Goal: Task Accomplishment & Management: Manage account settings

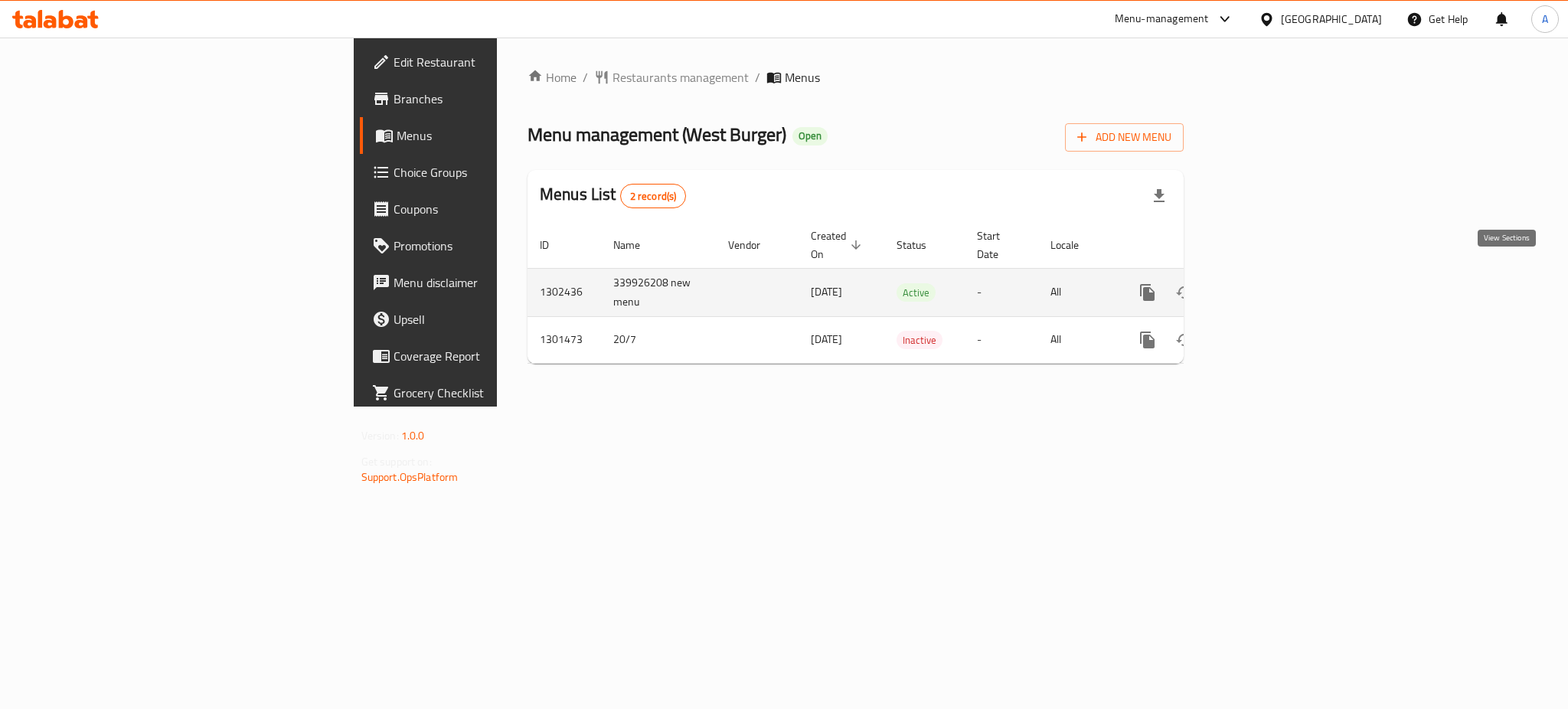
click at [1267, 283] on icon "enhanced table" at bounding box center [1258, 292] width 18 height 18
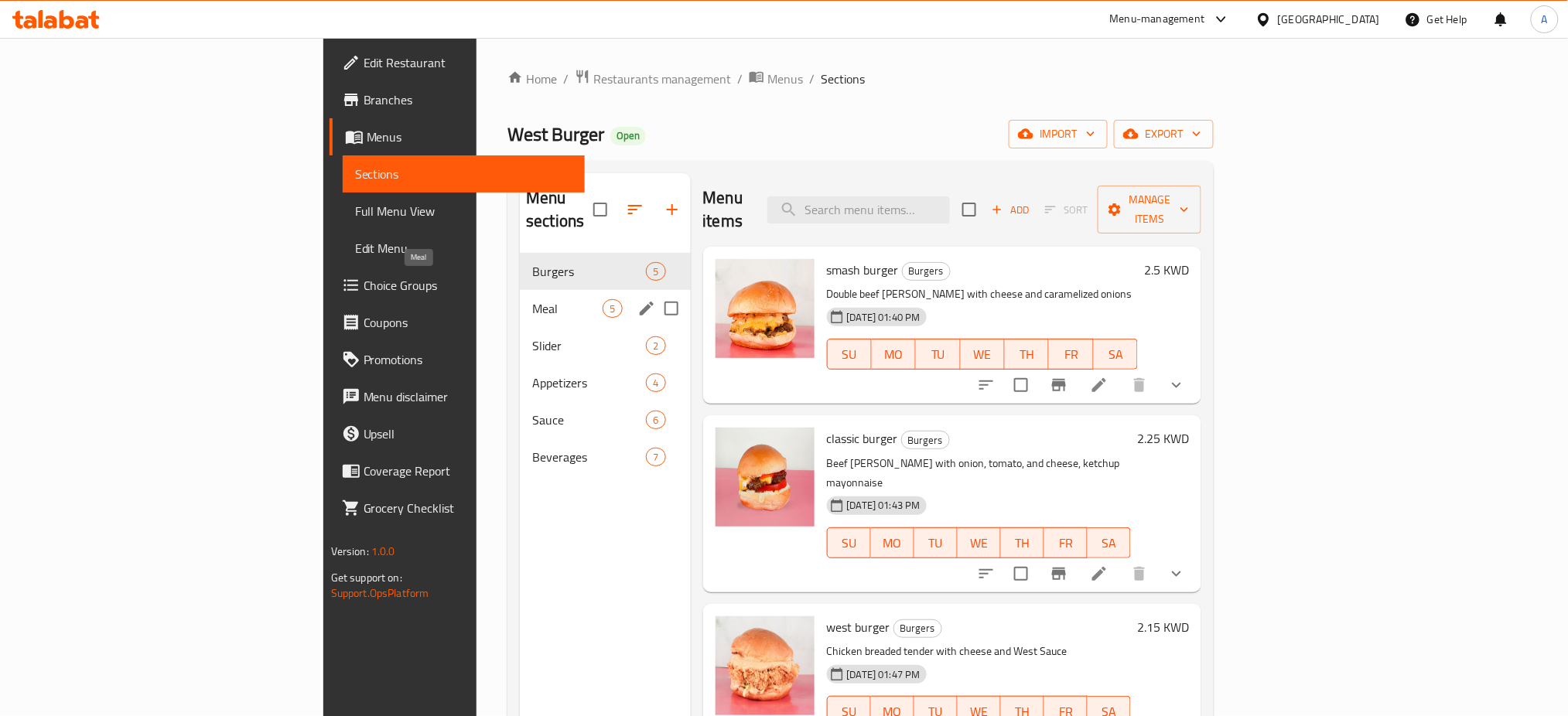
click at [532, 299] on span "Meal" at bounding box center [566, 308] width 70 height 18
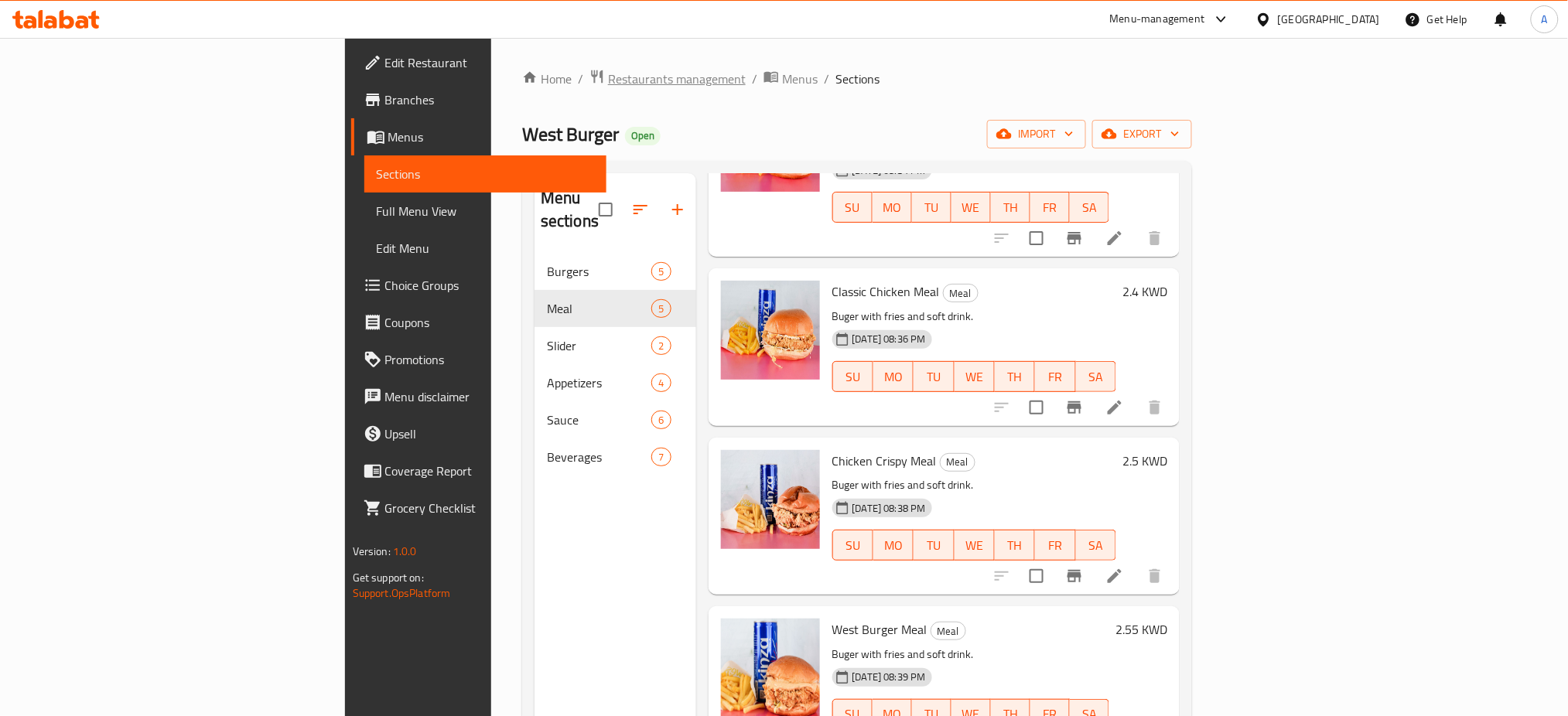
click at [608, 79] on span "Restaurants management" at bounding box center [677, 78] width 137 height 18
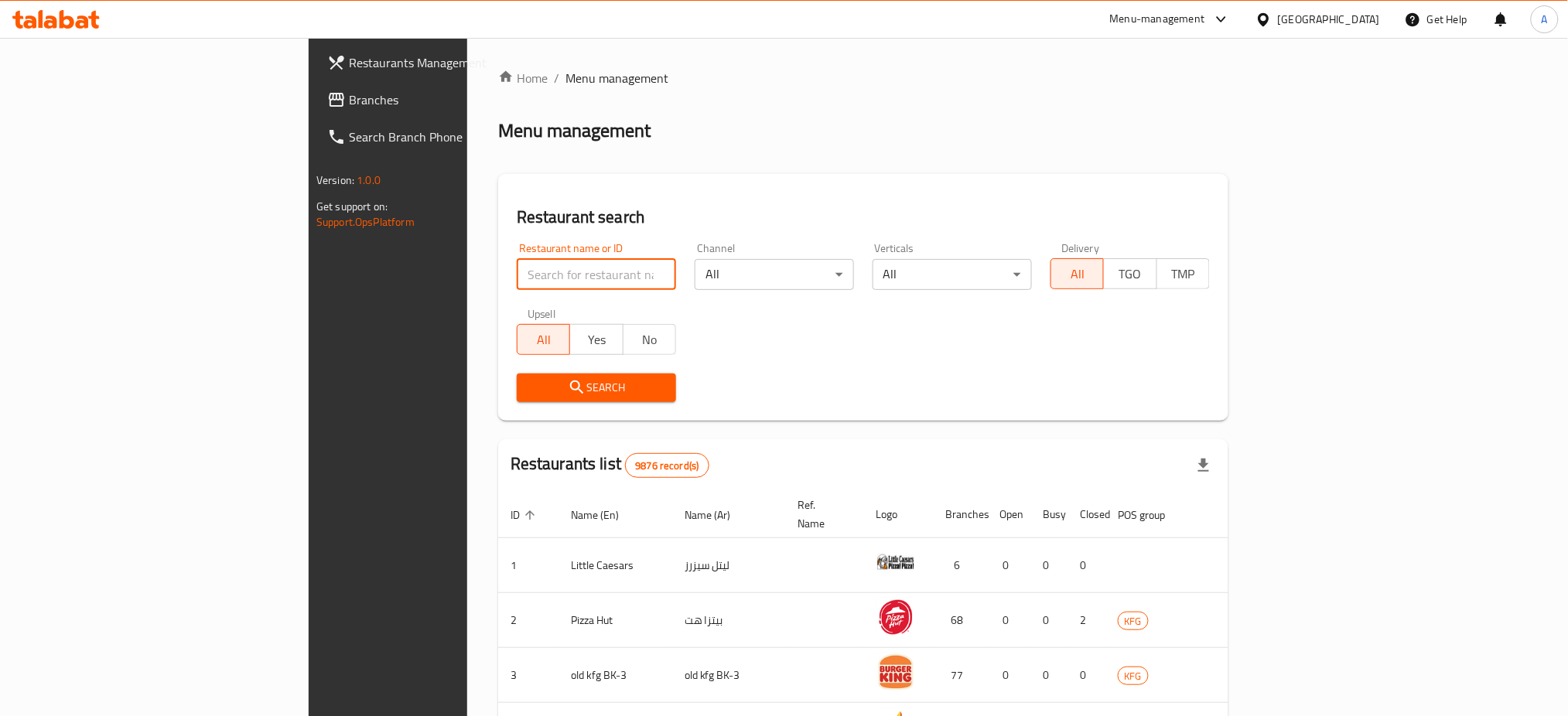
click at [517, 267] on input "search" at bounding box center [596, 275] width 159 height 31
type input "Raghef & Karak"
click at [529, 387] on span "Search" at bounding box center [596, 388] width 135 height 19
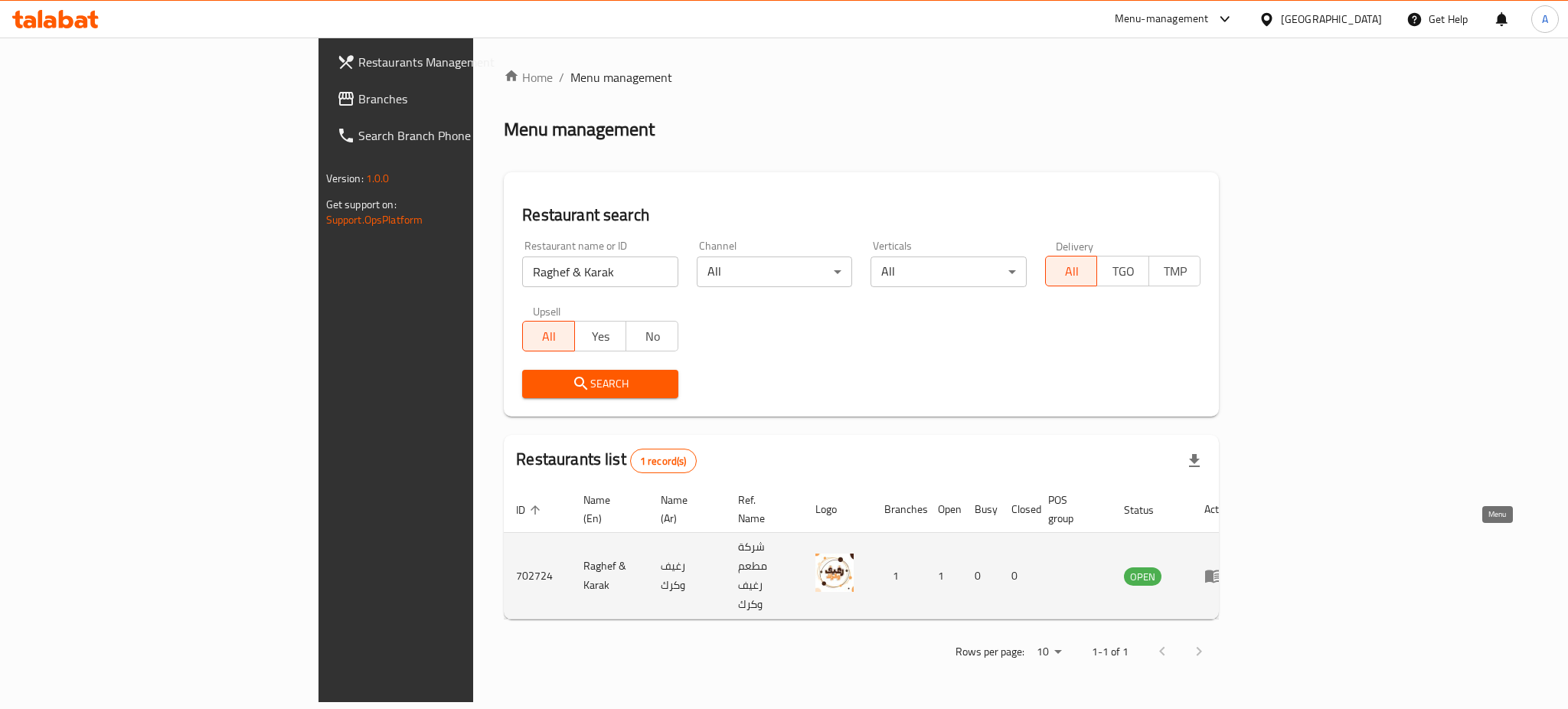
click at [1233, 567] on link "enhanced table" at bounding box center [1218, 575] width 28 height 18
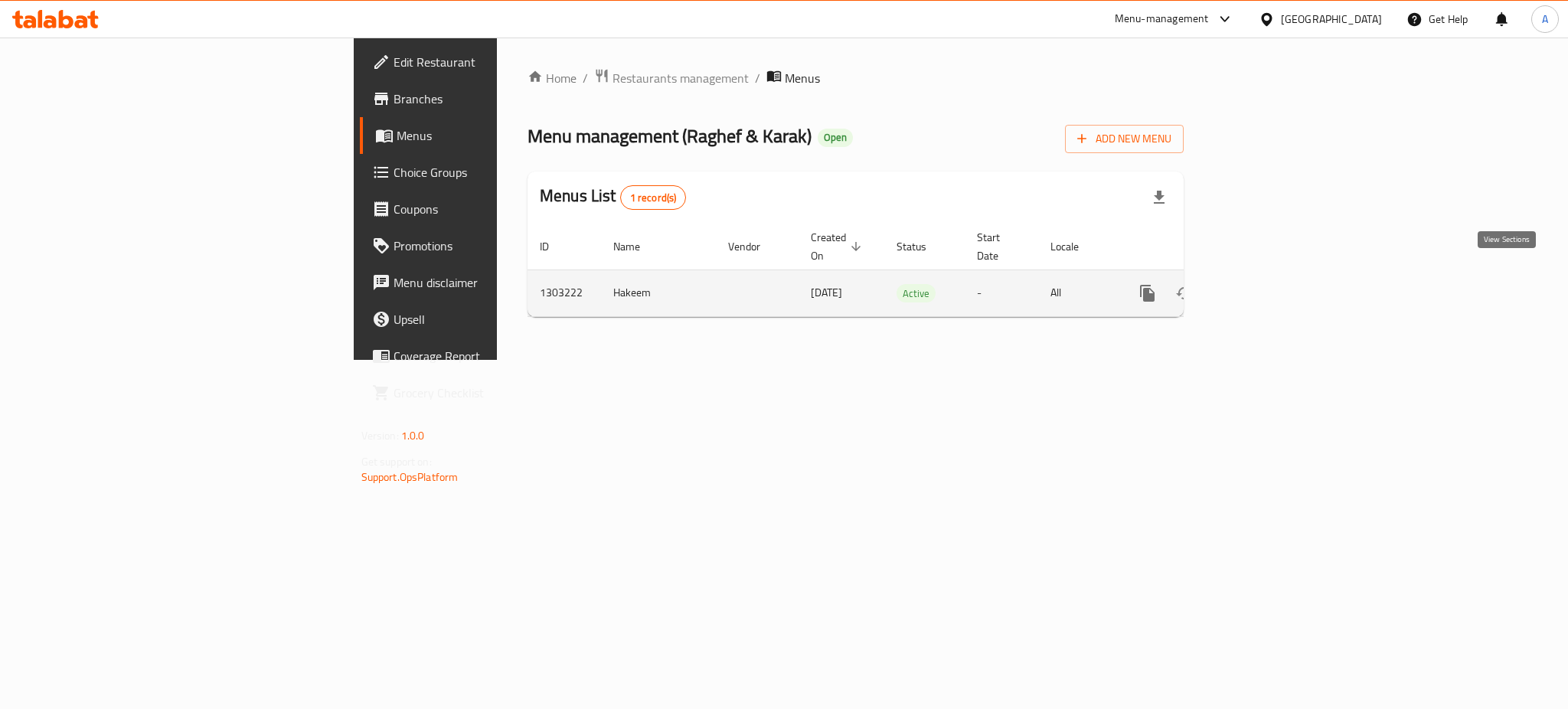
click at [1277, 283] on link "enhanced table" at bounding box center [1258, 293] width 37 height 37
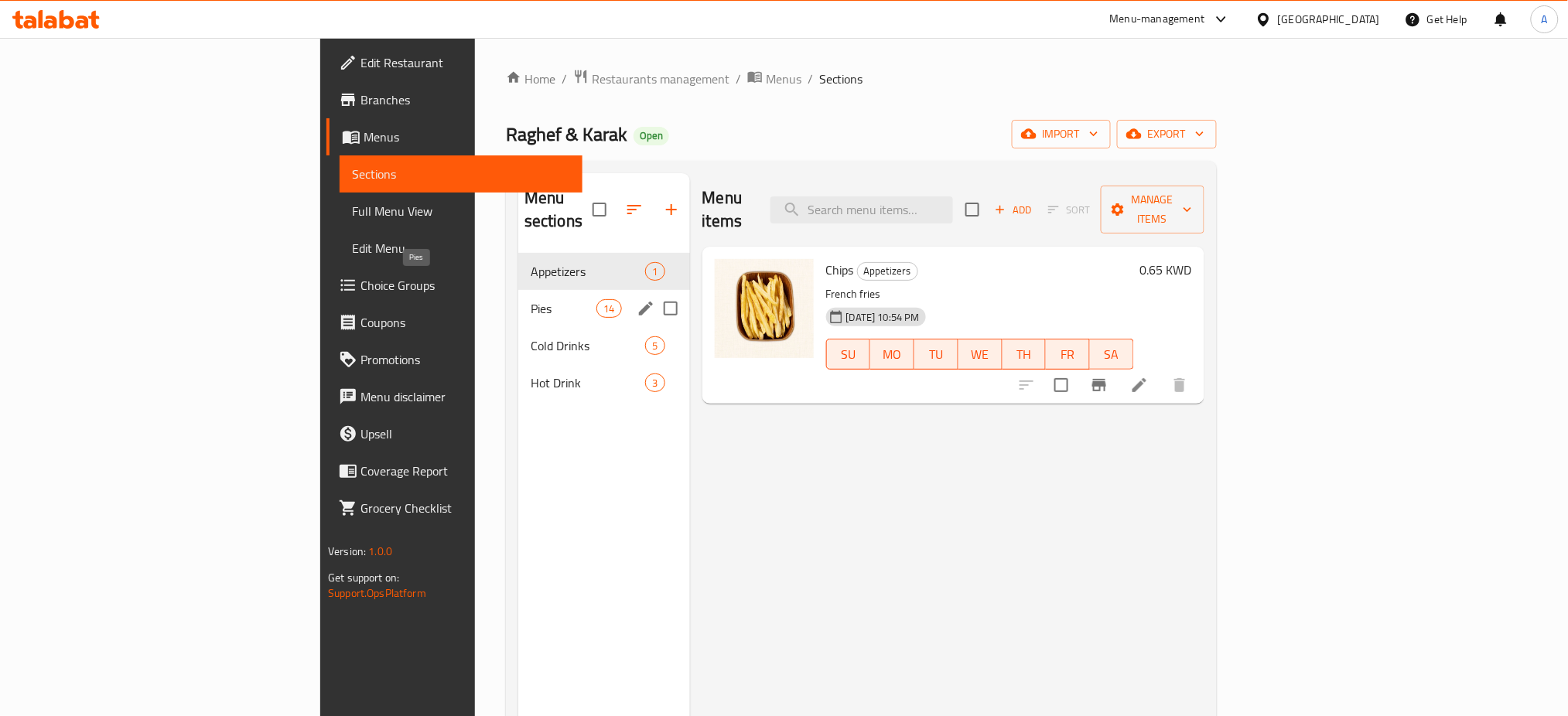
click at [531, 299] on span "Pies" at bounding box center [564, 308] width 66 height 18
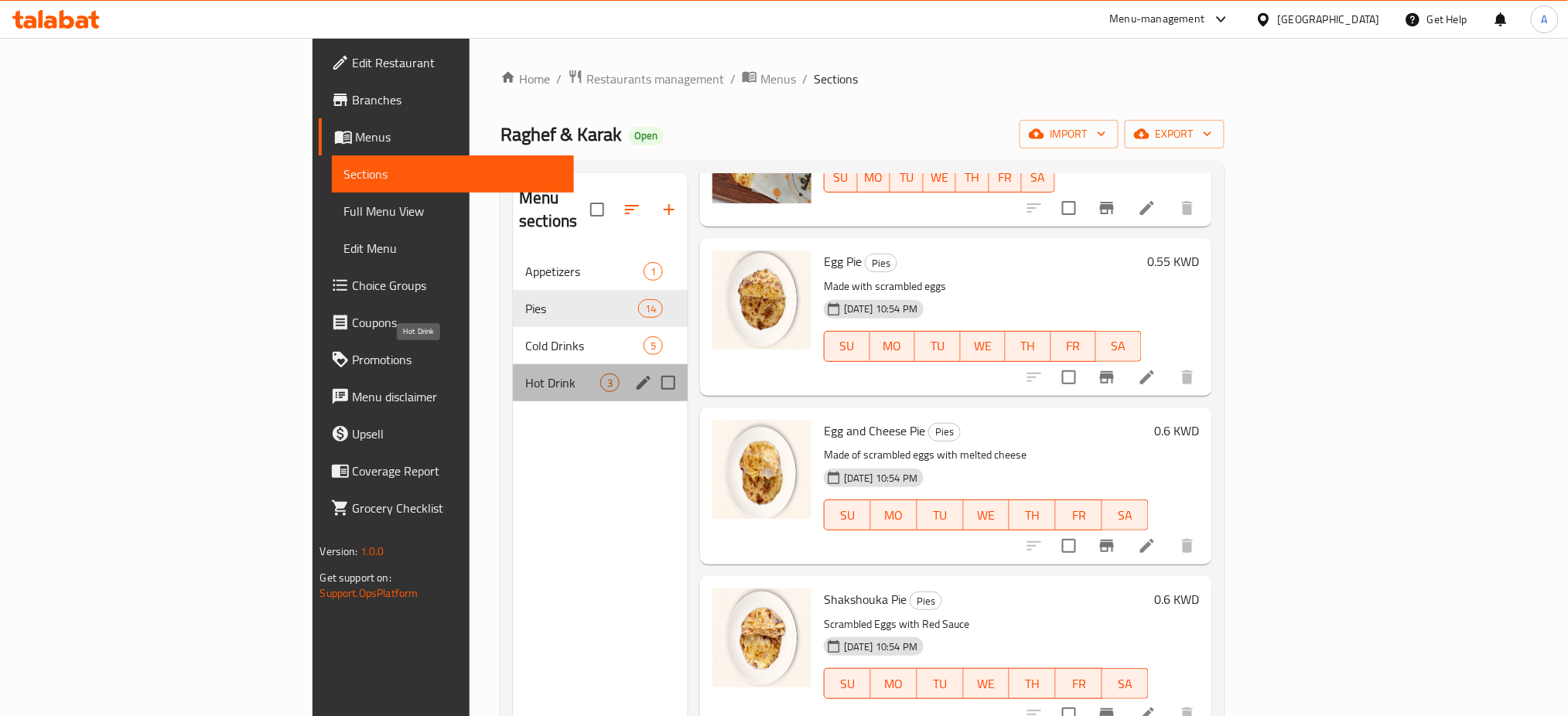
drag, startPoint x: 392, startPoint y: 352, endPoint x: 428, endPoint y: 352, distance: 36.0
click at [525, 373] on span "Hot Drink" at bounding box center [562, 382] width 75 height 18
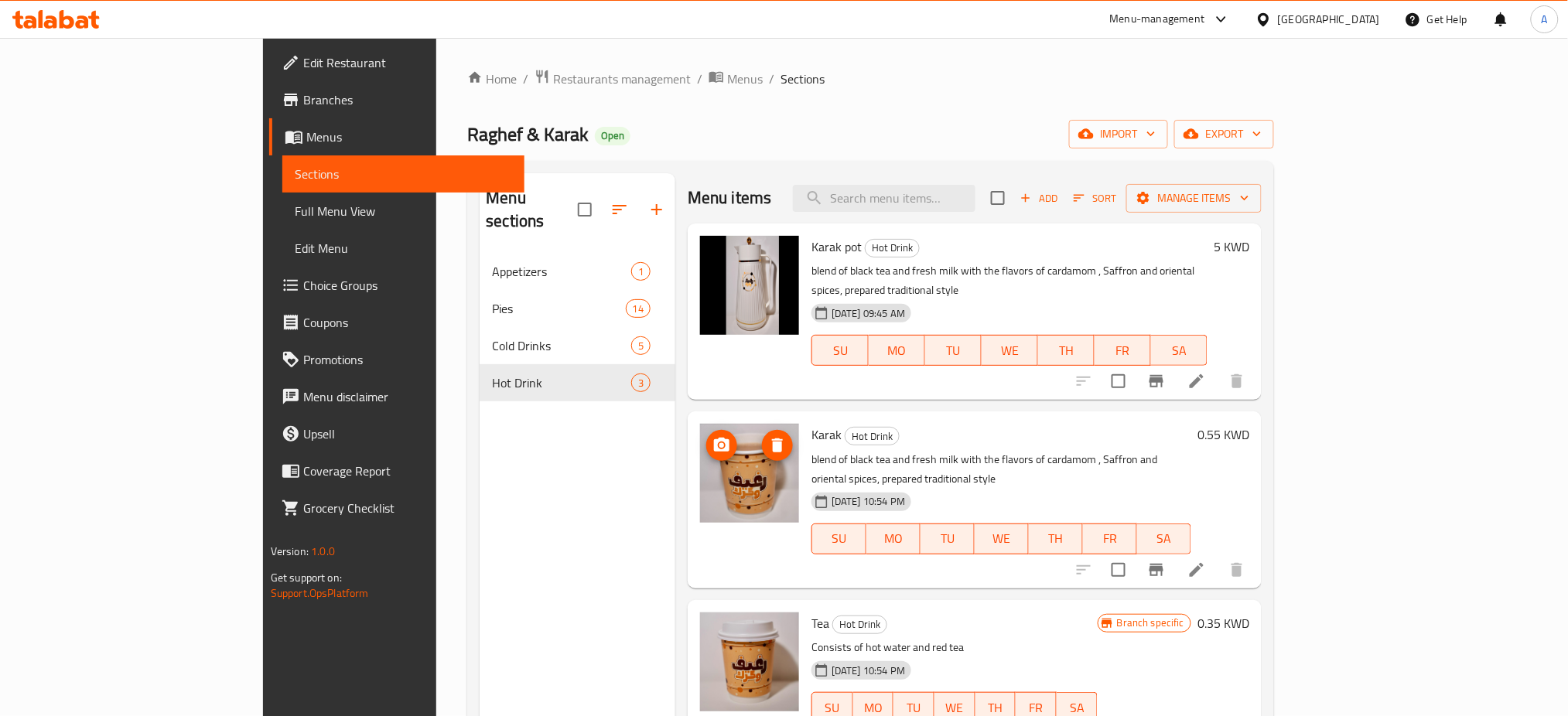
scroll to position [217, 0]
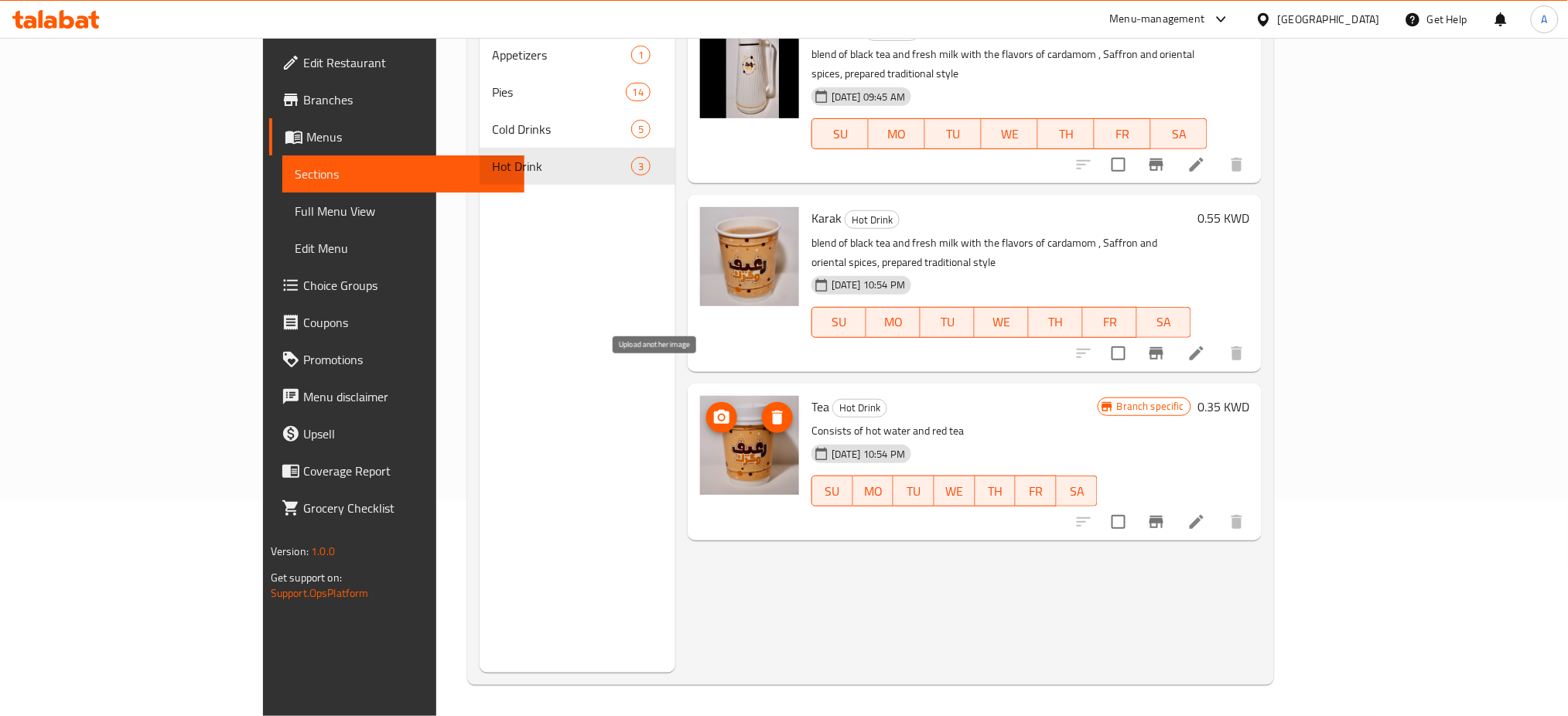
click at [714, 410] on icon "upload picture" at bounding box center [721, 417] width 16 height 14
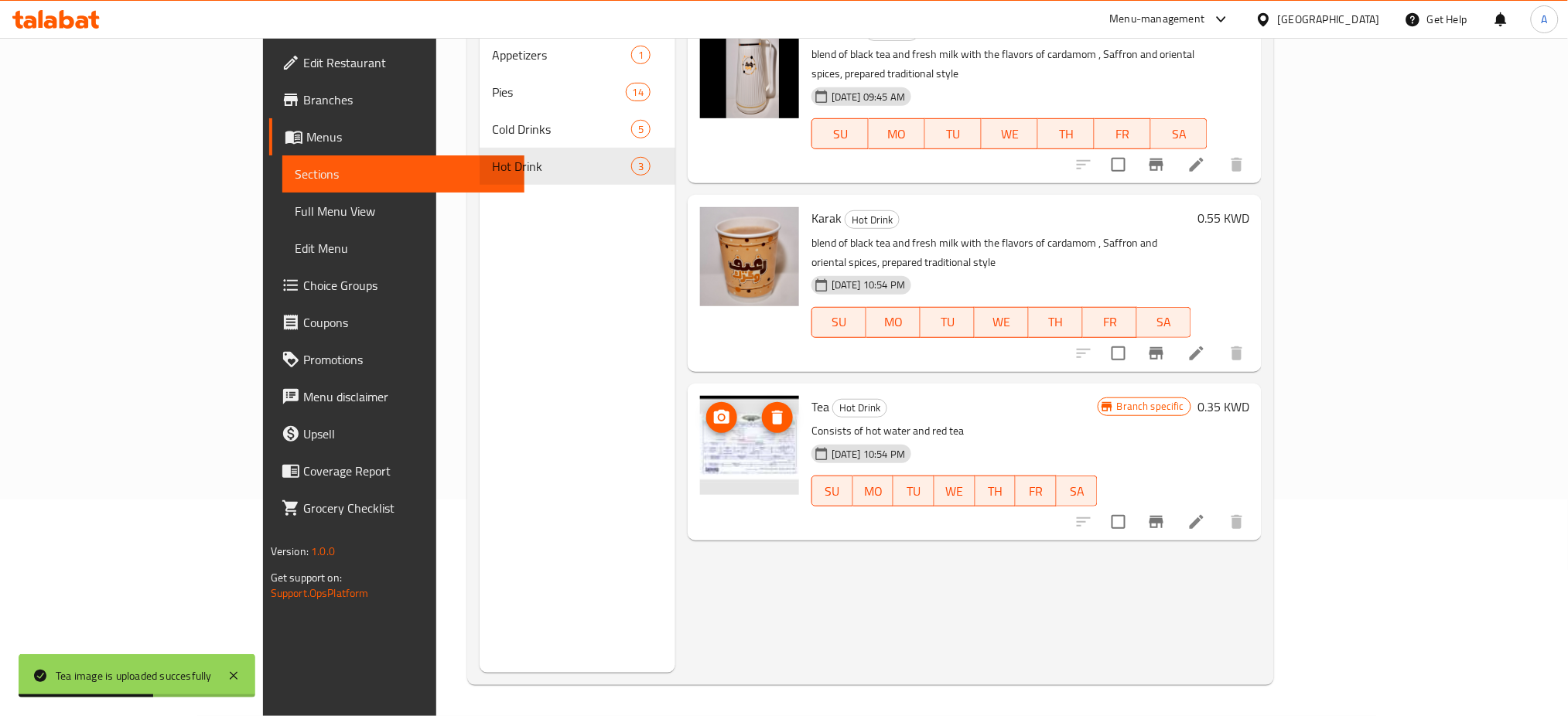
click at [772, 411] on icon "delete image" at bounding box center [777, 418] width 10 height 14
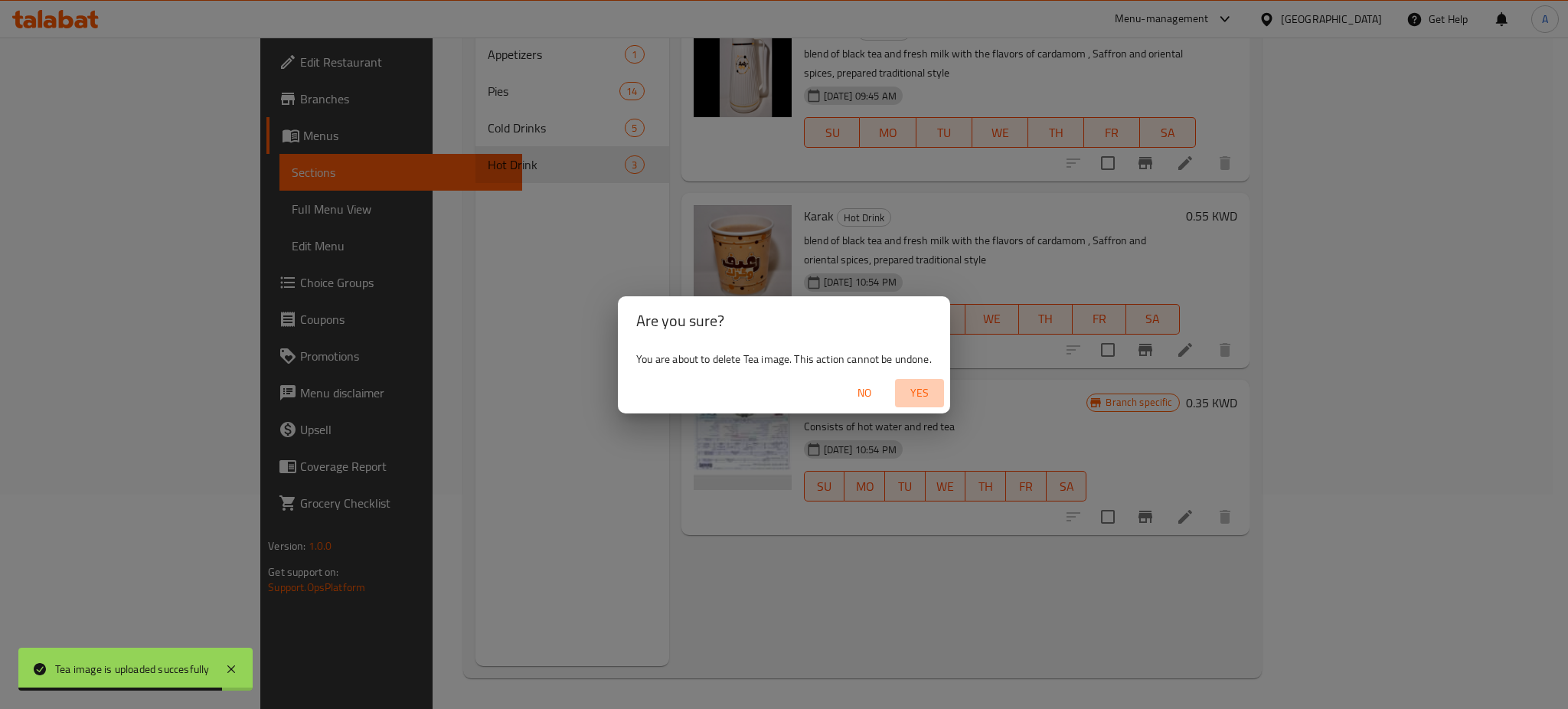
click at [934, 389] on span "Yes" at bounding box center [919, 393] width 37 height 19
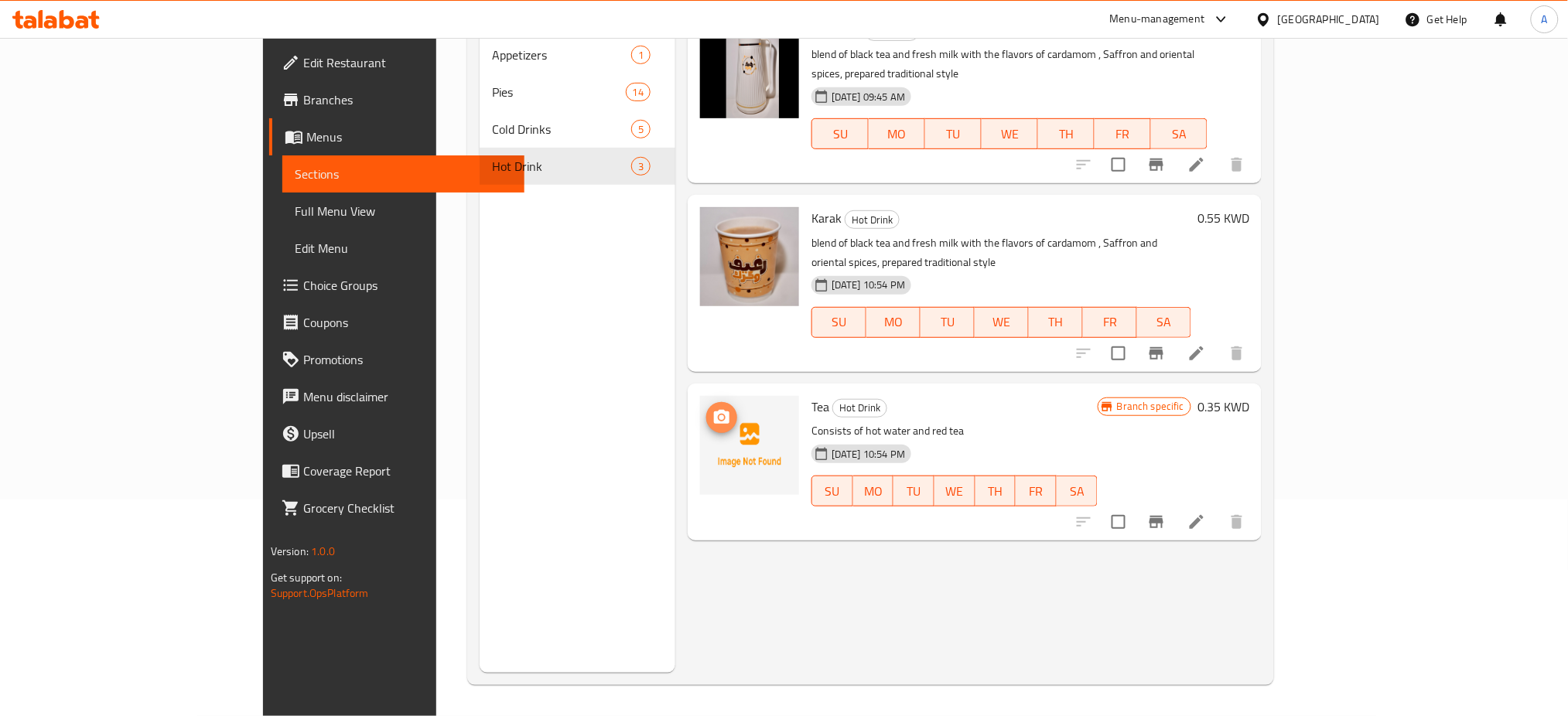
click at [713, 408] on icon "upload picture" at bounding box center [721, 417] width 18 height 18
click at [714, 221] on icon "upload picture" at bounding box center [721, 228] width 16 height 14
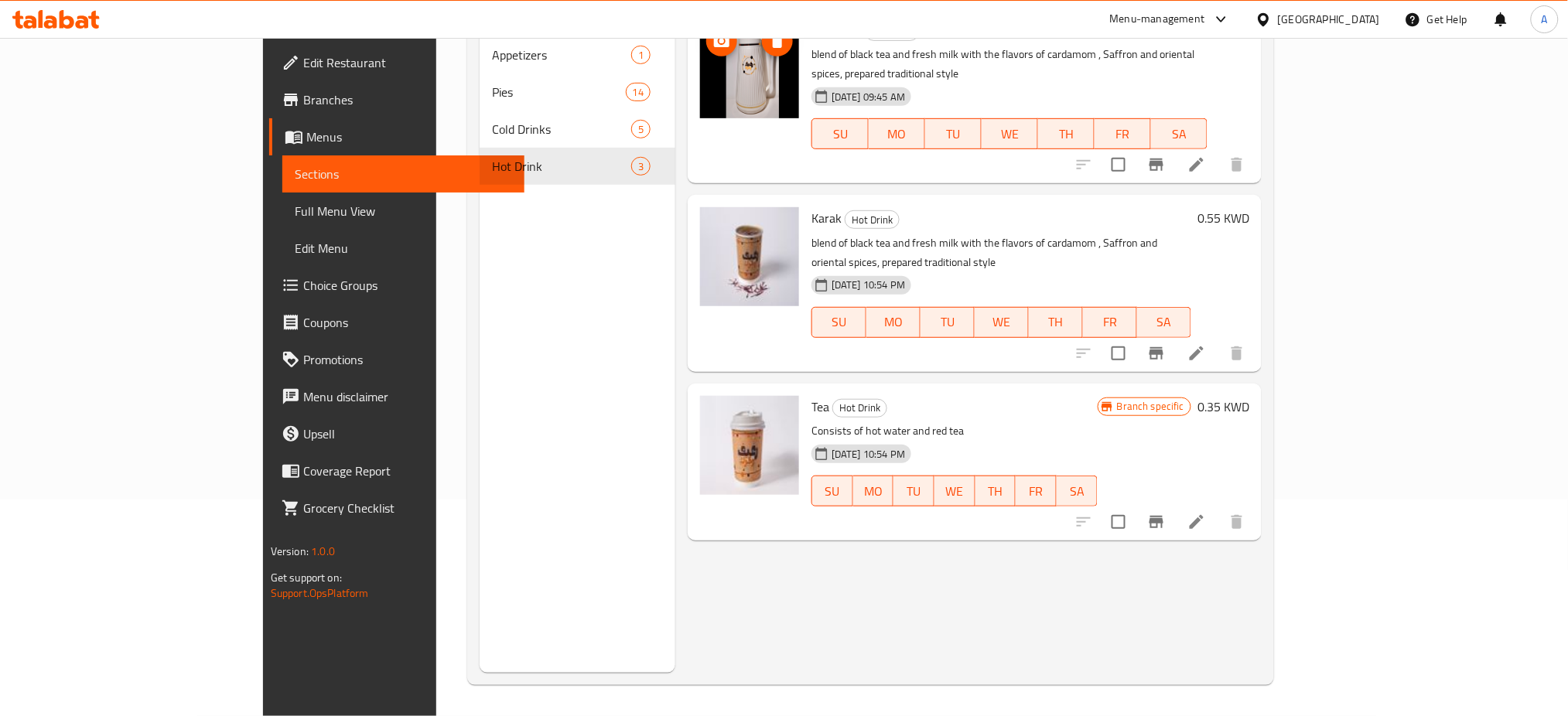
scroll to position [0, 0]
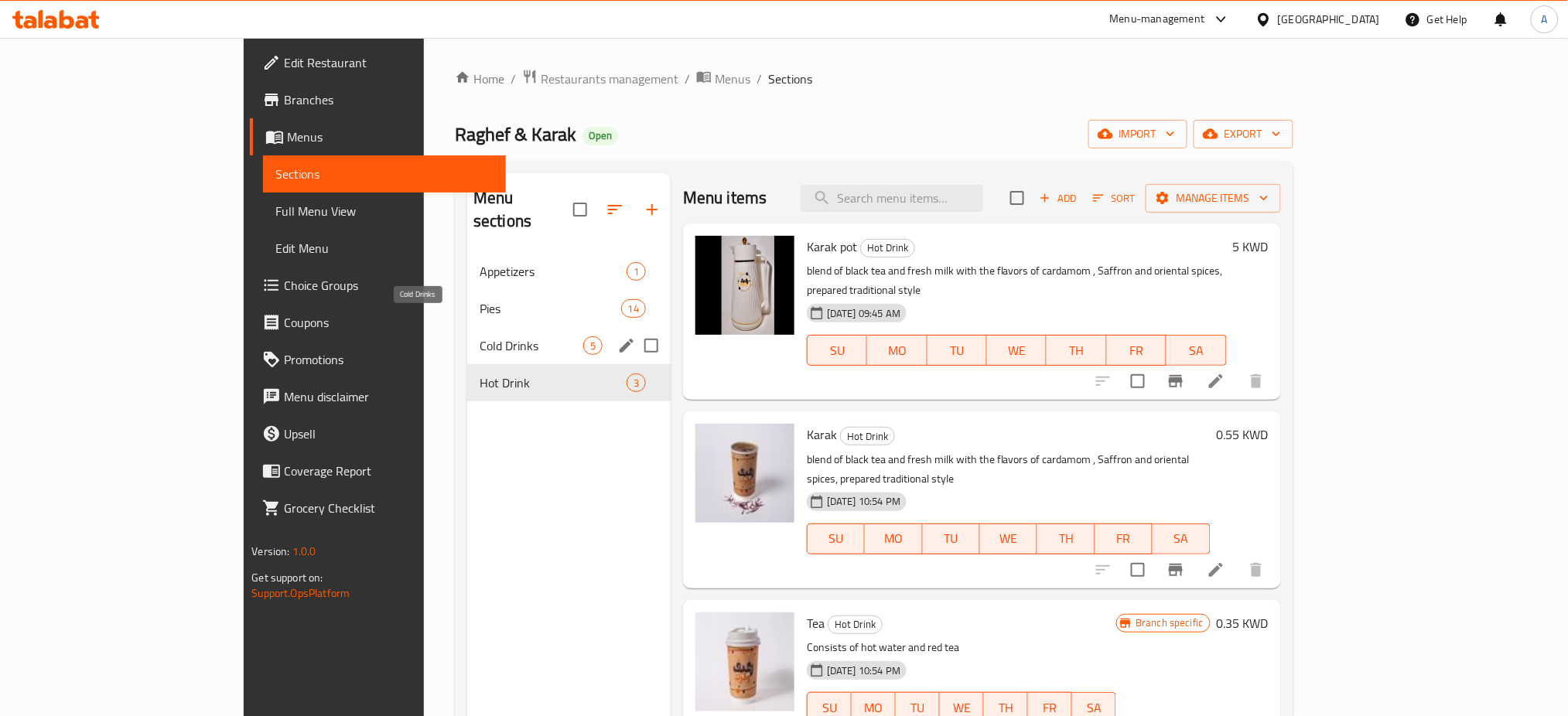
click at [479, 337] on span "Cold Drinks" at bounding box center [531, 345] width 104 height 18
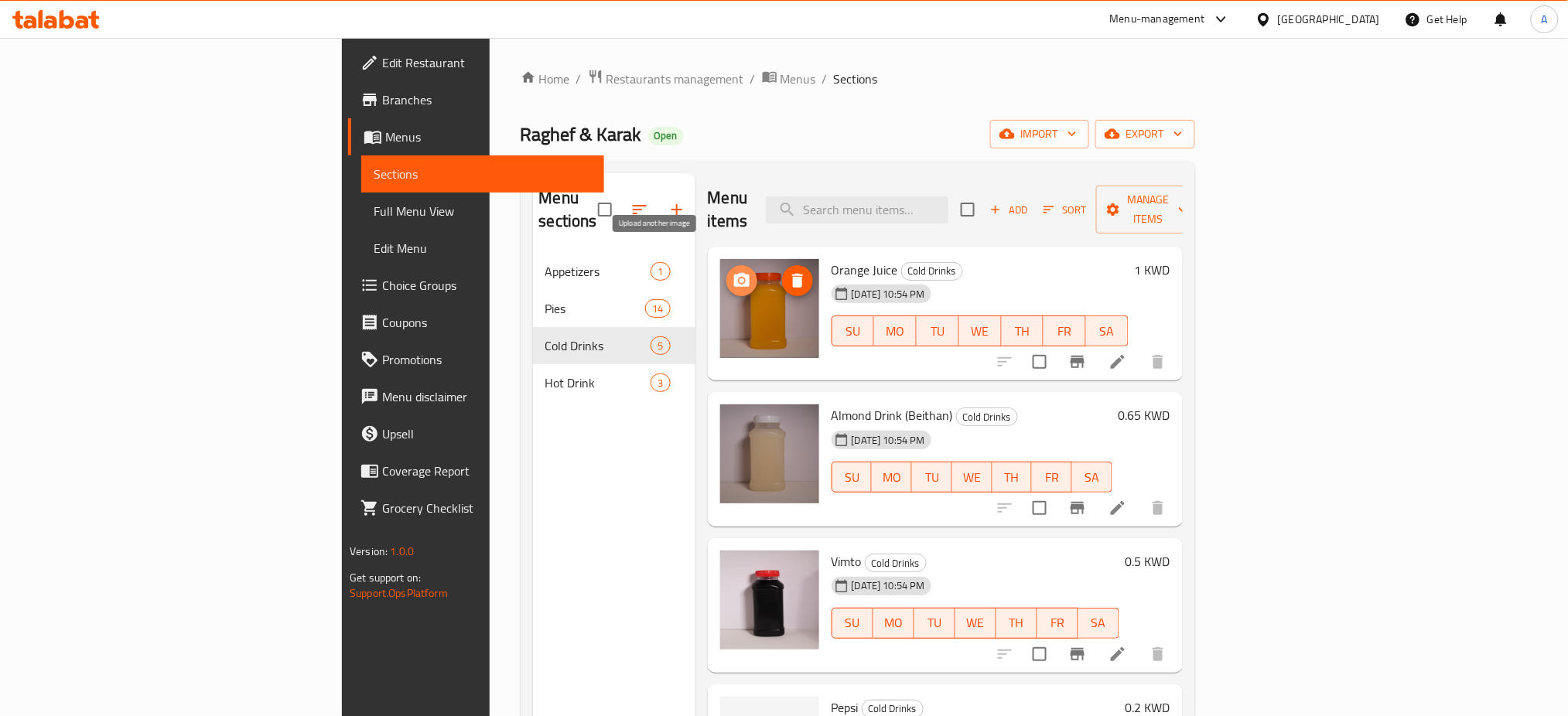
click at [733, 271] on icon "upload picture" at bounding box center [741, 280] width 18 height 18
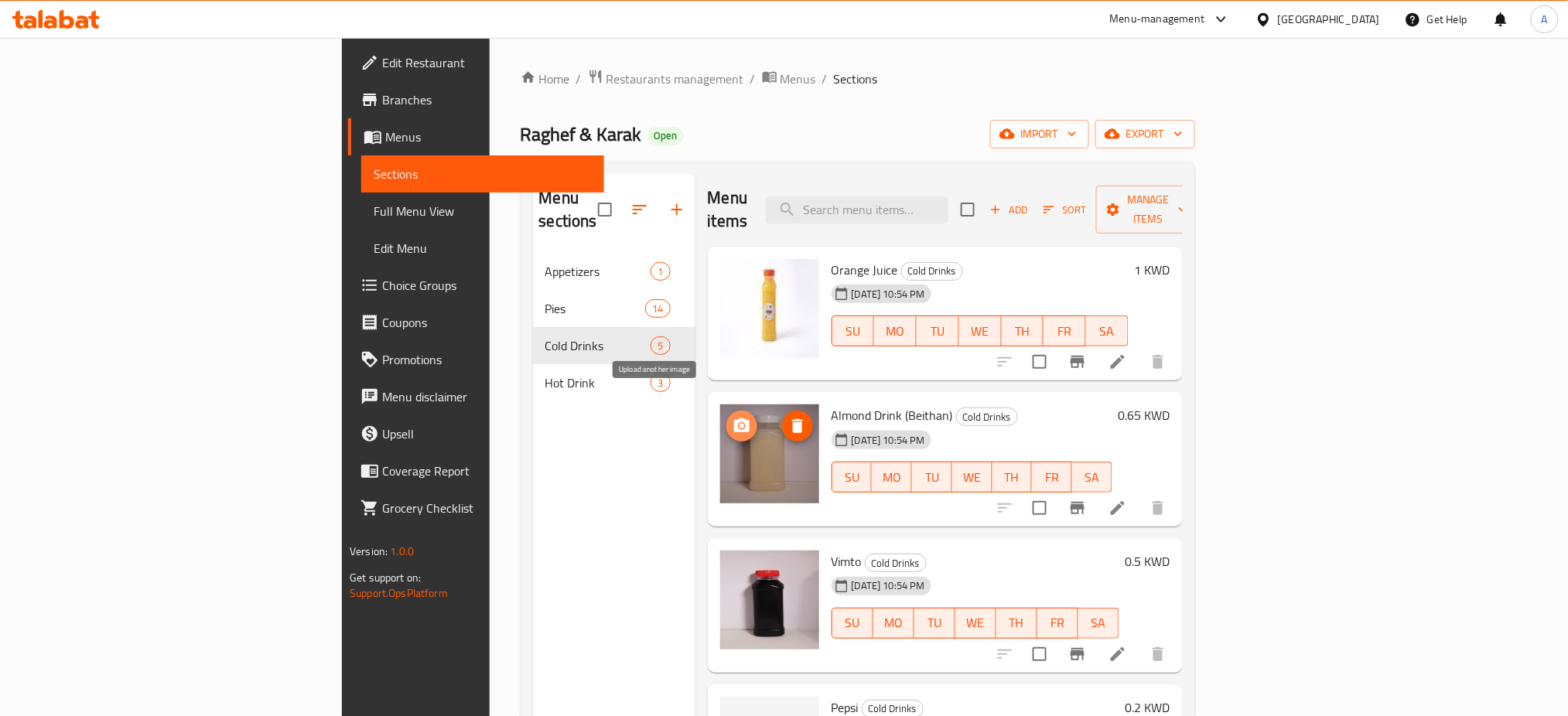
click at [734, 418] on icon "upload picture" at bounding box center [741, 425] width 16 height 14
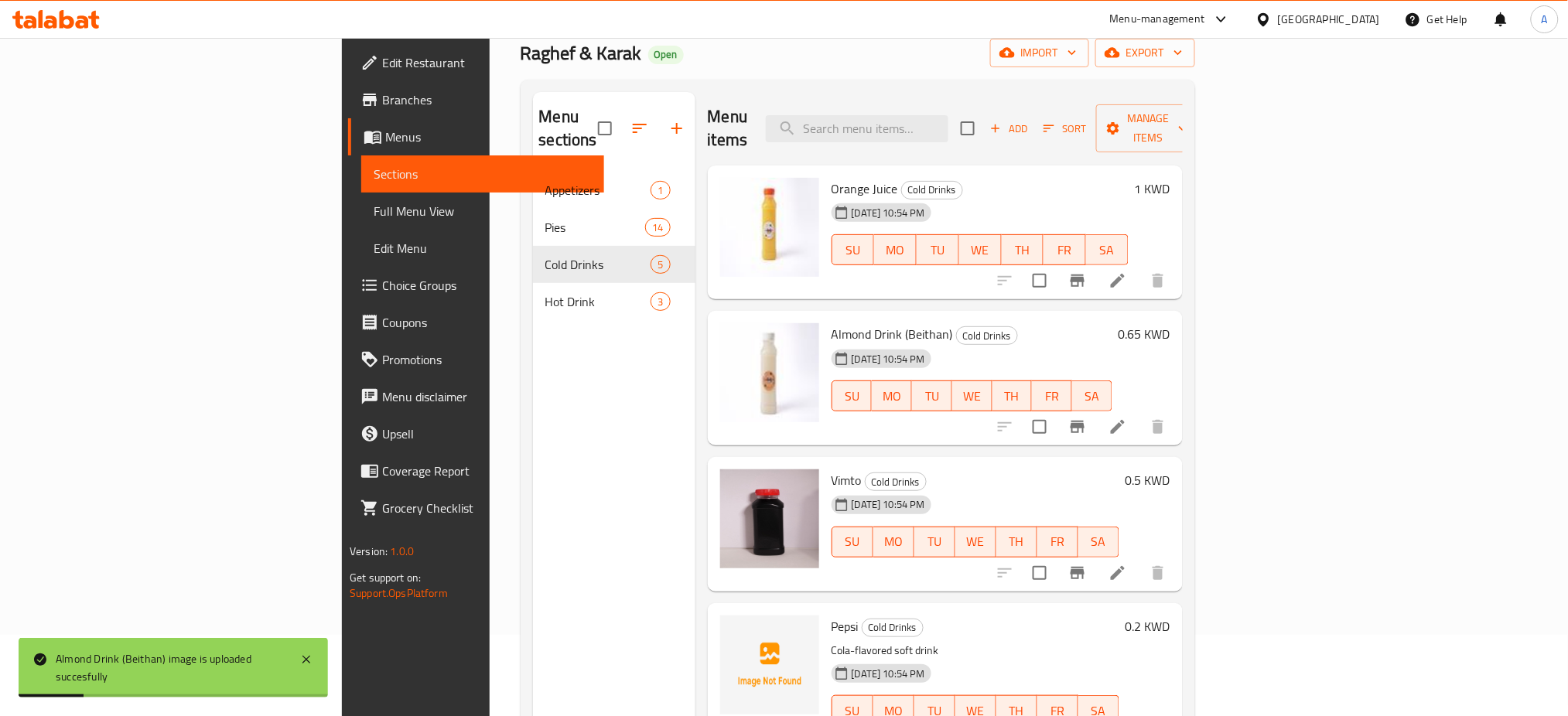
scroll to position [205, 0]
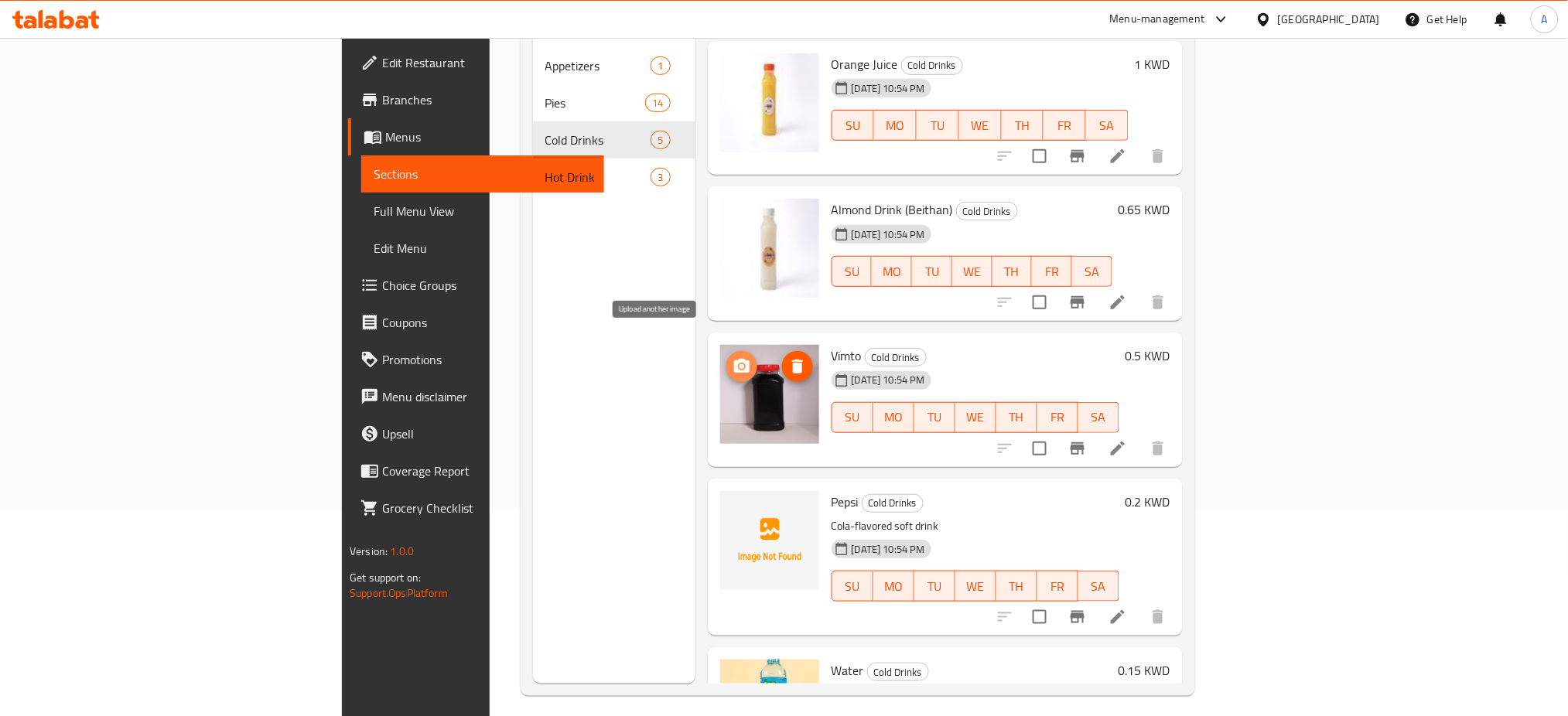
click at [733, 358] on icon "upload picture" at bounding box center [741, 366] width 18 height 18
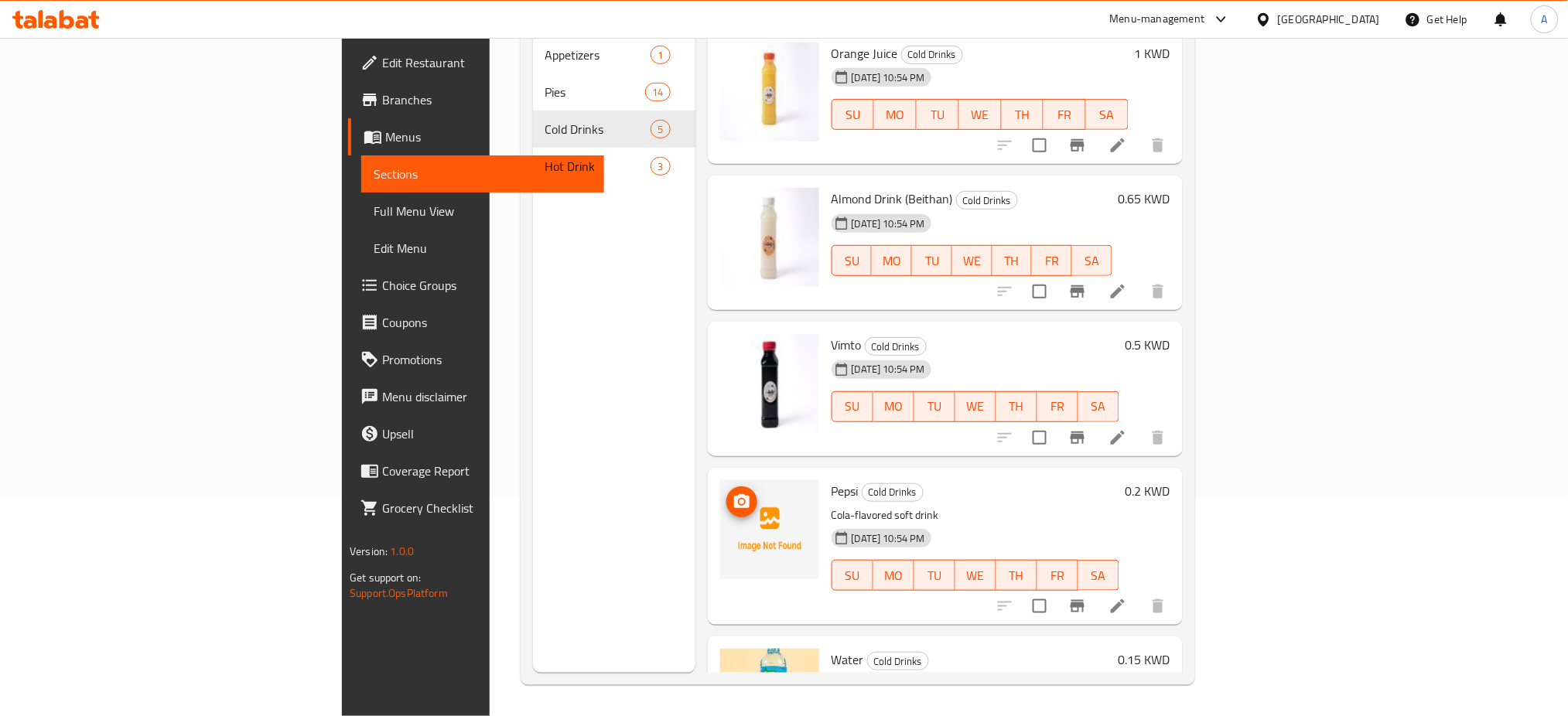
scroll to position [97, 0]
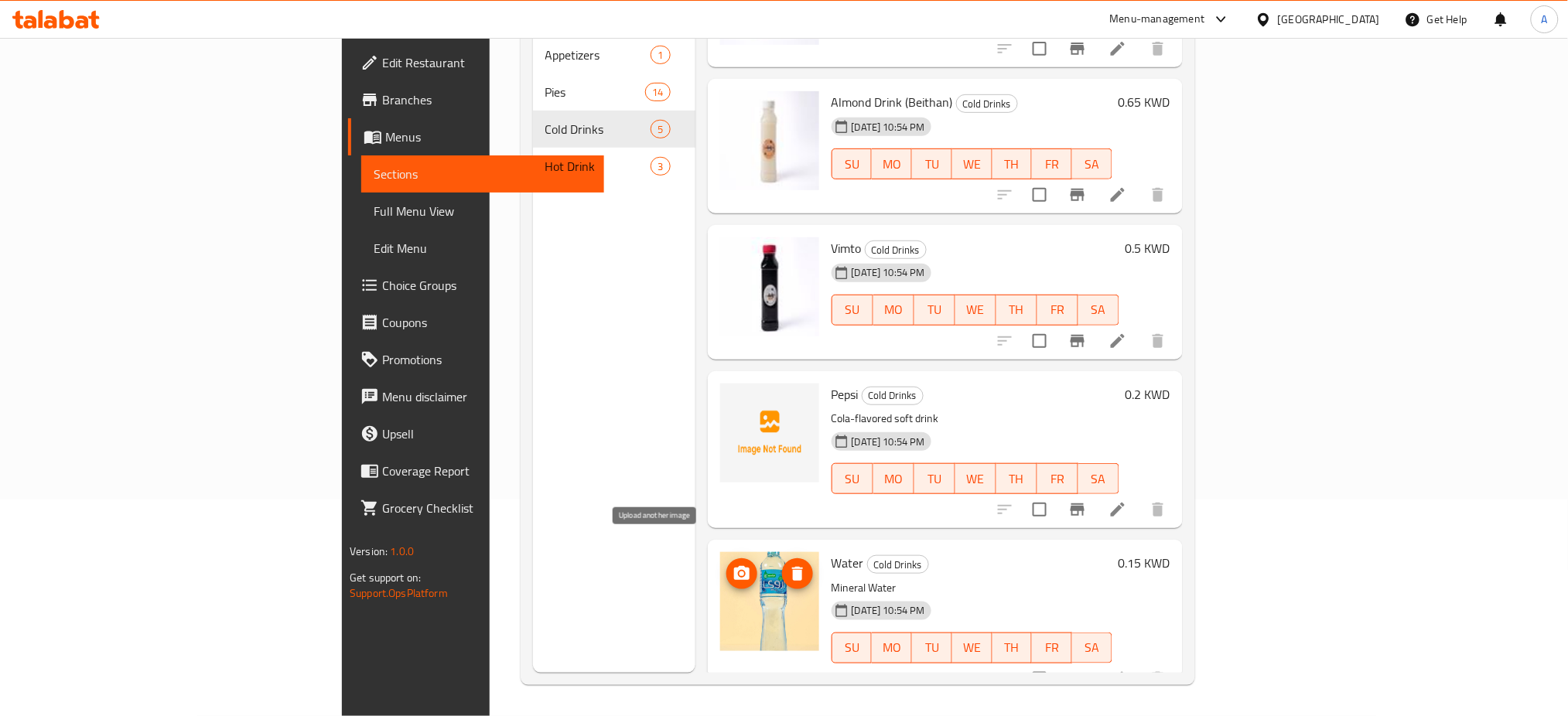
click at [734, 566] on icon "upload picture" at bounding box center [741, 573] width 16 height 14
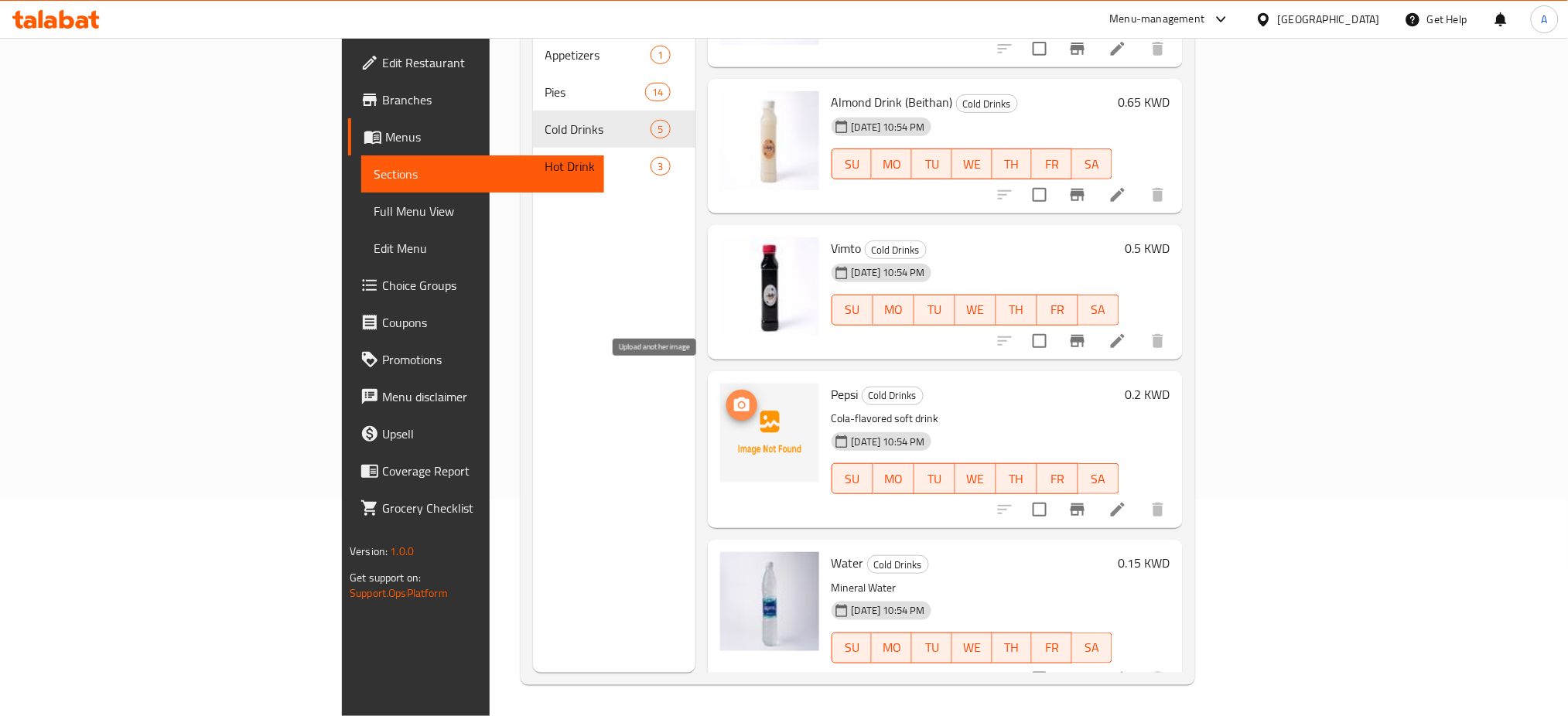
click at [734, 398] on icon "upload picture" at bounding box center [741, 405] width 16 height 14
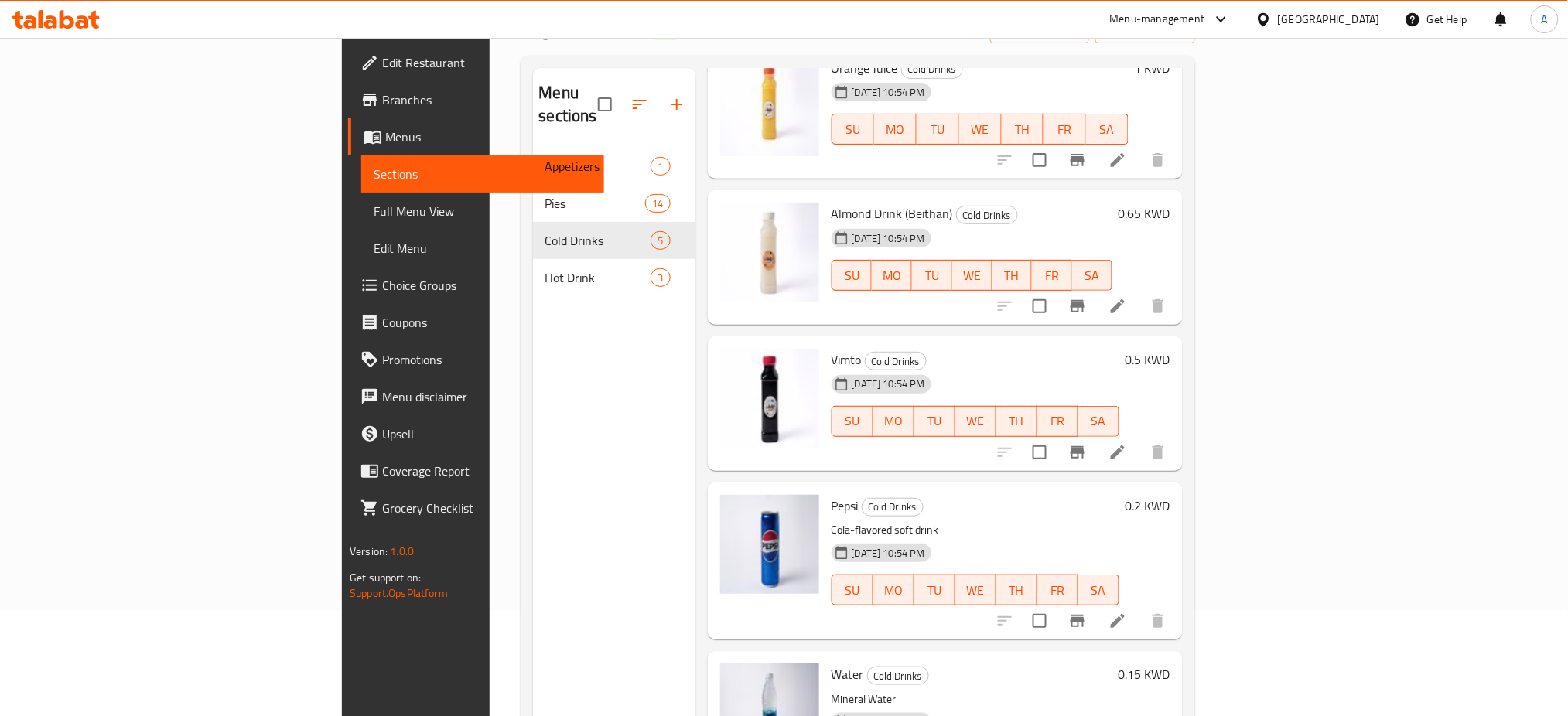
scroll to position [0, 0]
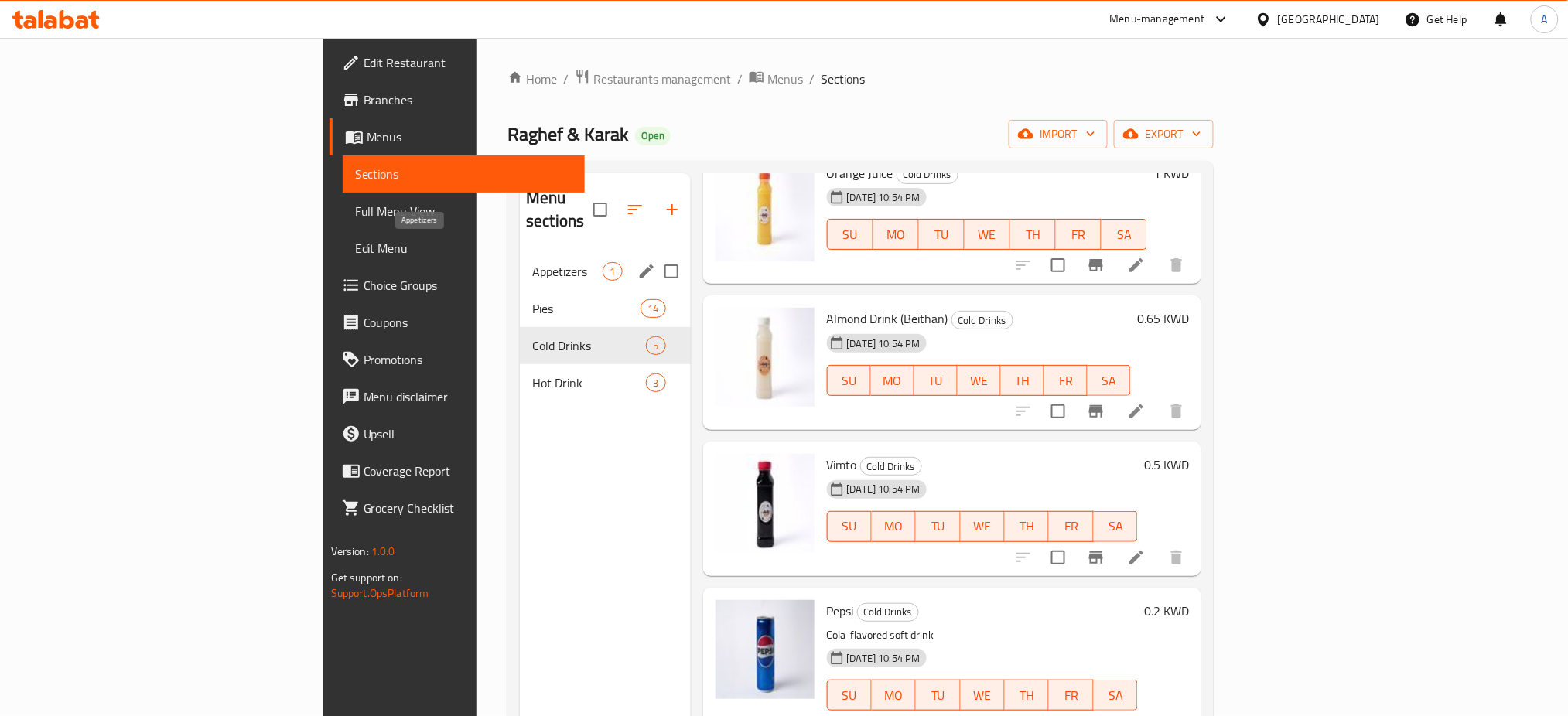
click at [532, 262] on span "Appetizers" at bounding box center [566, 271] width 70 height 18
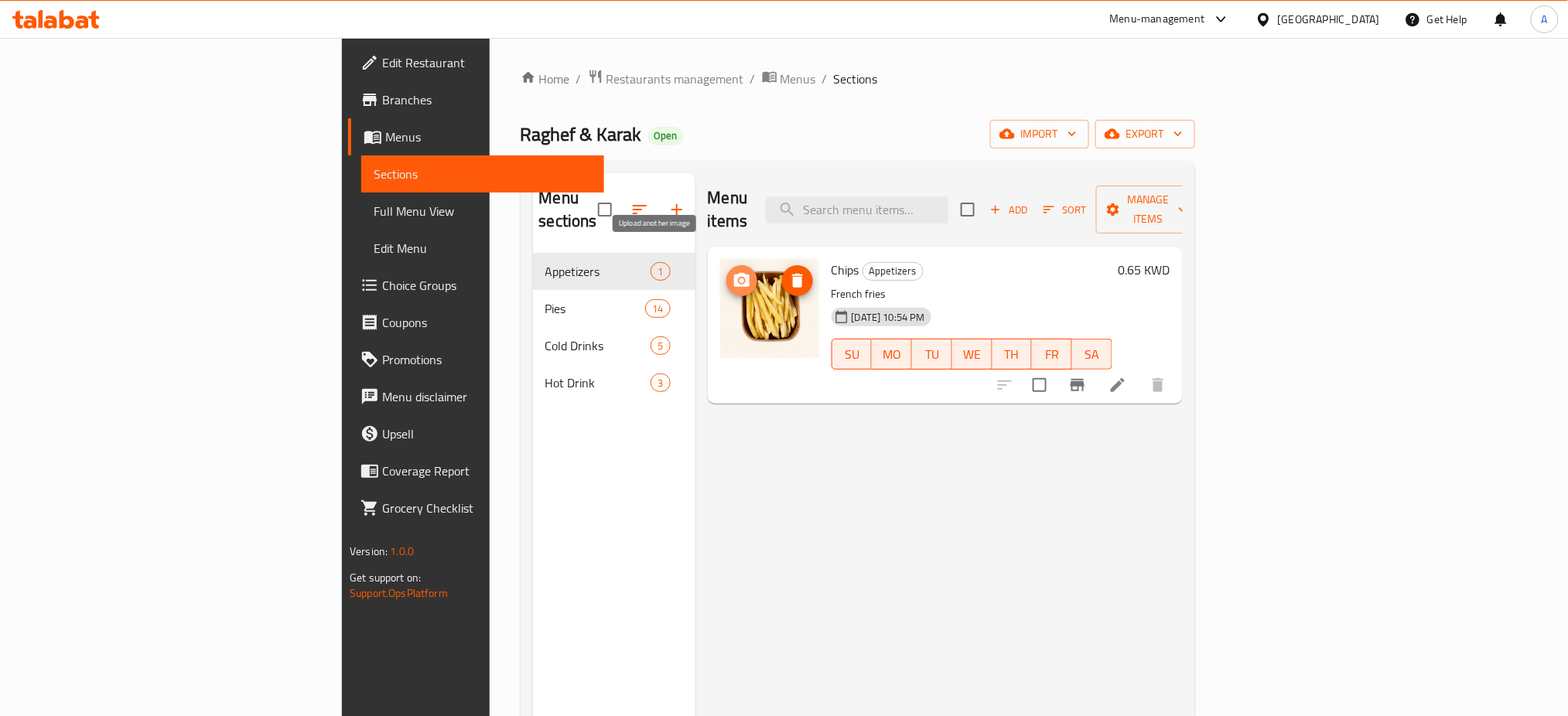
click at [733, 271] on icon "upload picture" at bounding box center [741, 280] width 18 height 18
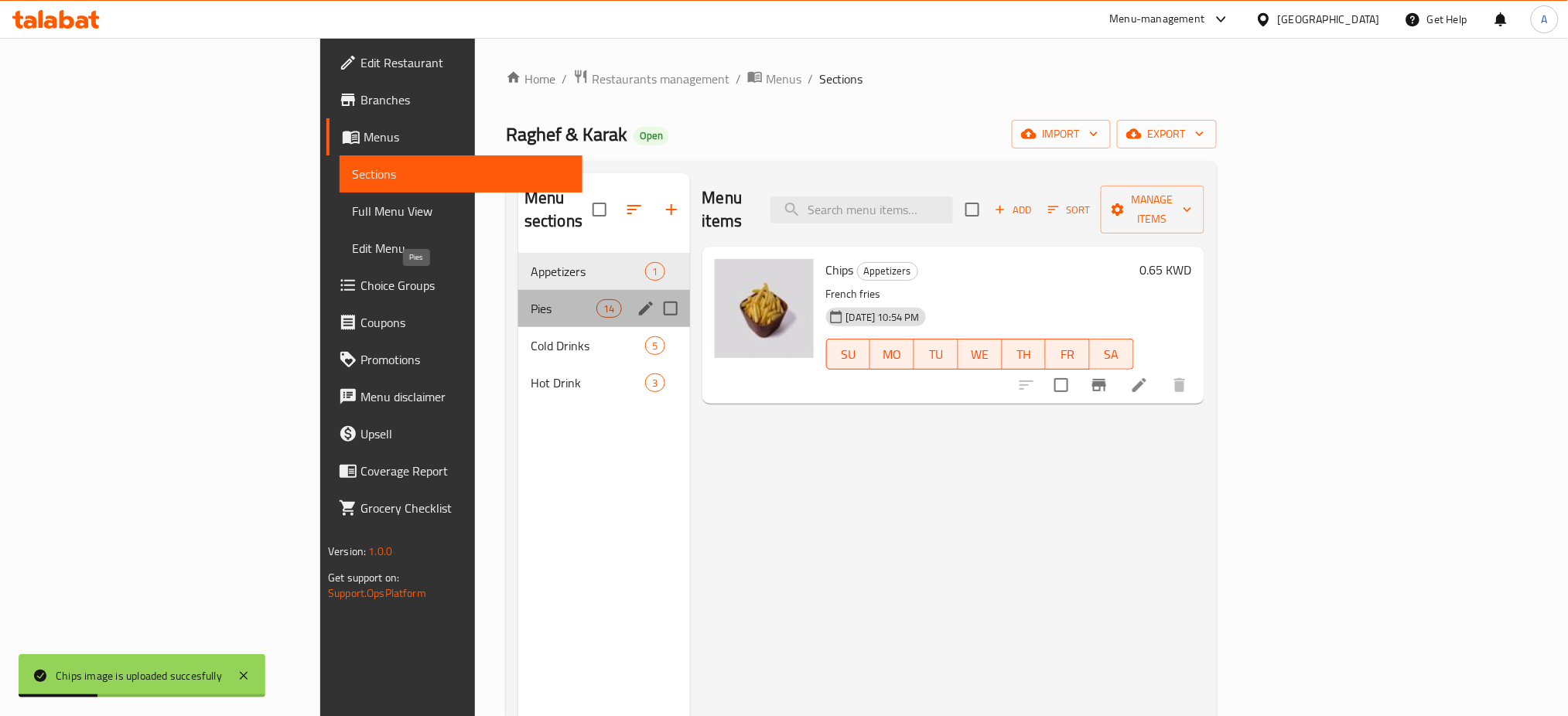
click at [531, 299] on span "Pies" at bounding box center [564, 308] width 66 height 18
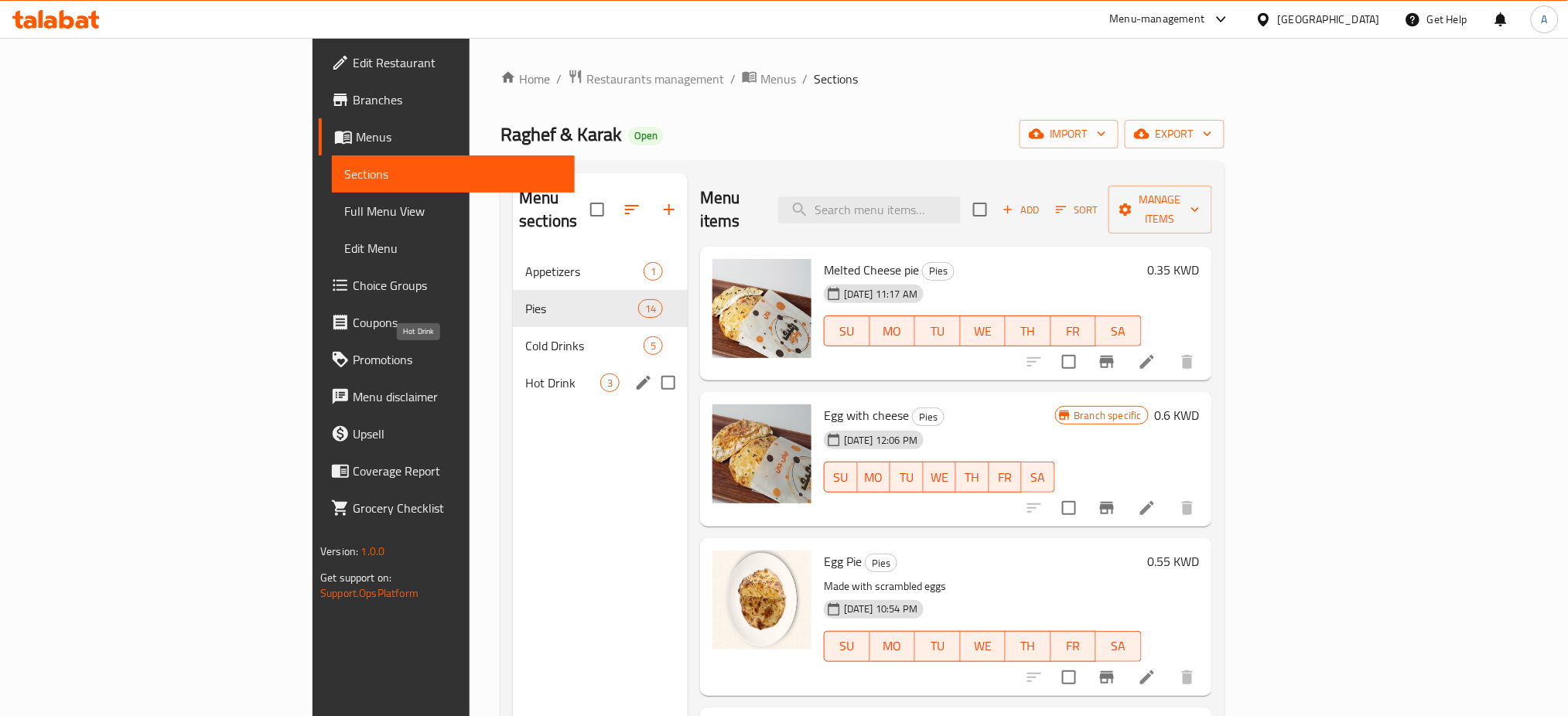
click at [525, 373] on span "Hot Drink" at bounding box center [562, 382] width 75 height 18
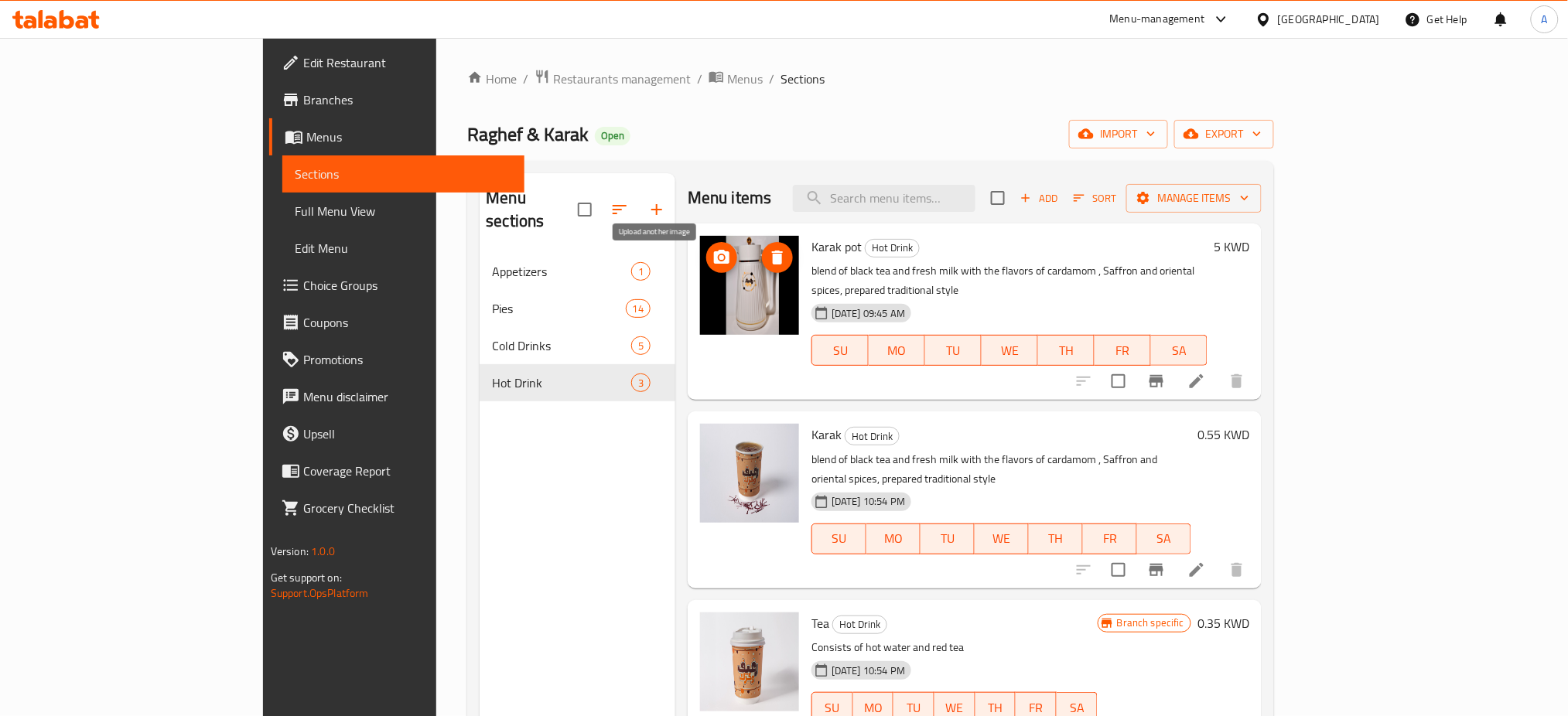
click at [713, 251] on icon "upload picture" at bounding box center [721, 257] width 18 height 18
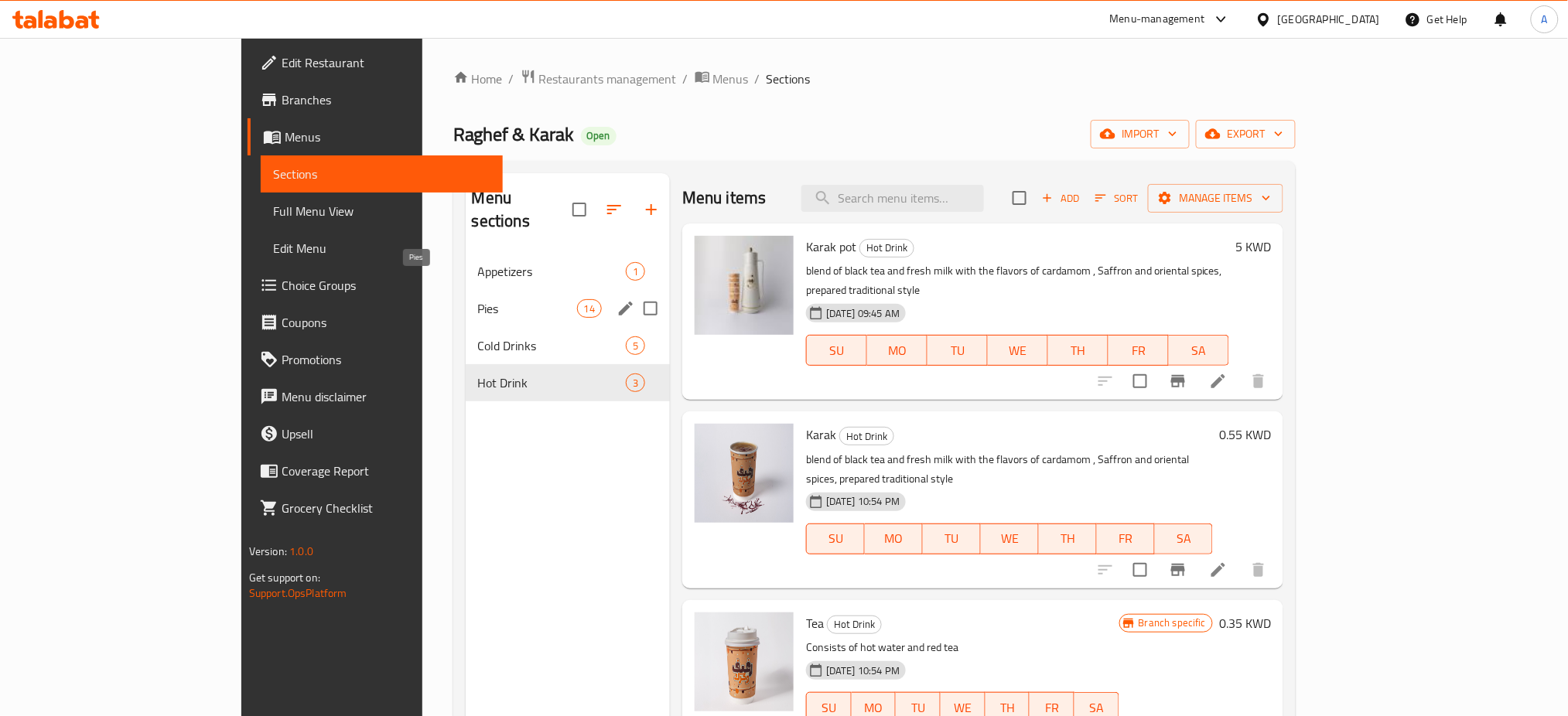
click at [478, 299] on span "Pies" at bounding box center [527, 308] width 99 height 18
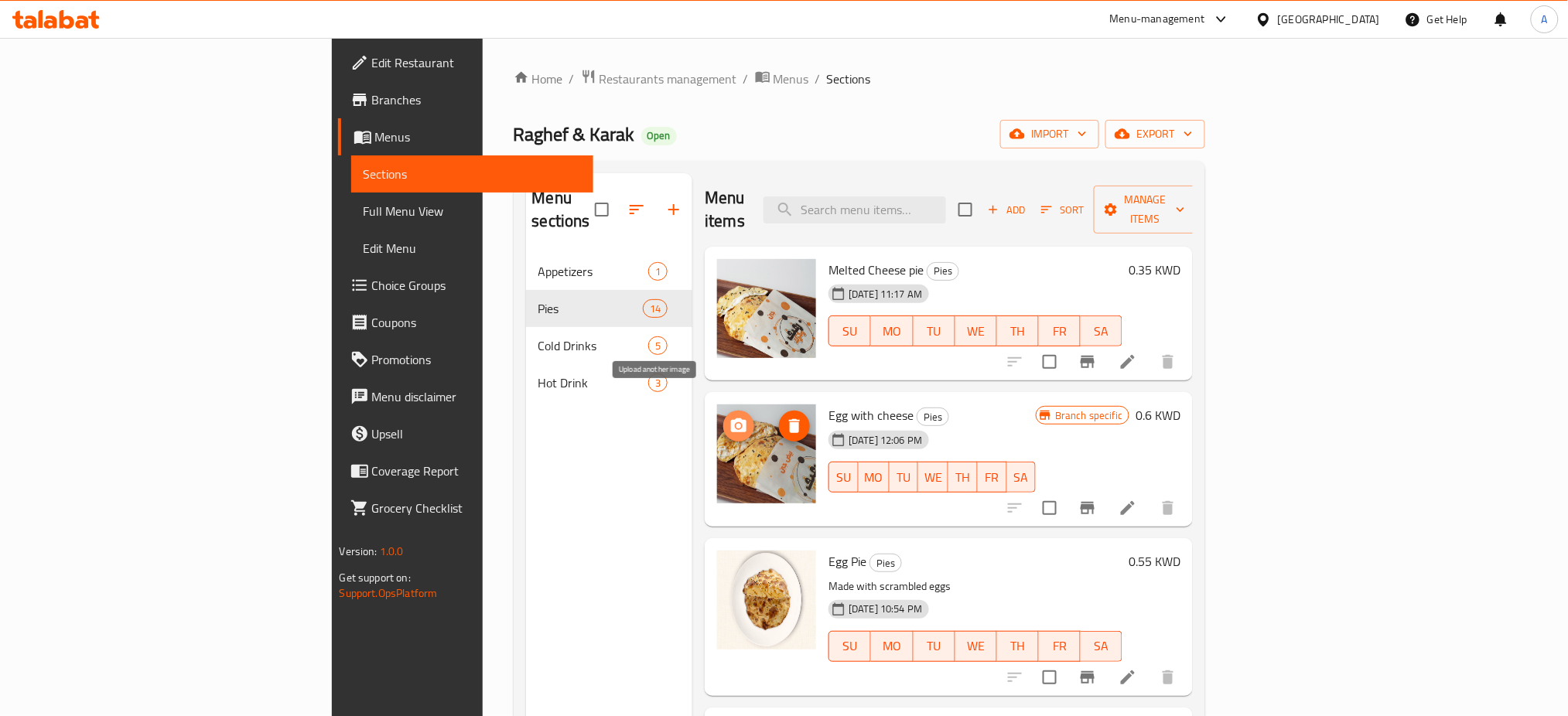
click at [729, 417] on icon "upload picture" at bounding box center [738, 425] width 18 height 18
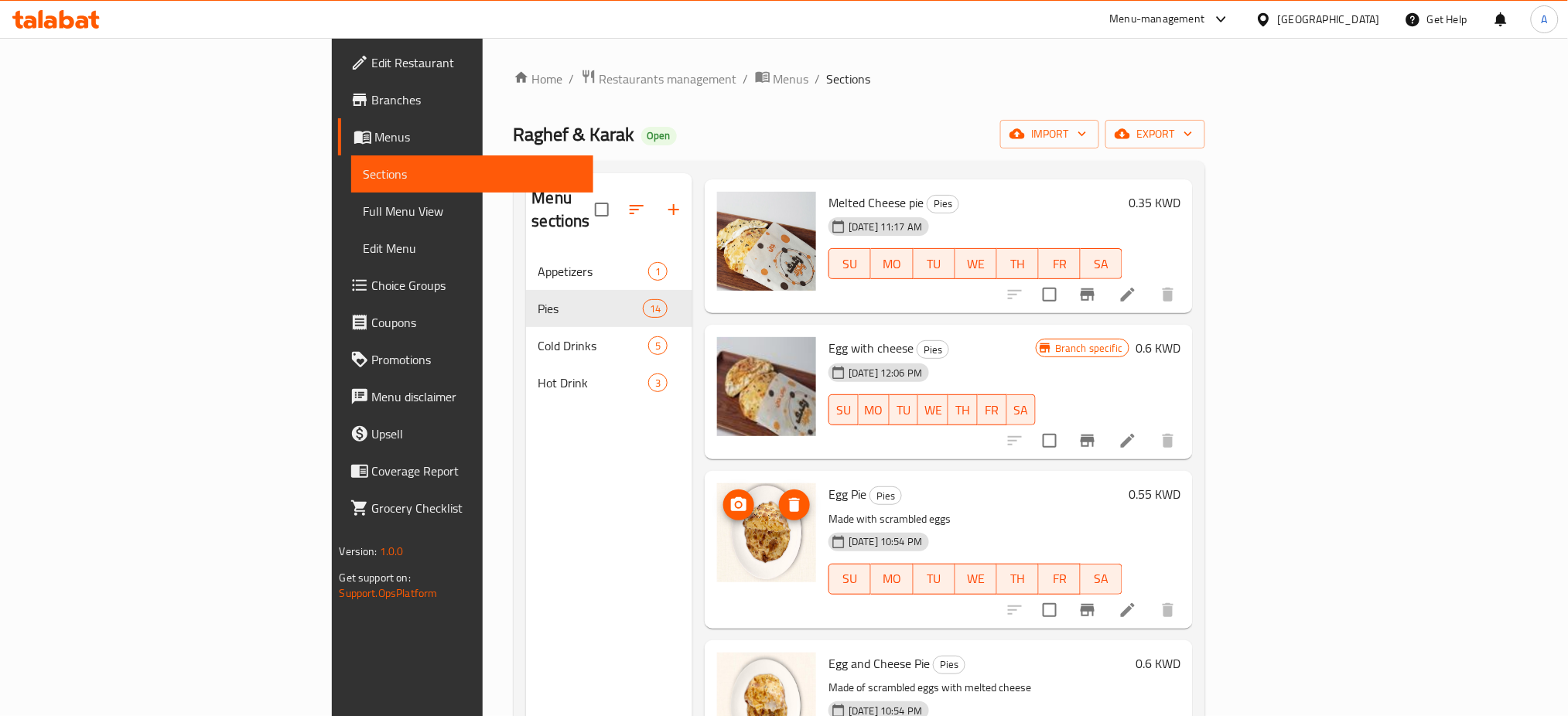
scroll to position [103, 0]
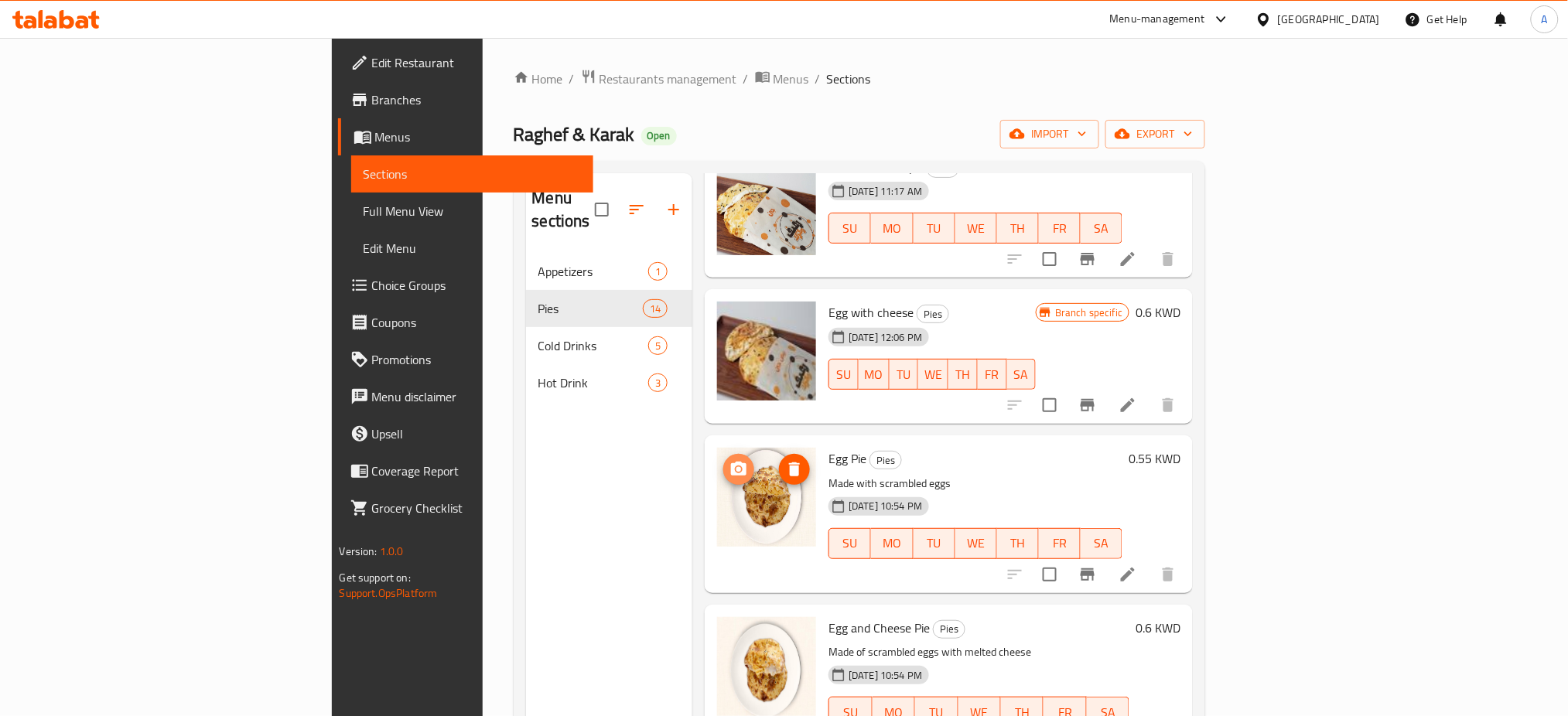
click at [736, 467] on circle "upload picture" at bounding box center [738, 469] width 4 height 4
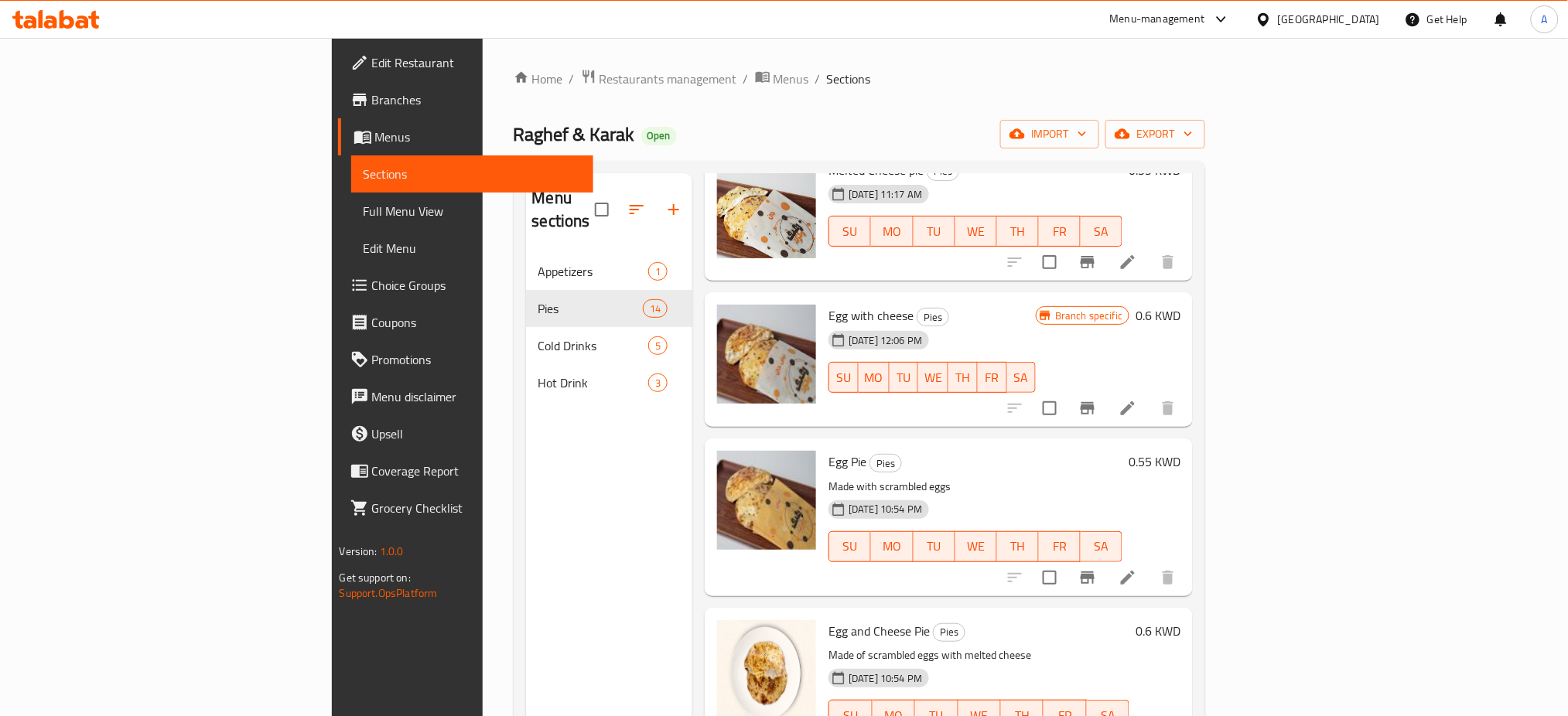
scroll to position [0, 0]
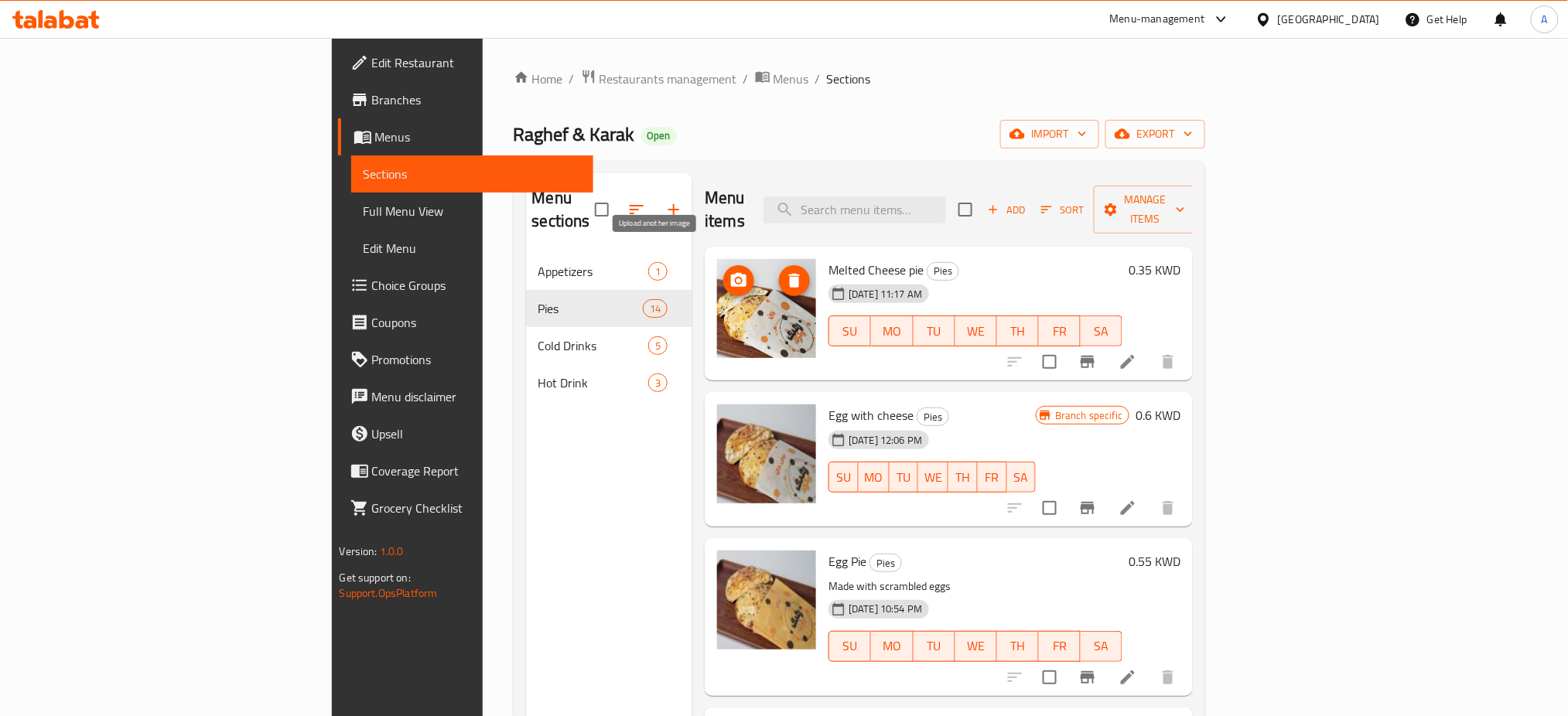
click at [729, 271] on icon "upload picture" at bounding box center [738, 280] width 18 height 18
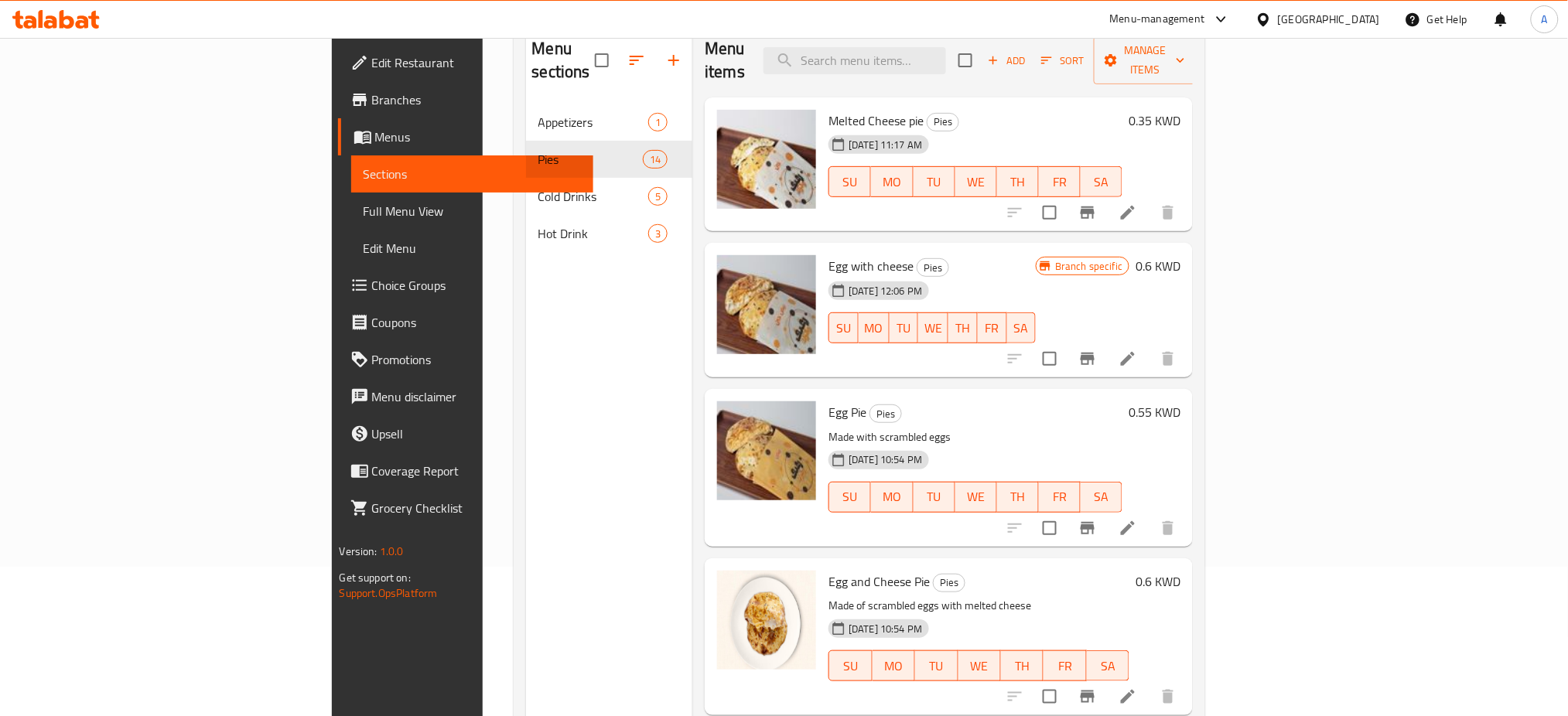
scroll to position [114, 0]
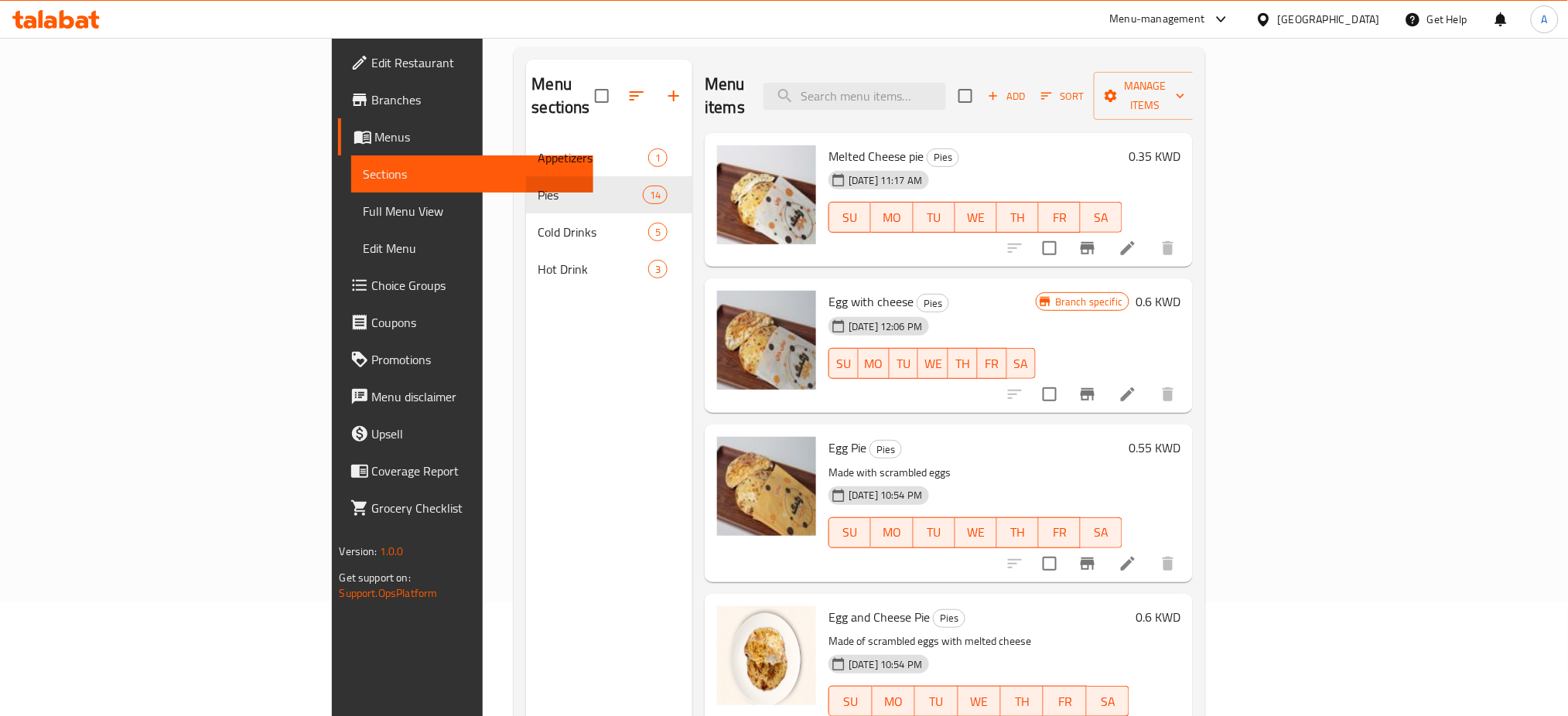
click at [1149, 380] on li at bounding box center [1128, 394] width 44 height 28
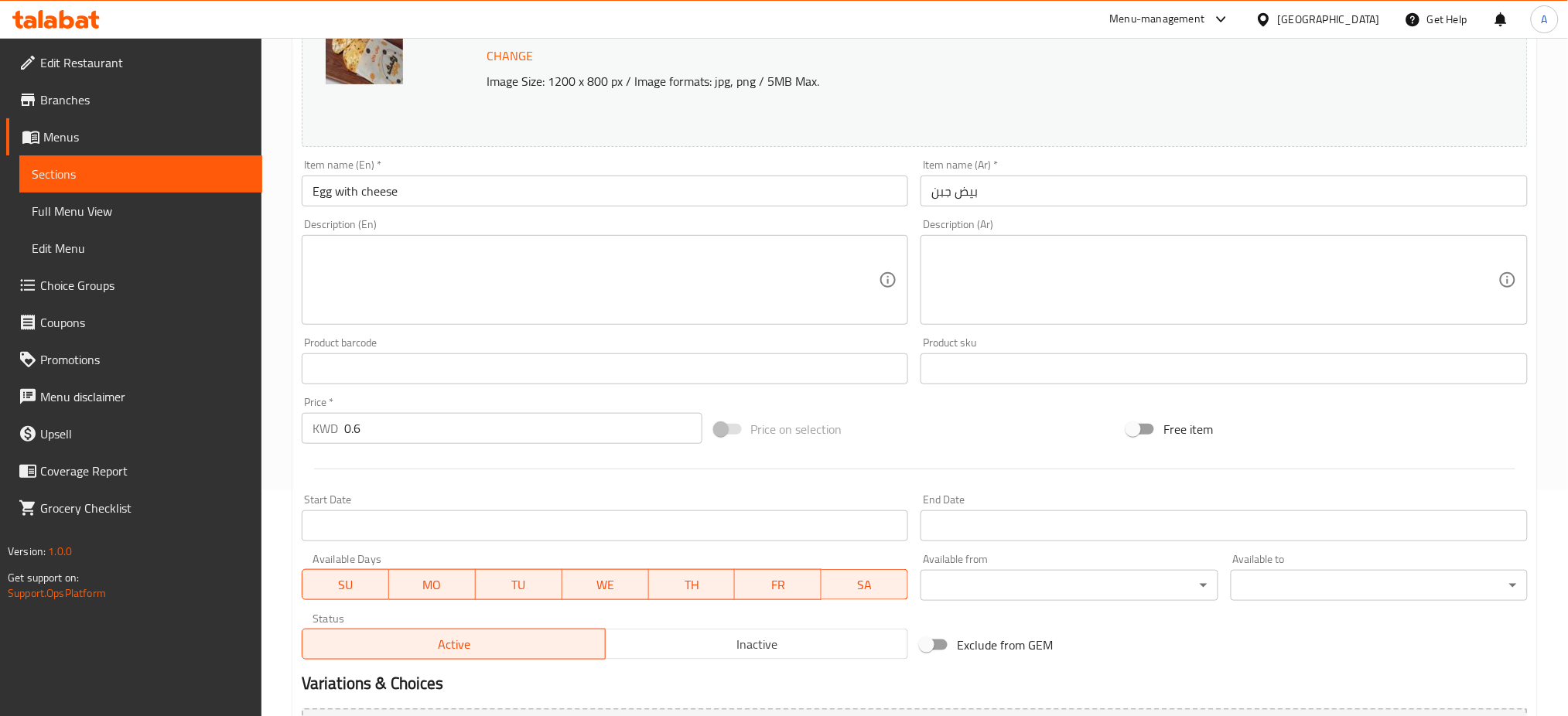
scroll to position [397, 0]
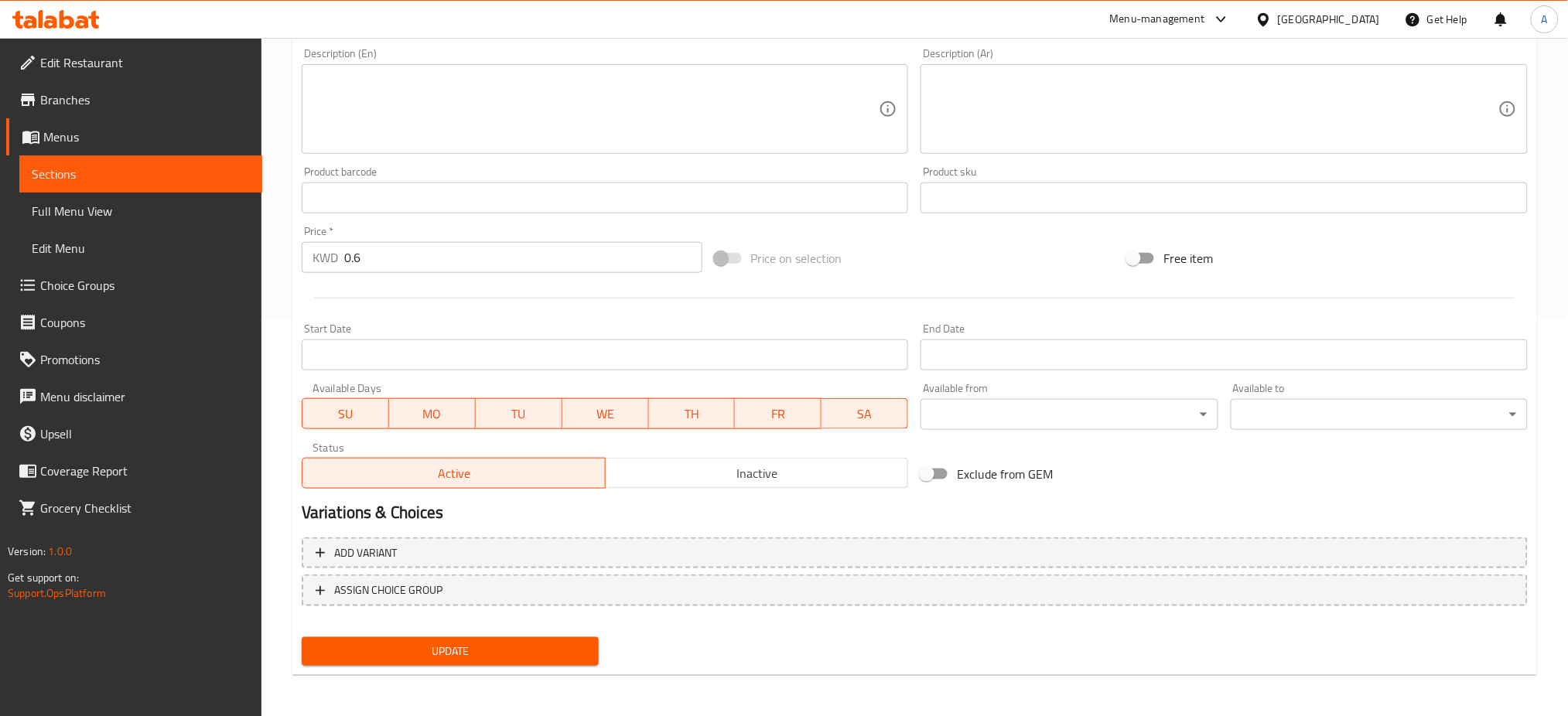
click at [678, 479] on span "Inactive" at bounding box center [757, 474] width 291 height 23
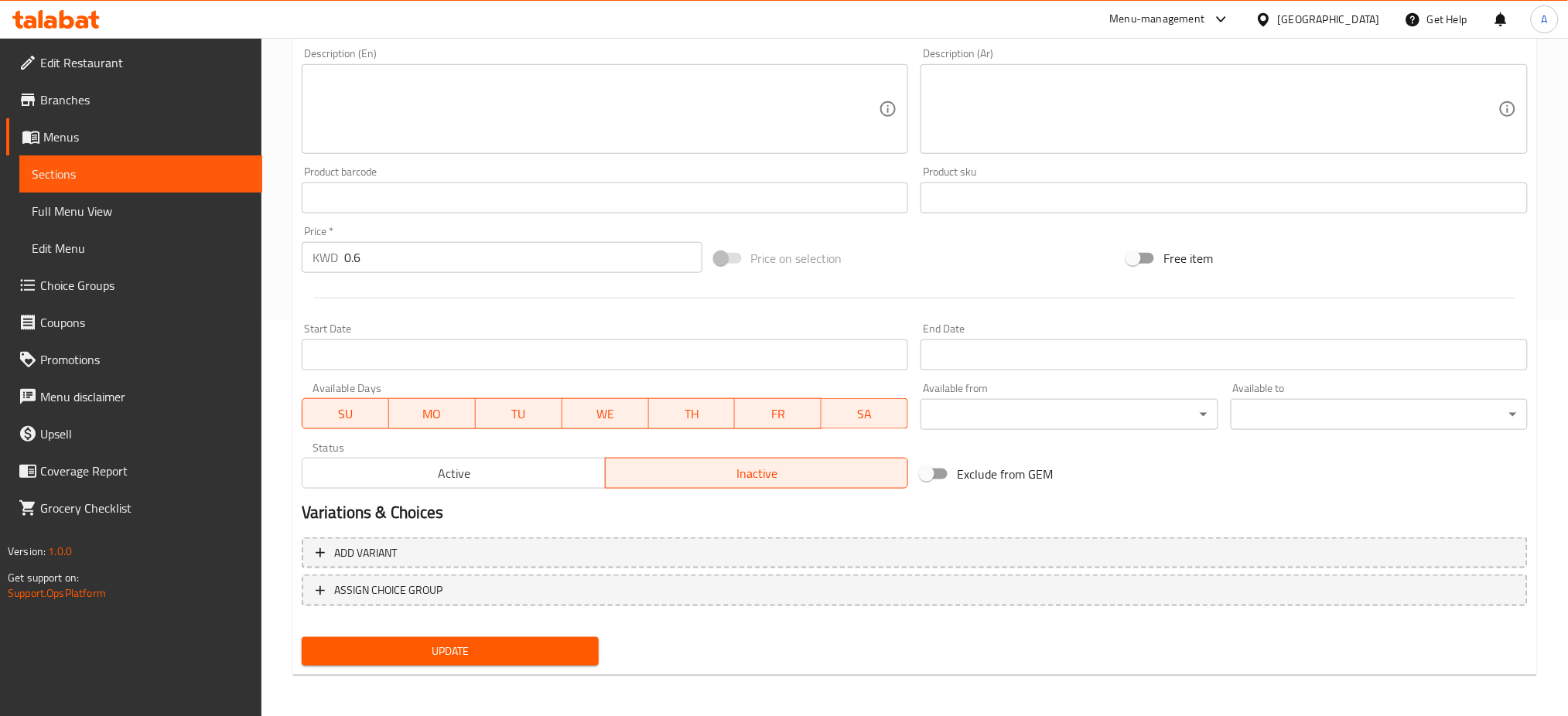
click at [493, 648] on span "Update" at bounding box center [450, 652] width 272 height 19
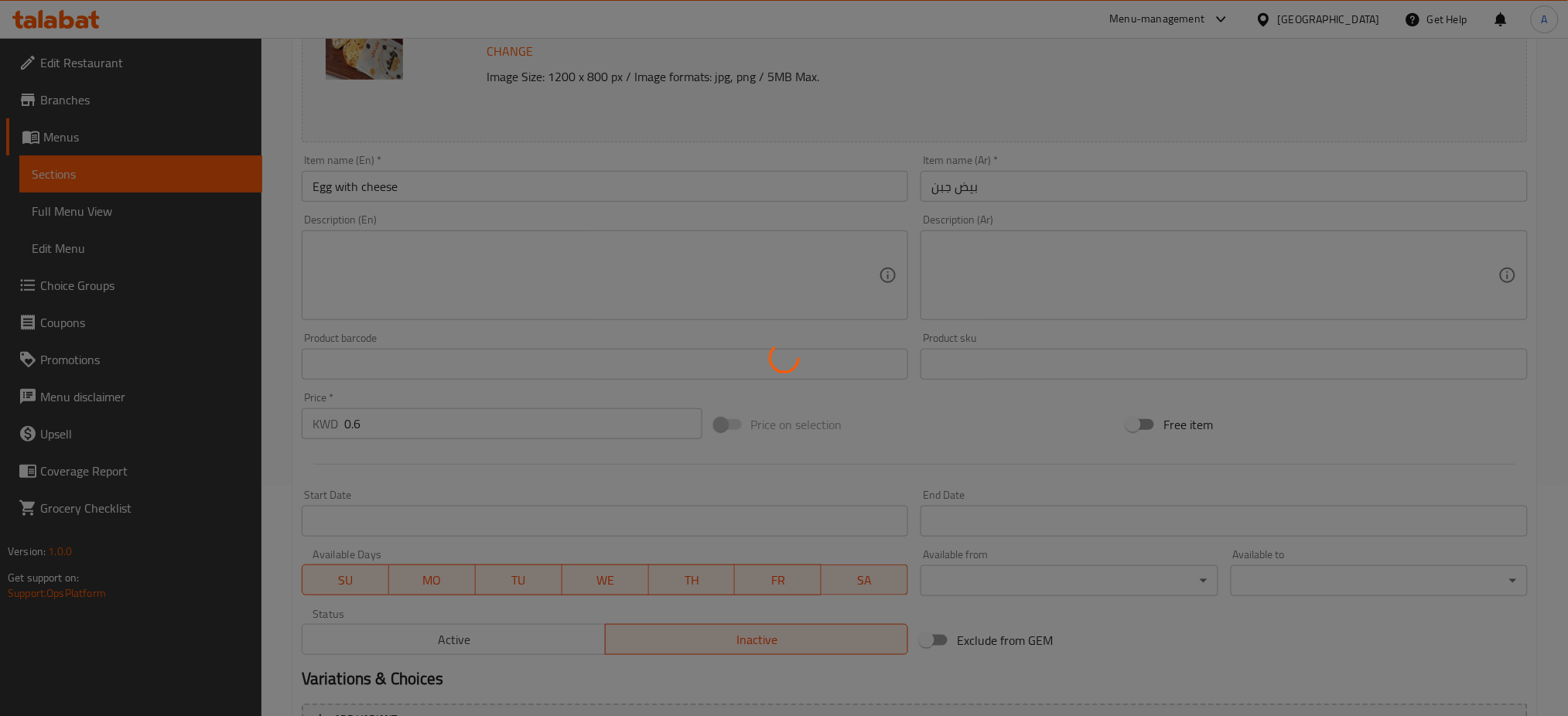
scroll to position [0, 0]
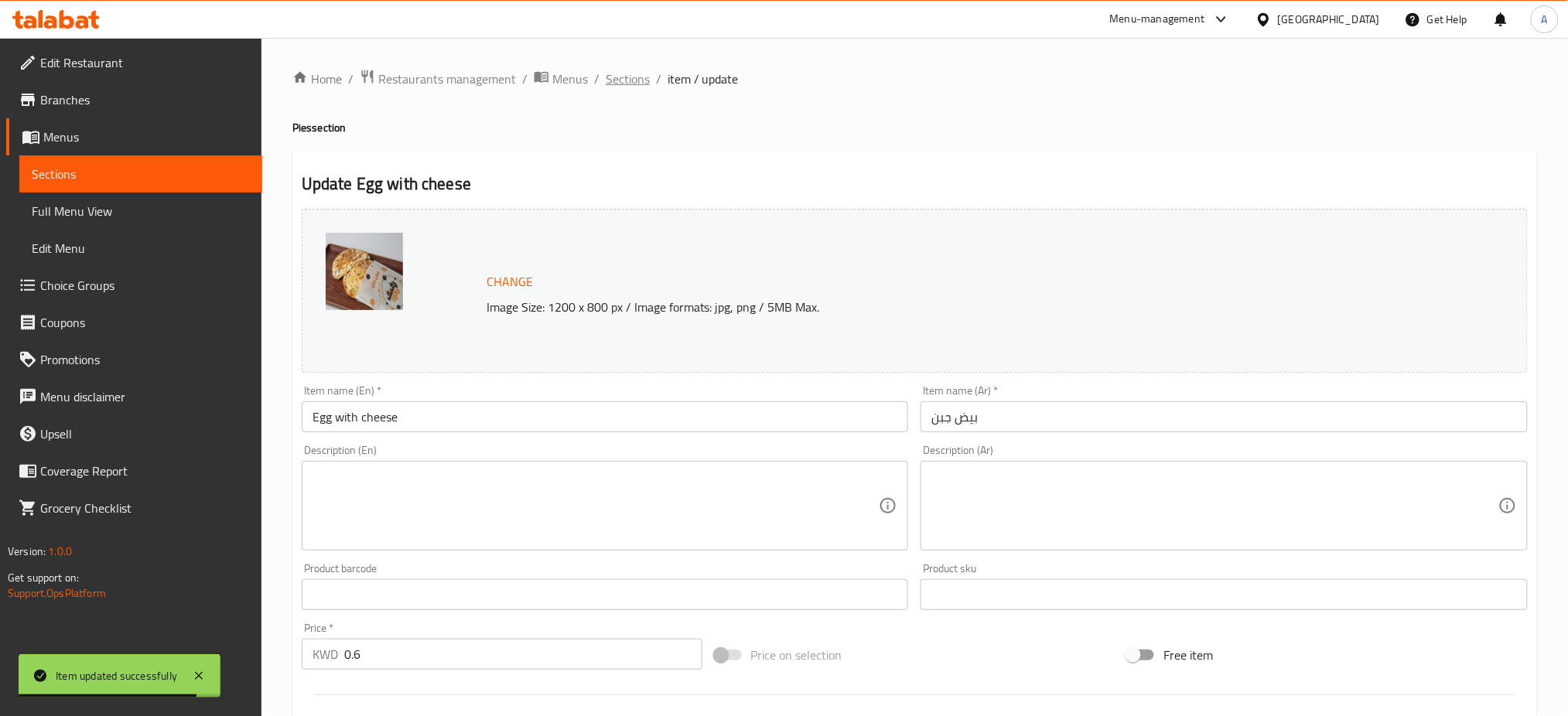
click at [614, 82] on span "Sections" at bounding box center [627, 78] width 44 height 18
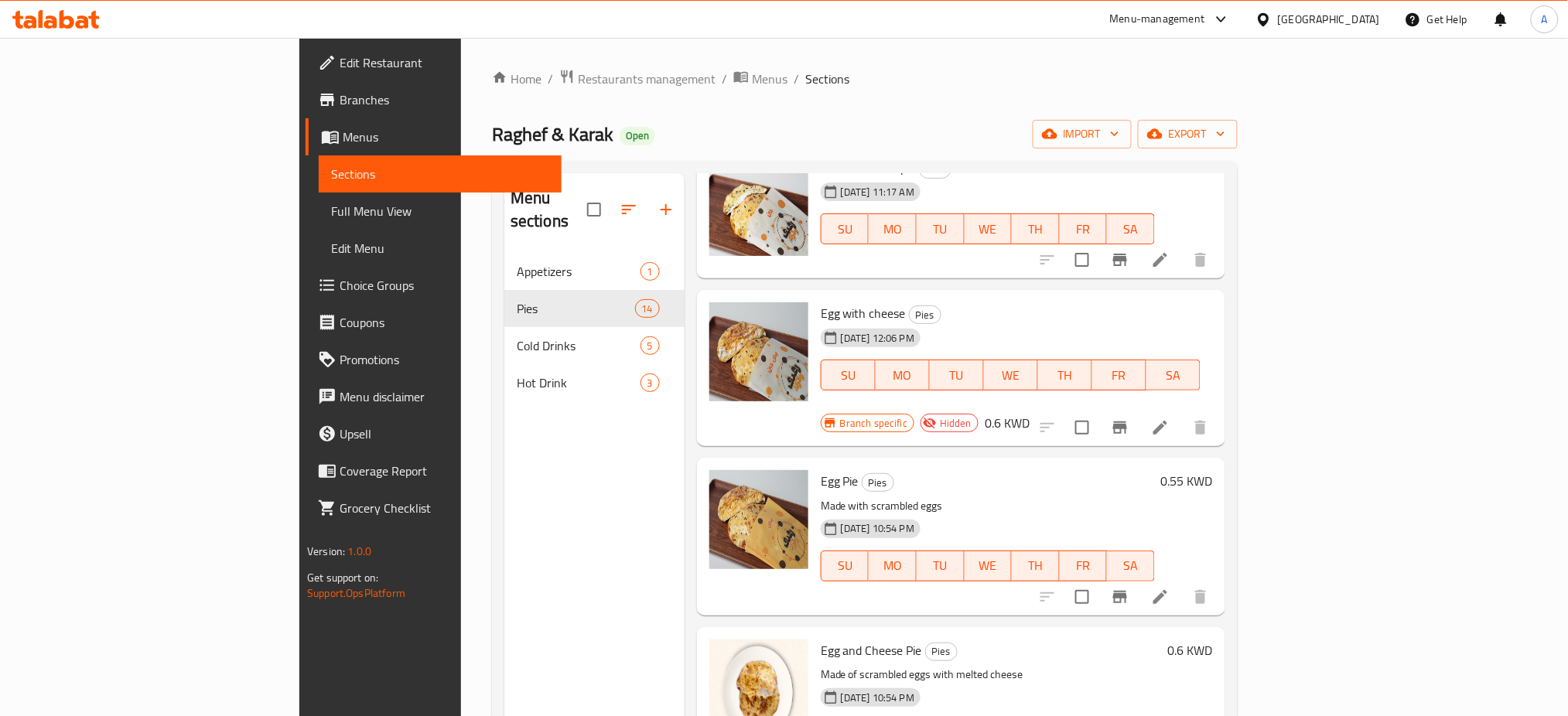
scroll to position [205, 0]
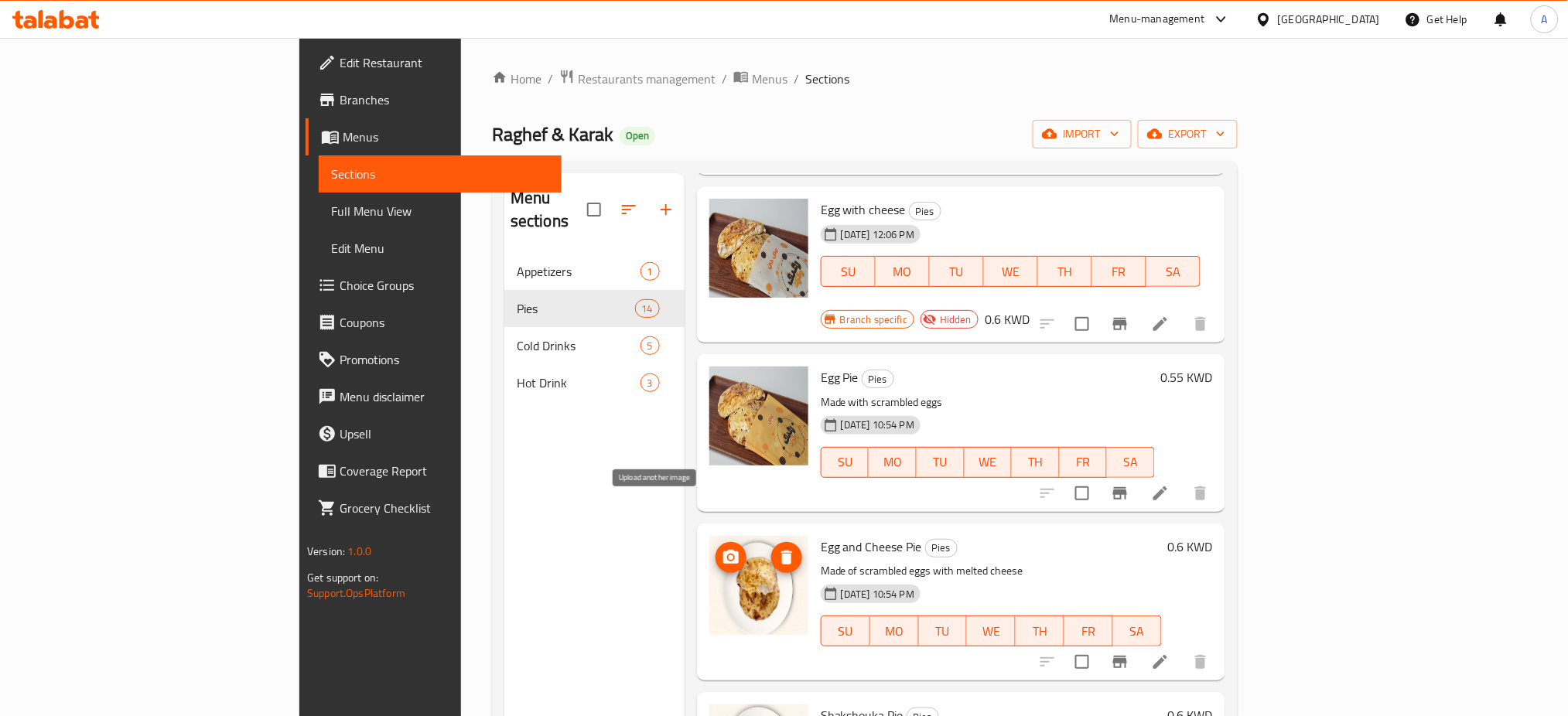
click at [723, 550] on icon "upload picture" at bounding box center [731, 557] width 16 height 14
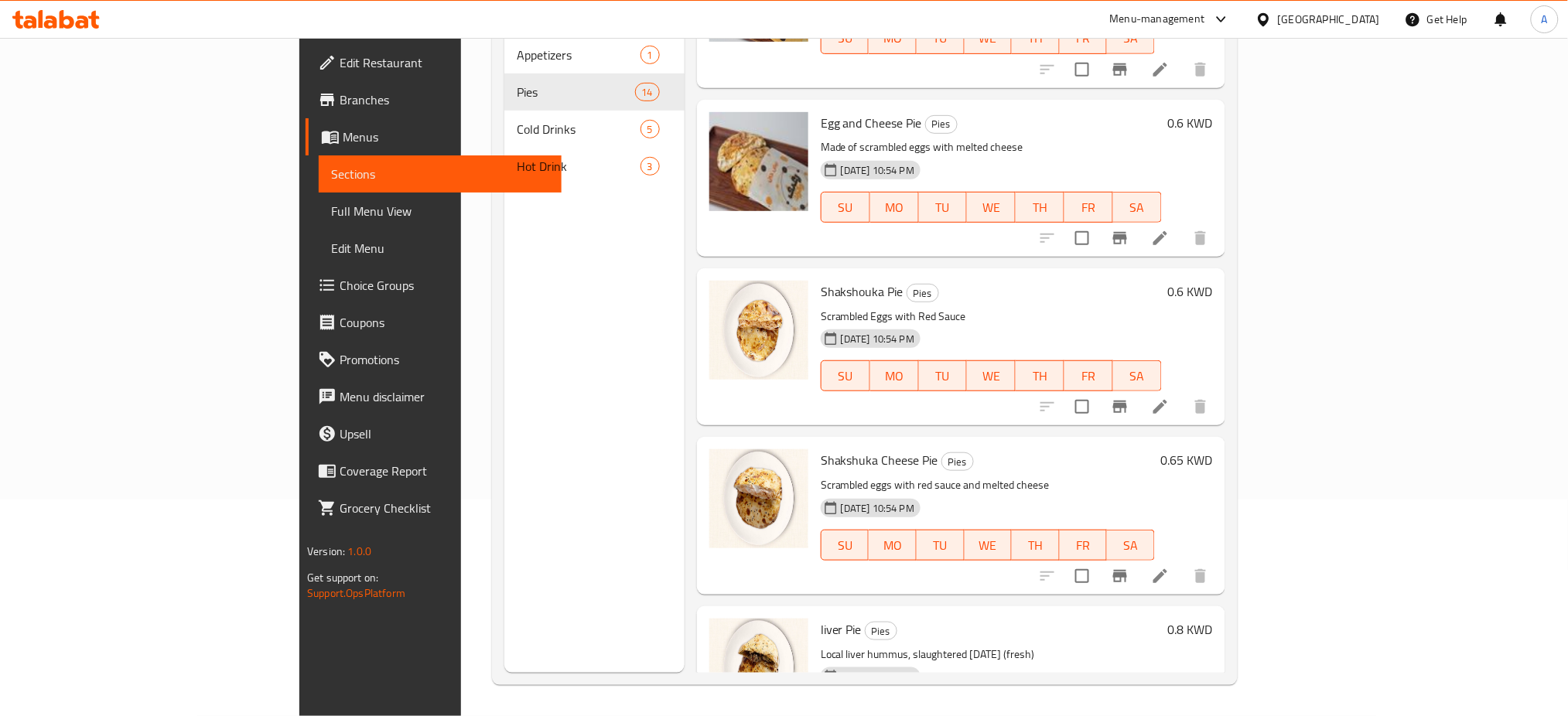
scroll to position [412, 0]
click at [721, 294] on icon "upload picture" at bounding box center [730, 303] width 18 height 18
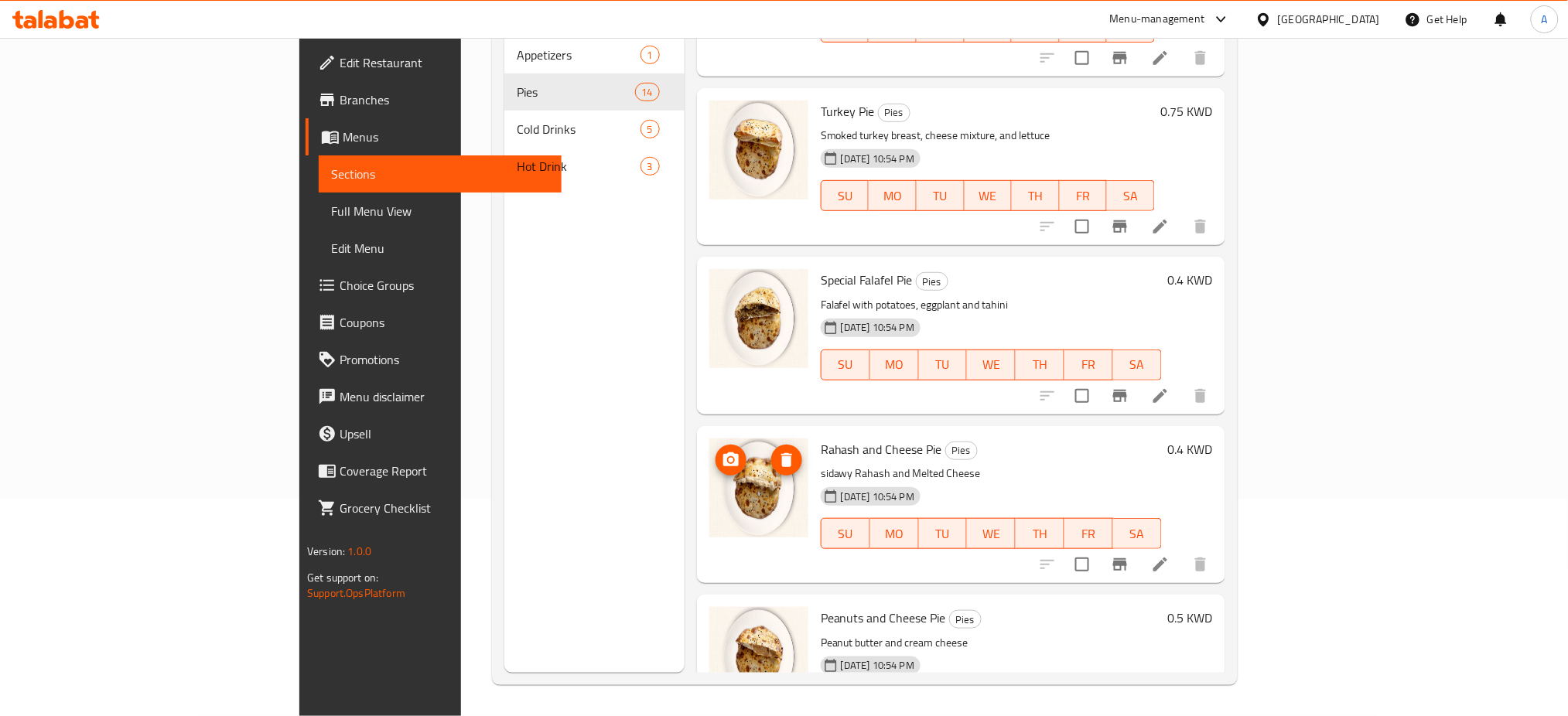
scroll to position [1640, 0]
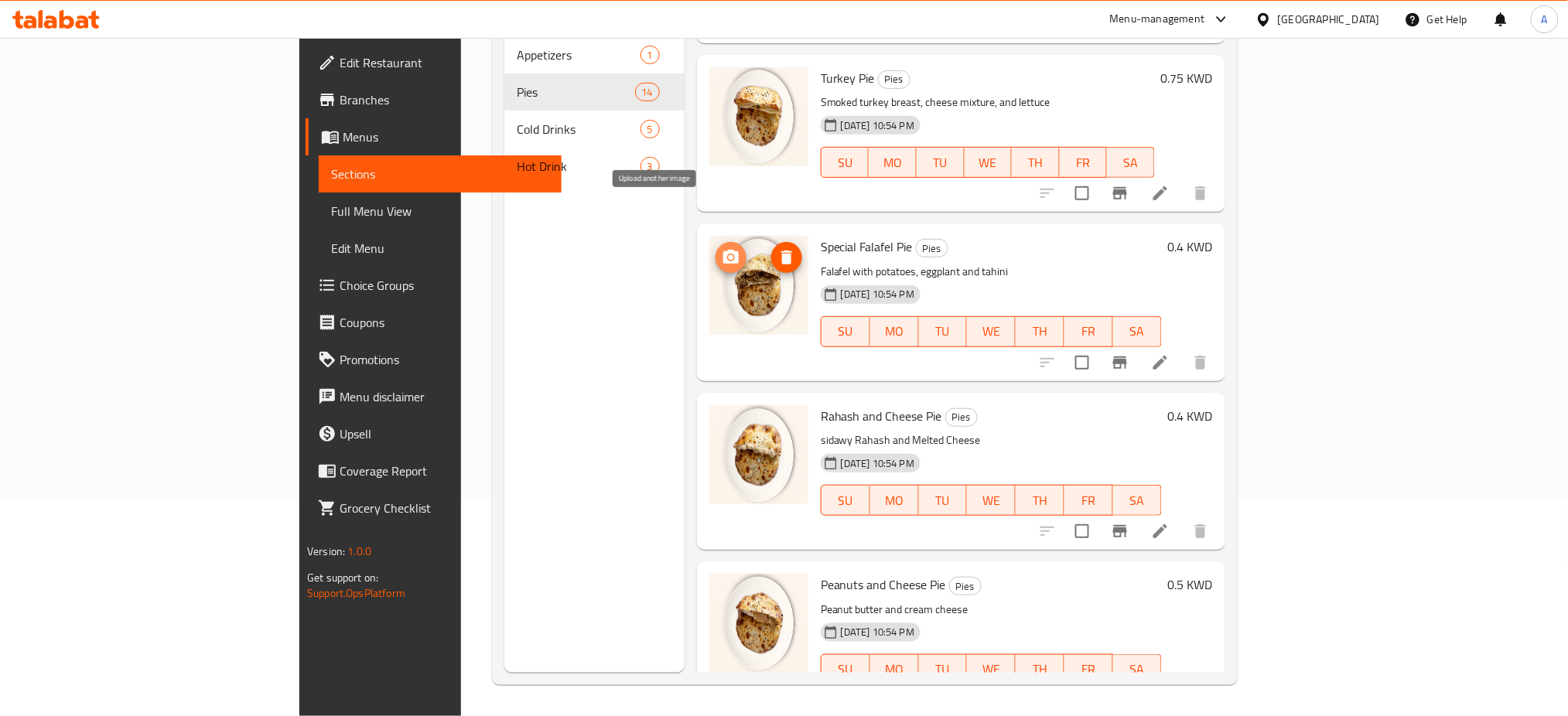
click at [723, 250] on icon "upload picture" at bounding box center [731, 257] width 16 height 14
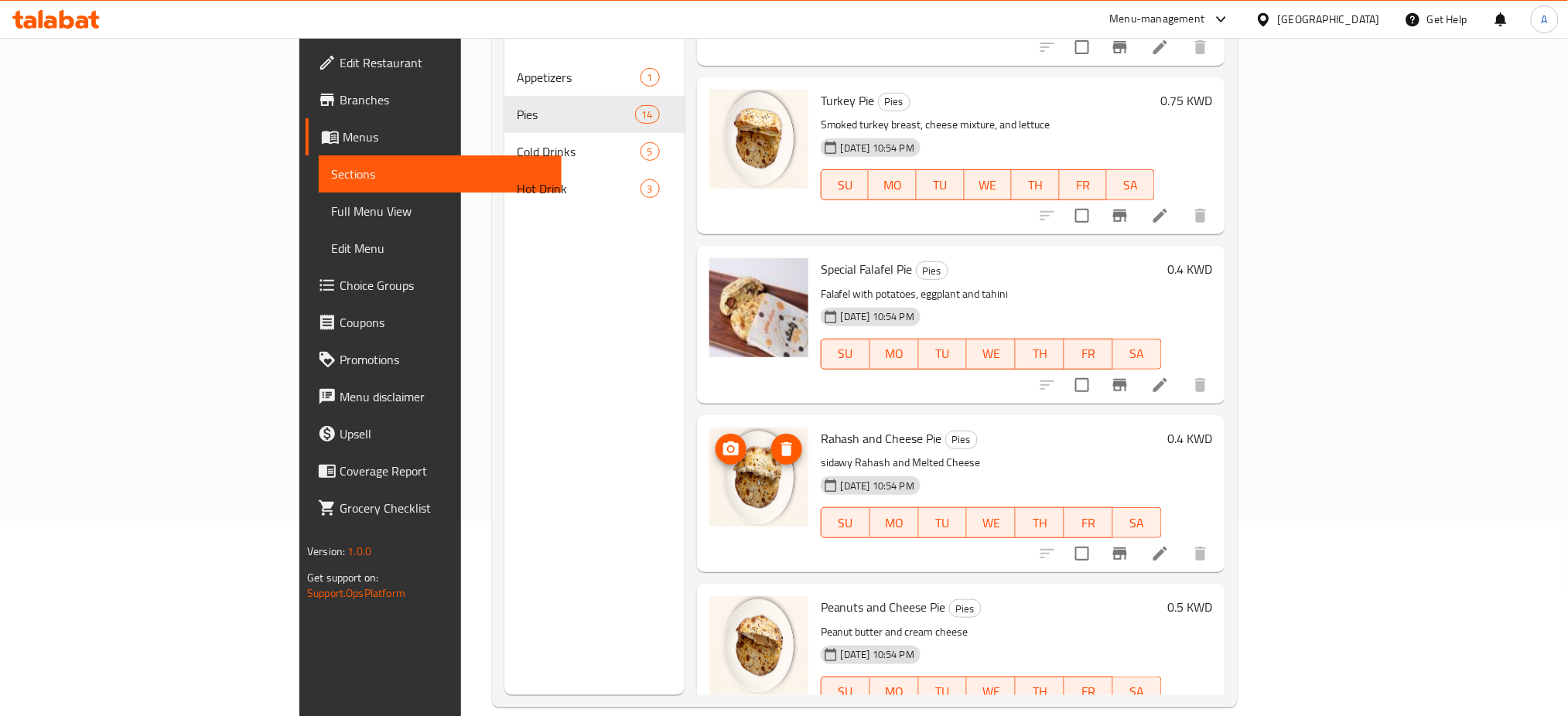
scroll to position [205, 0]
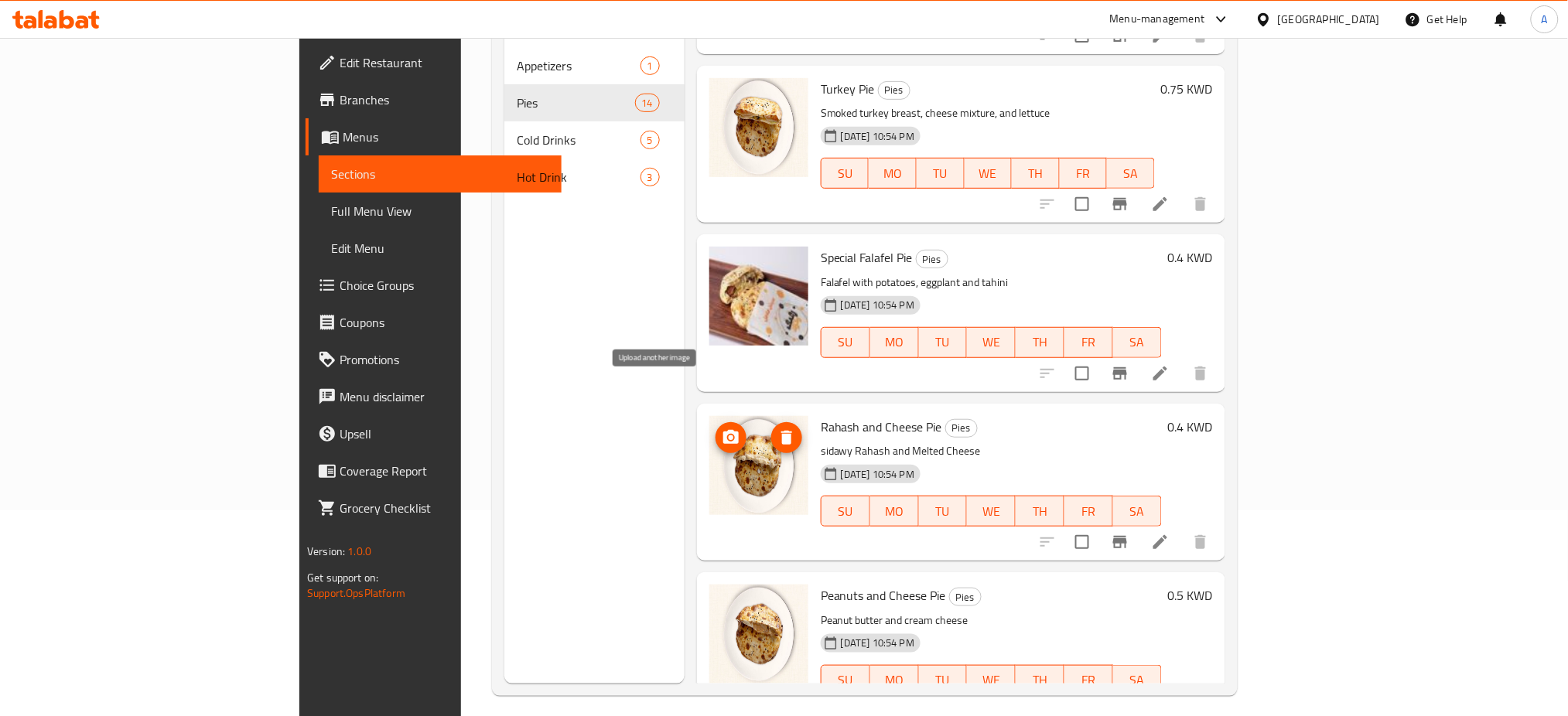
click at [721, 428] on icon "upload picture" at bounding box center [730, 437] width 18 height 18
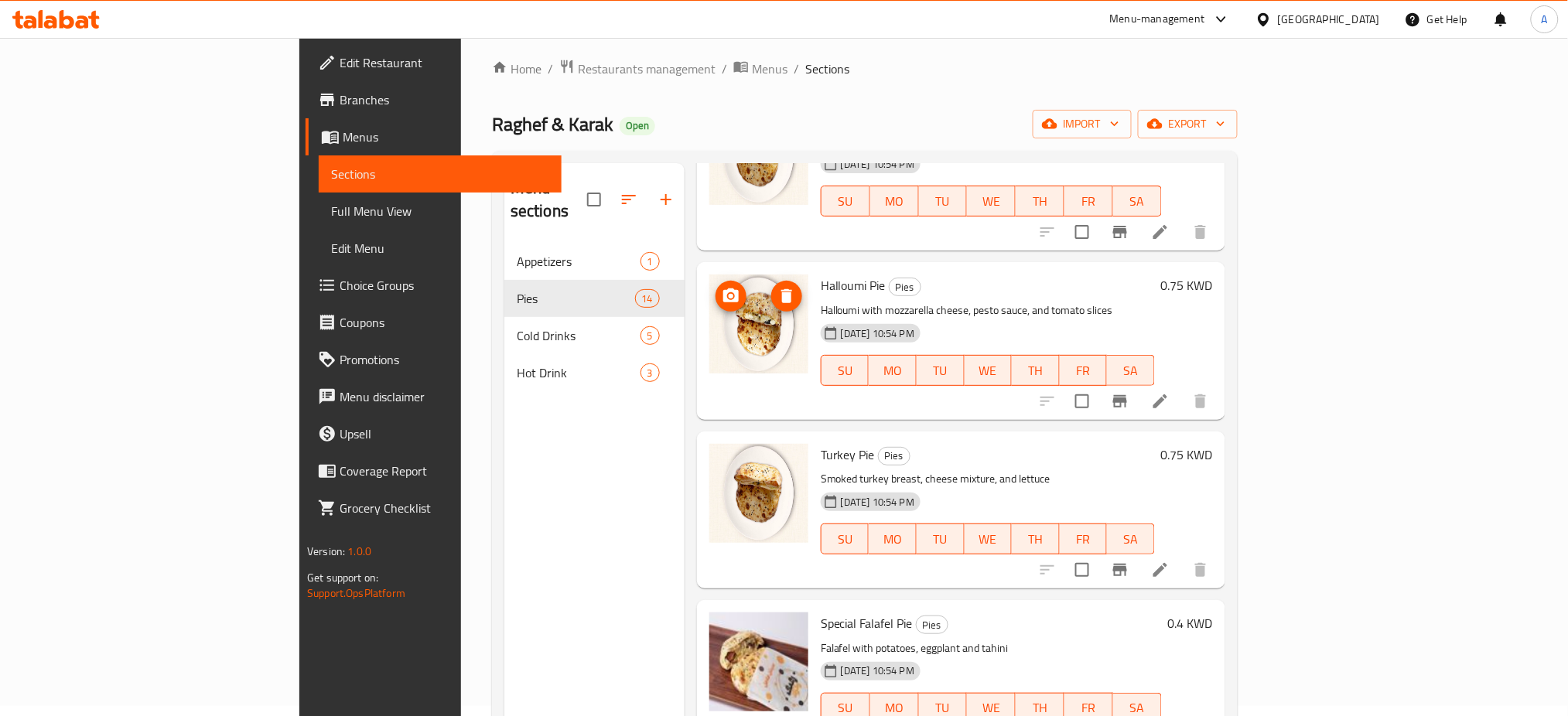
scroll to position [1434, 0]
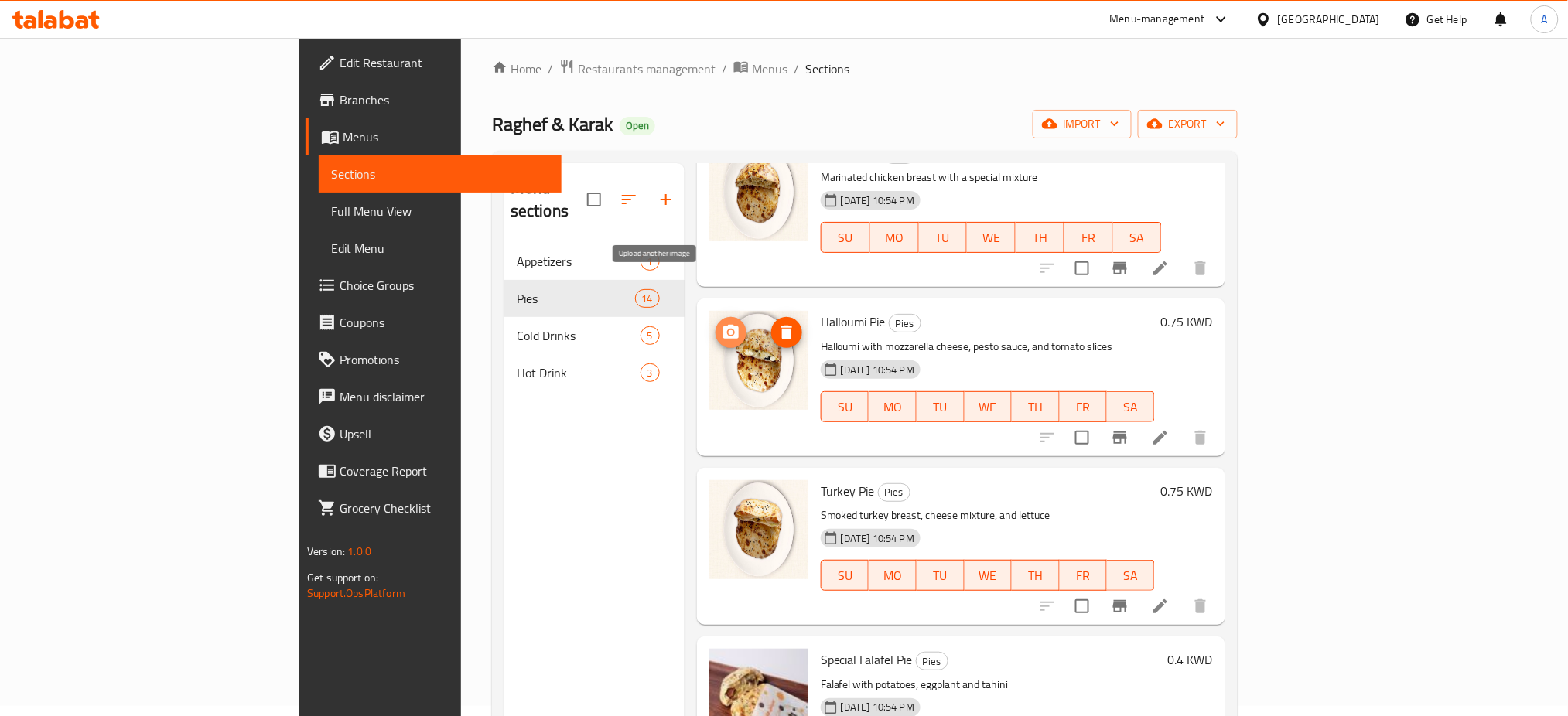
click at [723, 325] on icon "upload picture" at bounding box center [731, 331] width 16 height 14
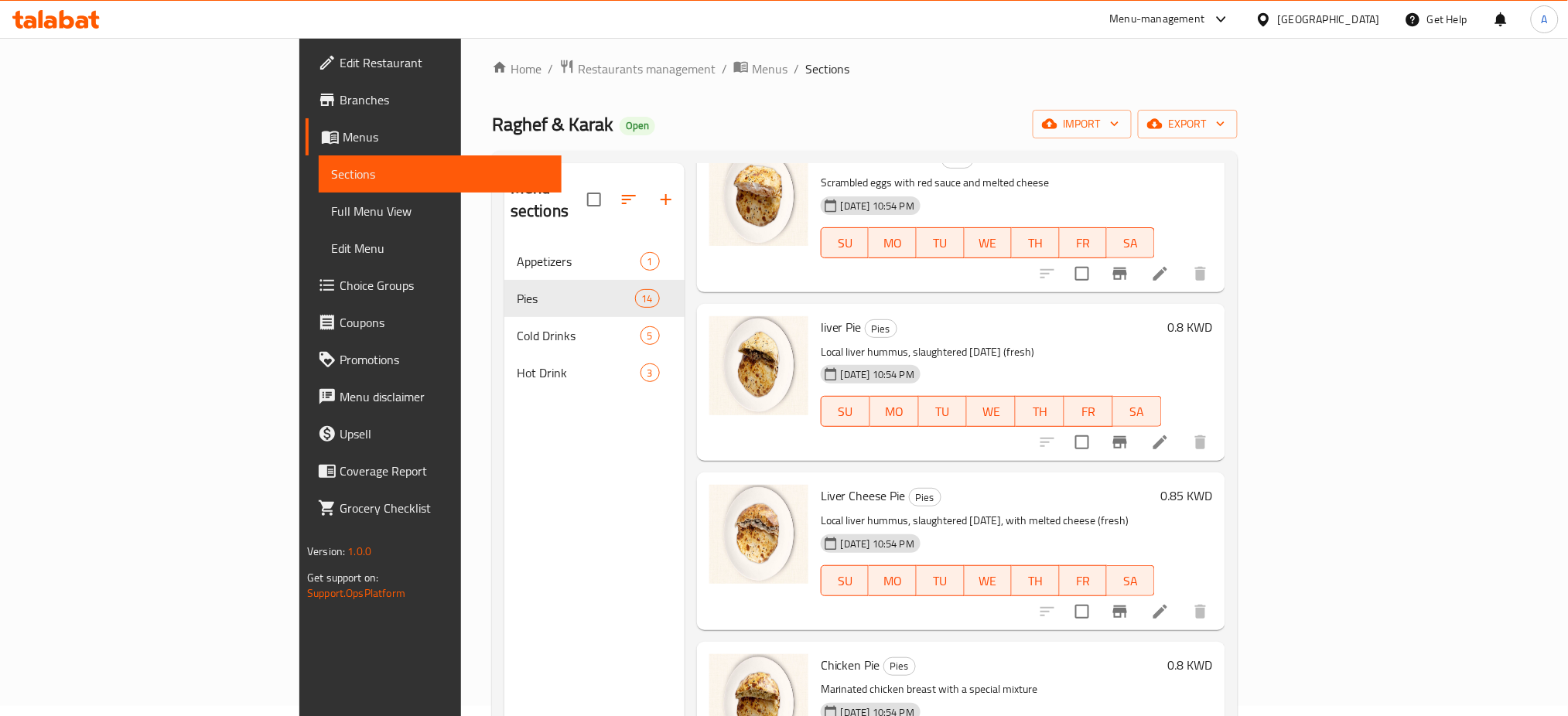
scroll to position [919, 0]
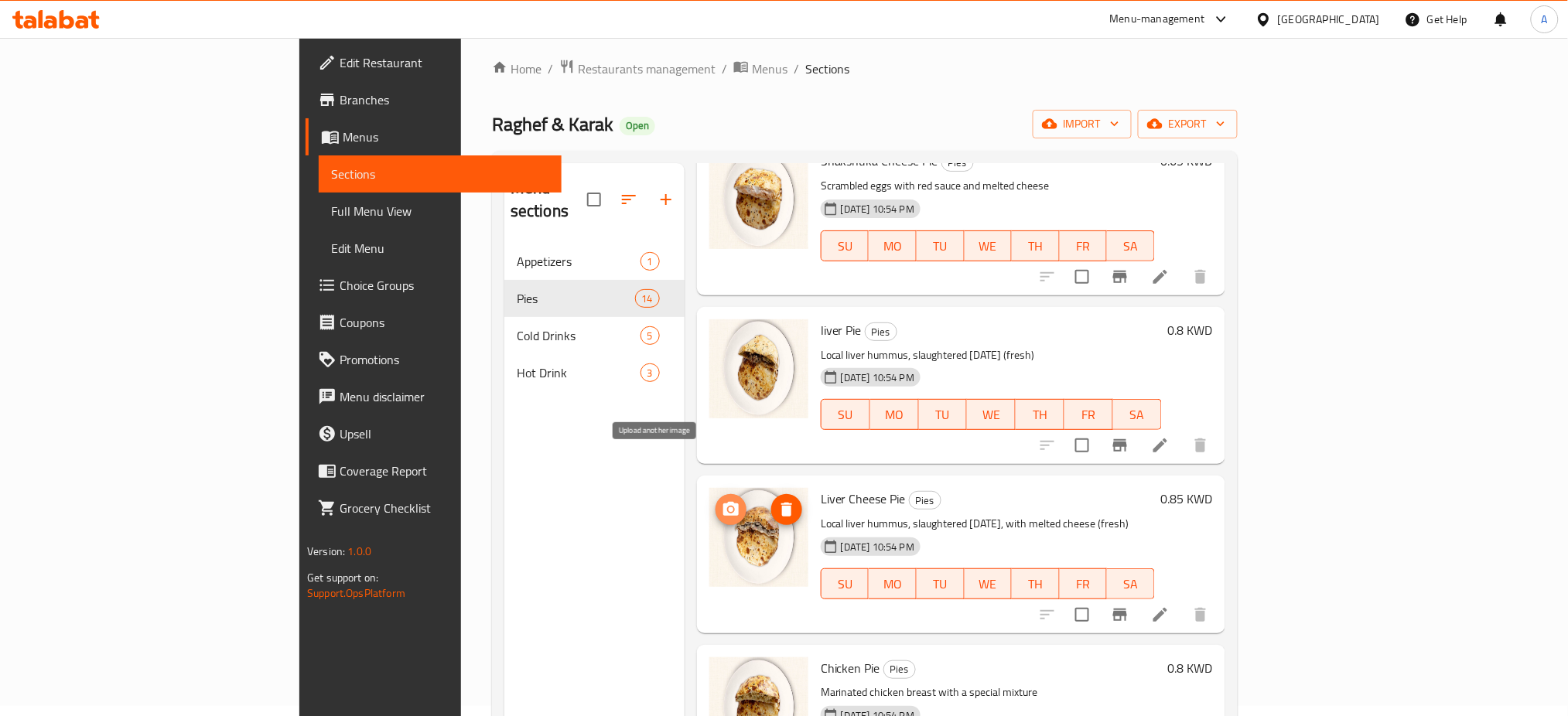
click at [728, 507] on circle "upload picture" at bounding box center [730, 509] width 4 height 4
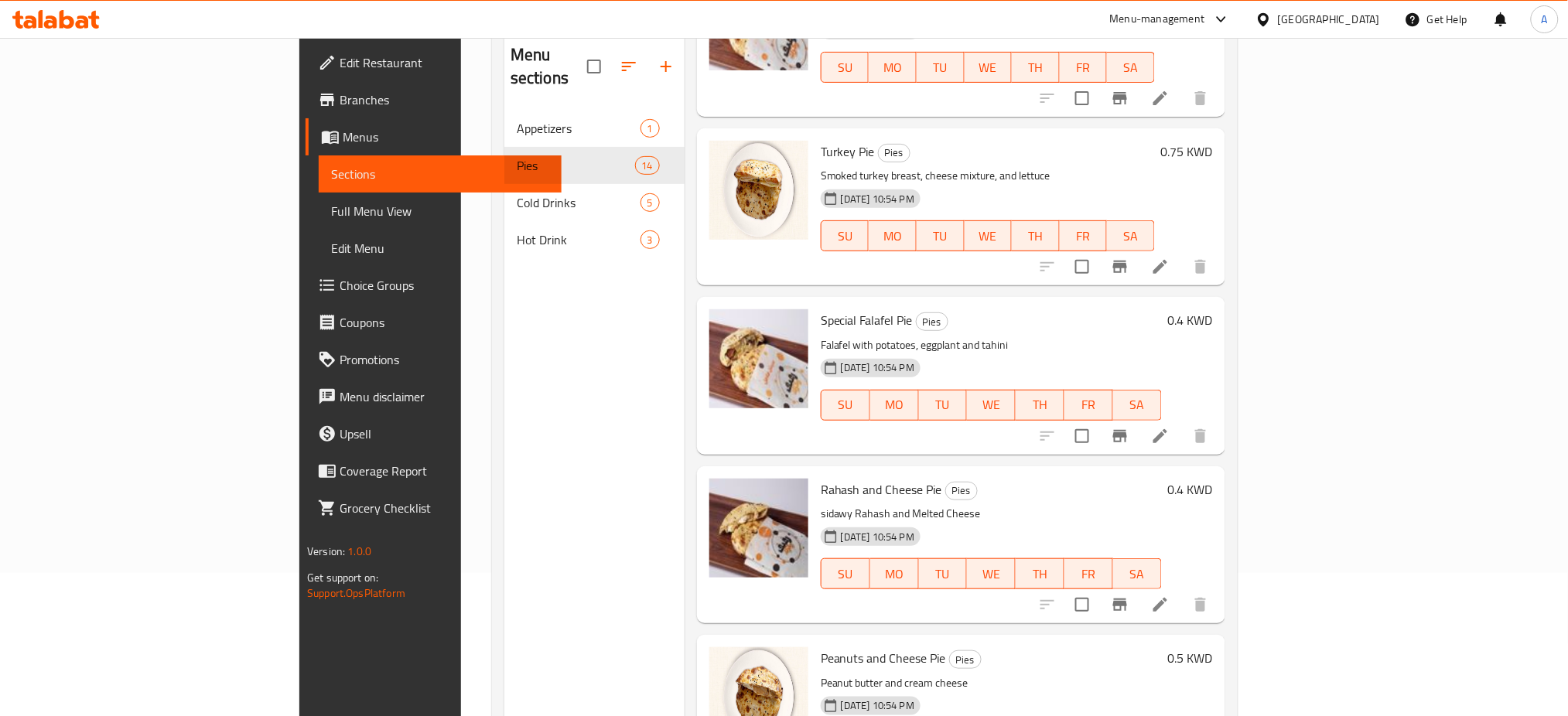
scroll to position [217, 0]
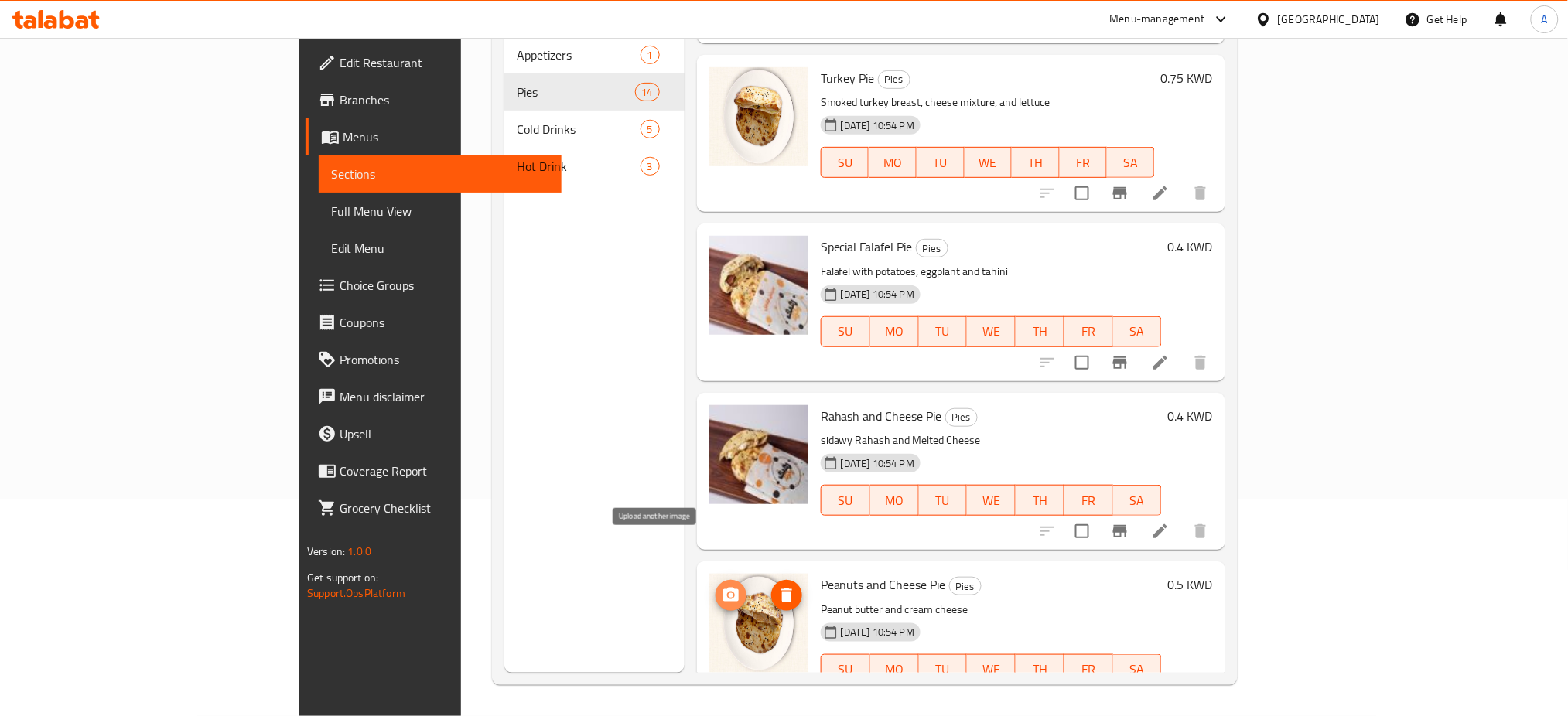
click at [723, 587] on icon "upload picture" at bounding box center [731, 594] width 16 height 14
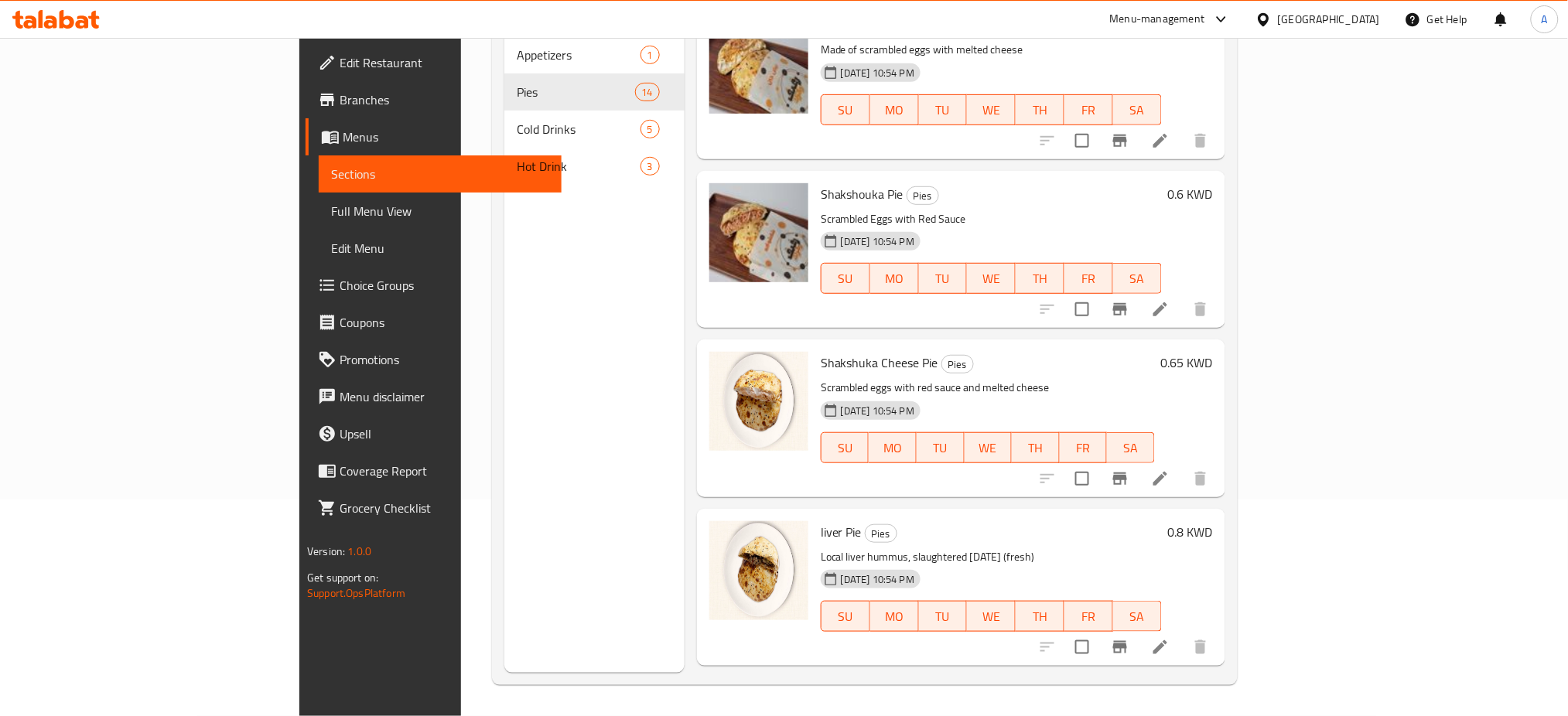
scroll to position [505, 0]
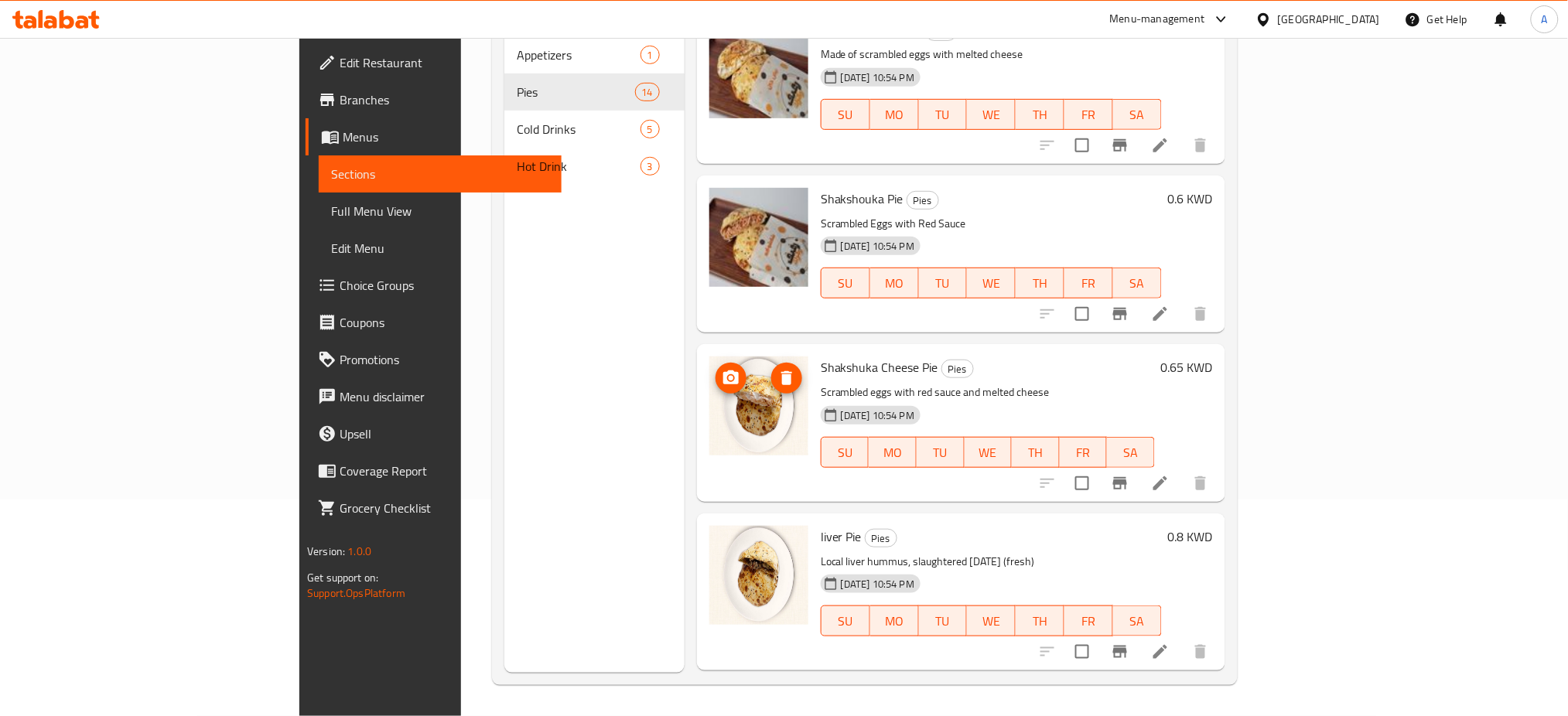
click at [728, 376] on circle "upload picture" at bounding box center [730, 378] width 4 height 4
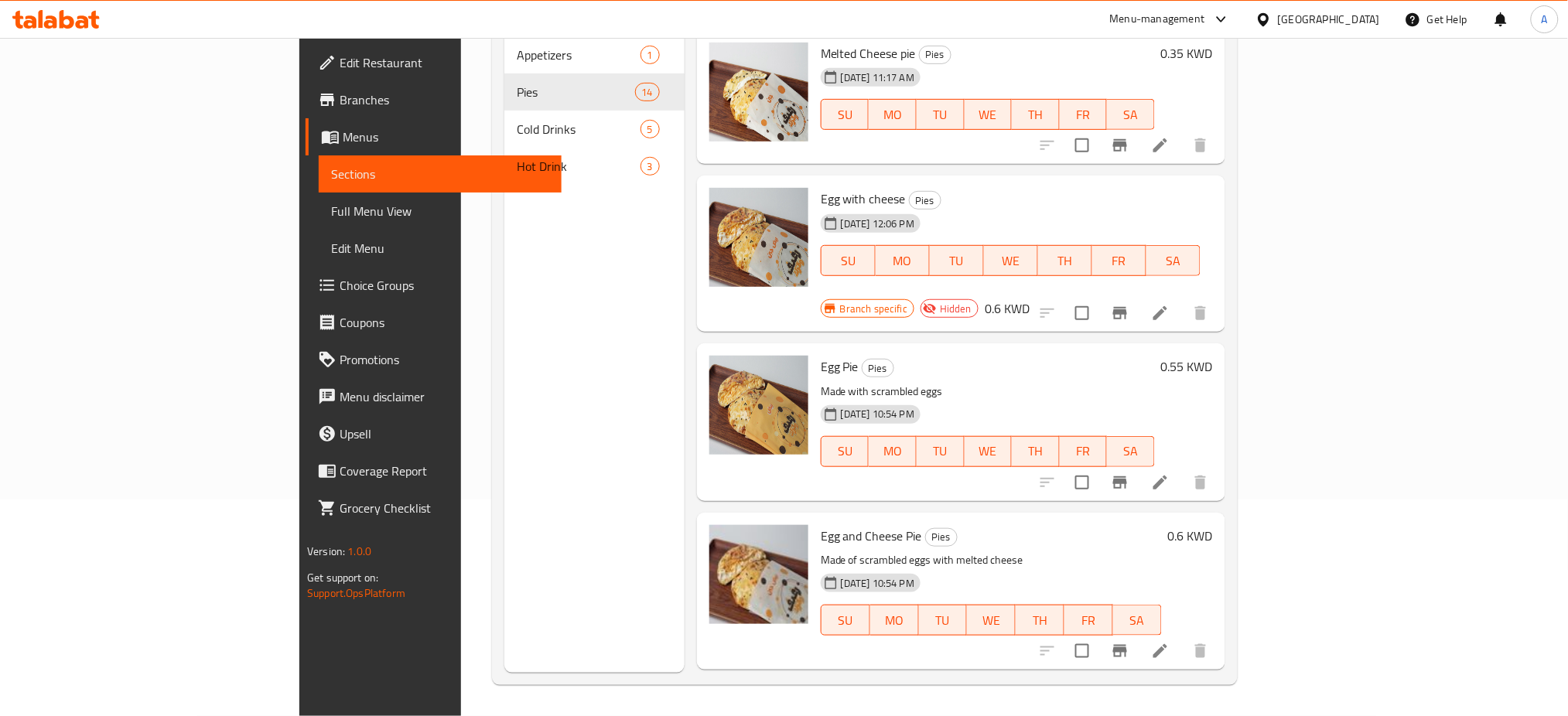
scroll to position [928, 0]
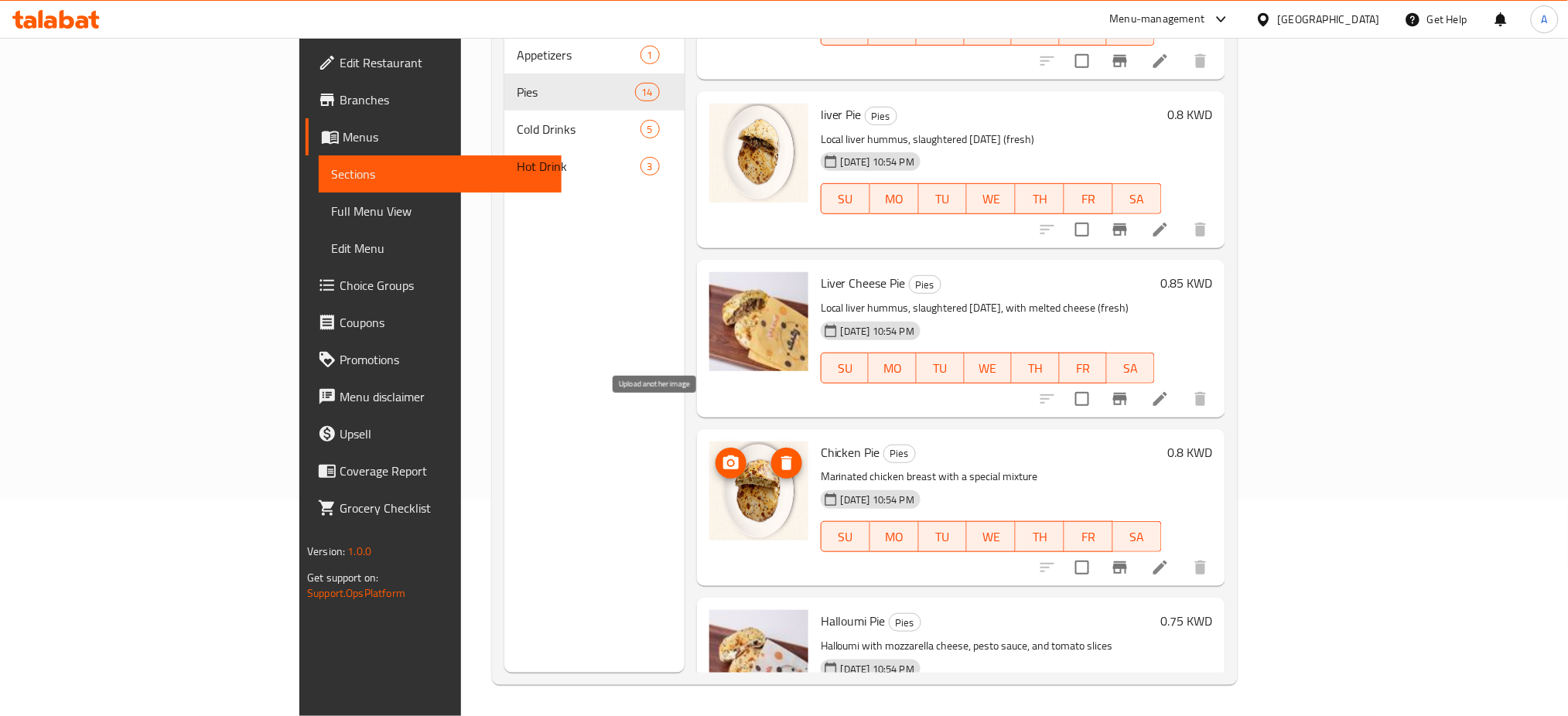
click at [721, 454] on icon "upload picture" at bounding box center [730, 463] width 18 height 18
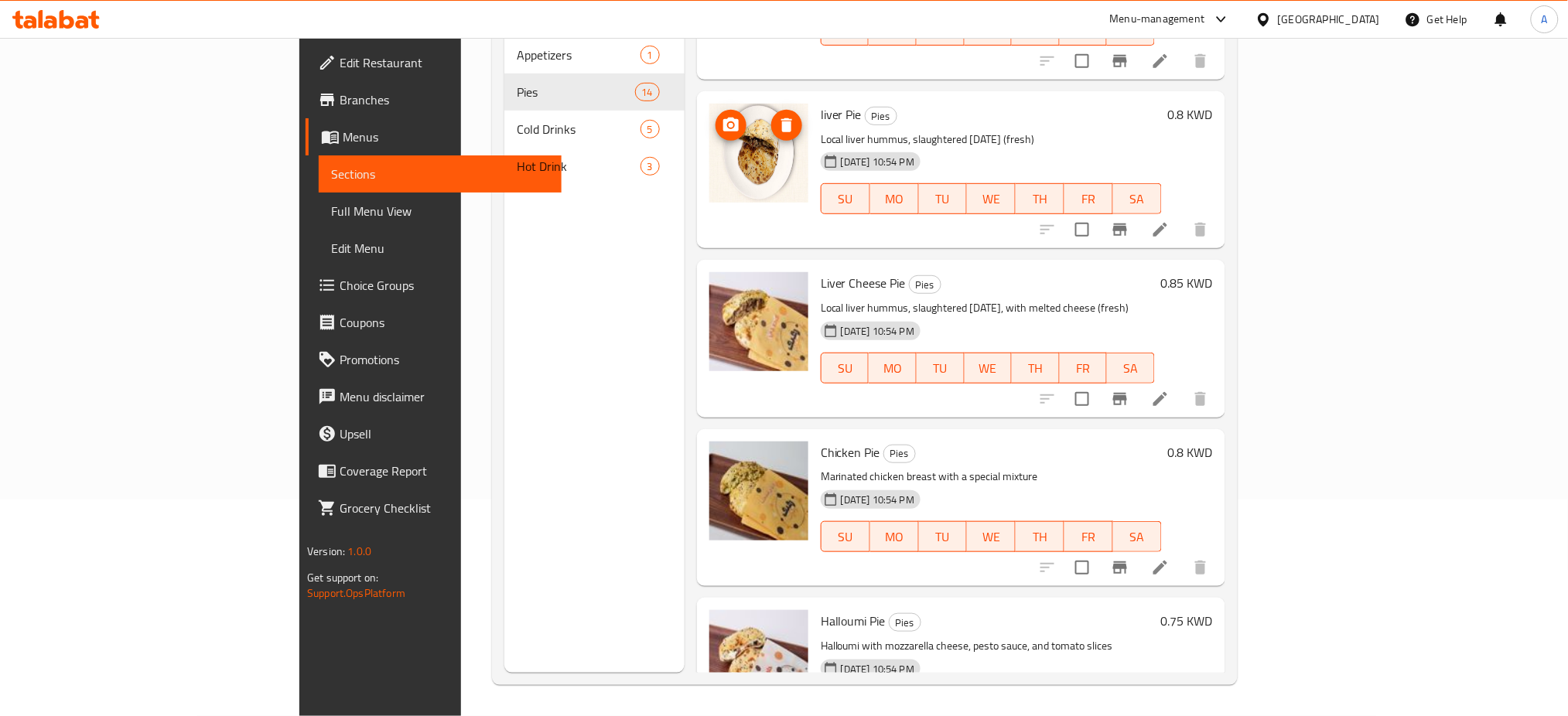
click at [723, 117] on icon "upload picture" at bounding box center [731, 124] width 16 height 14
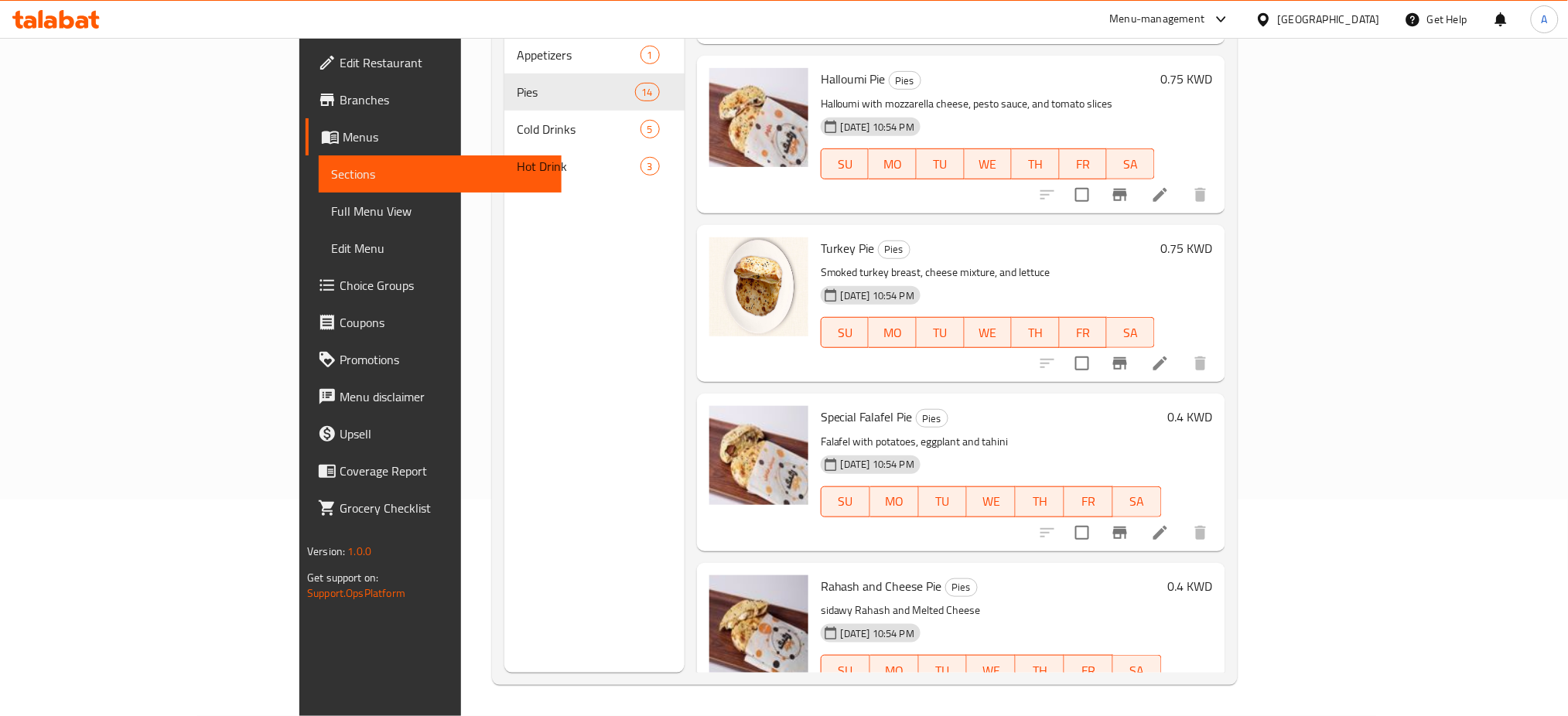
scroll to position [1434, 0]
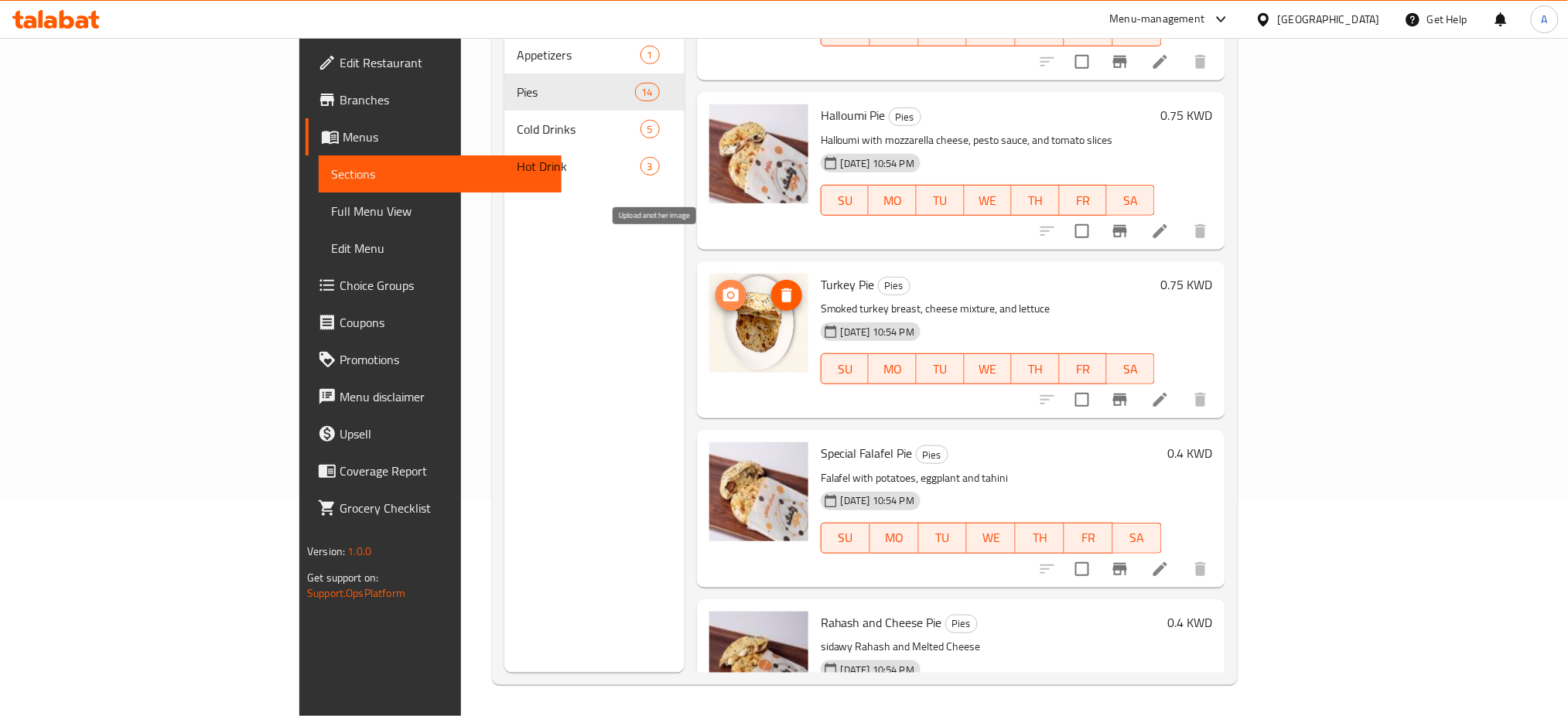
click at [721, 286] on icon "upload picture" at bounding box center [730, 295] width 18 height 18
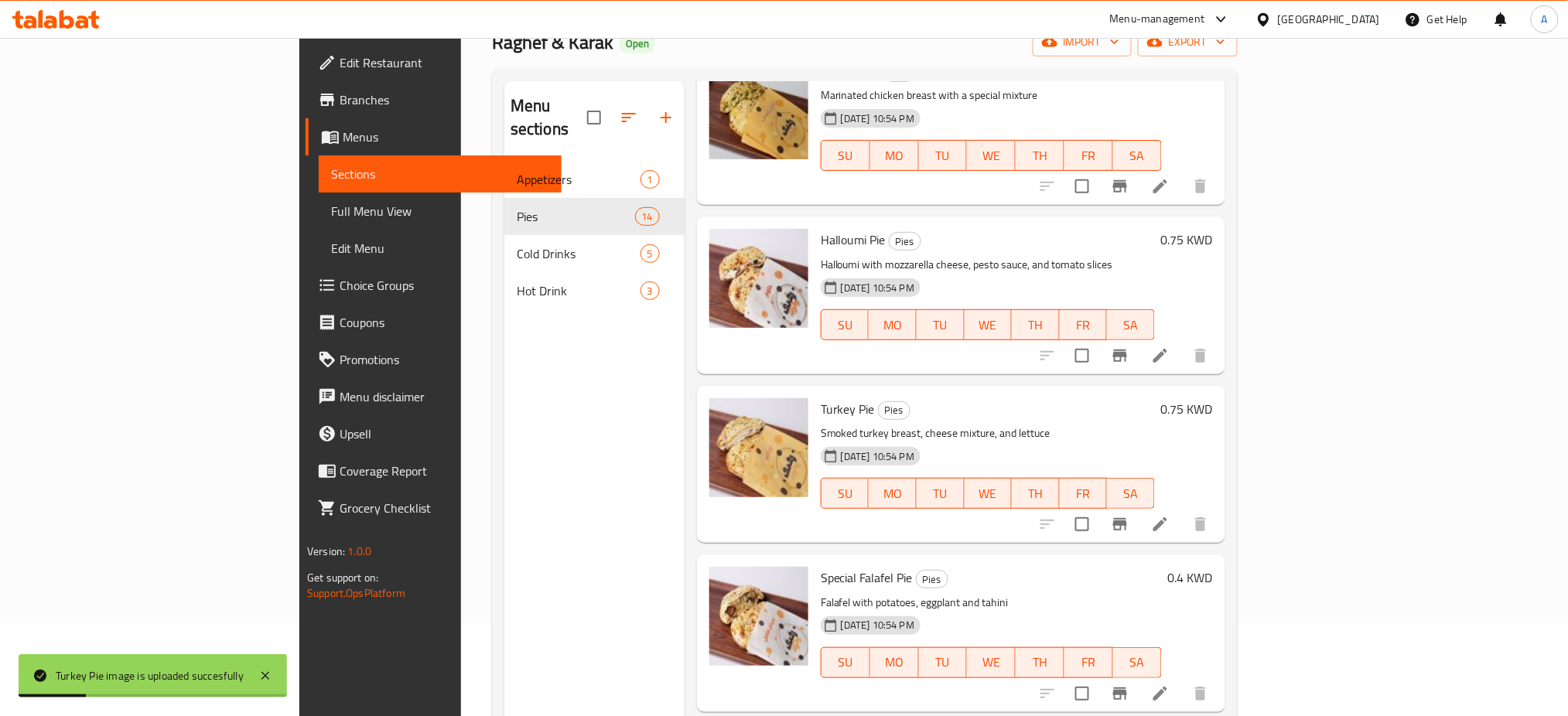
scroll to position [0, 0]
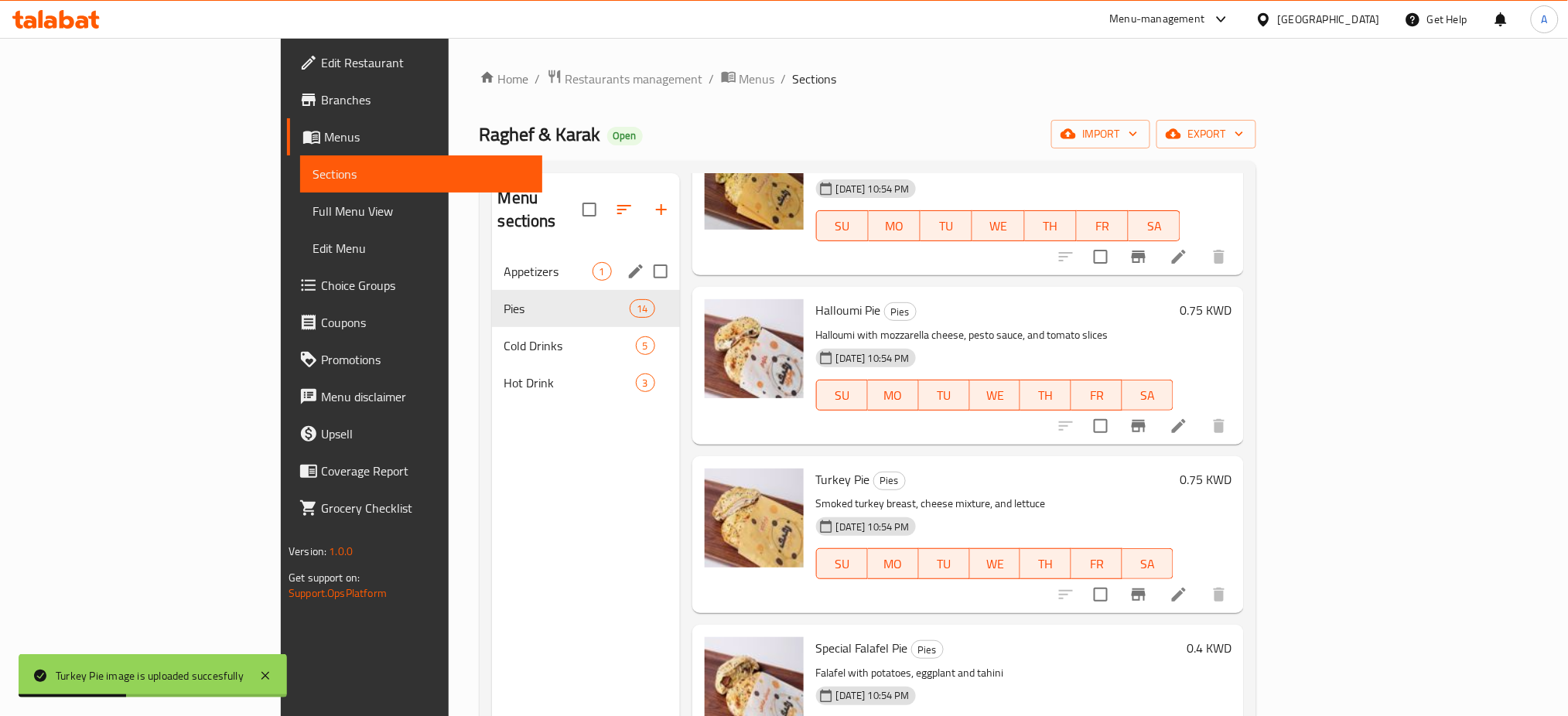
click at [505, 262] on span "Appetizers" at bounding box center [548, 271] width 88 height 18
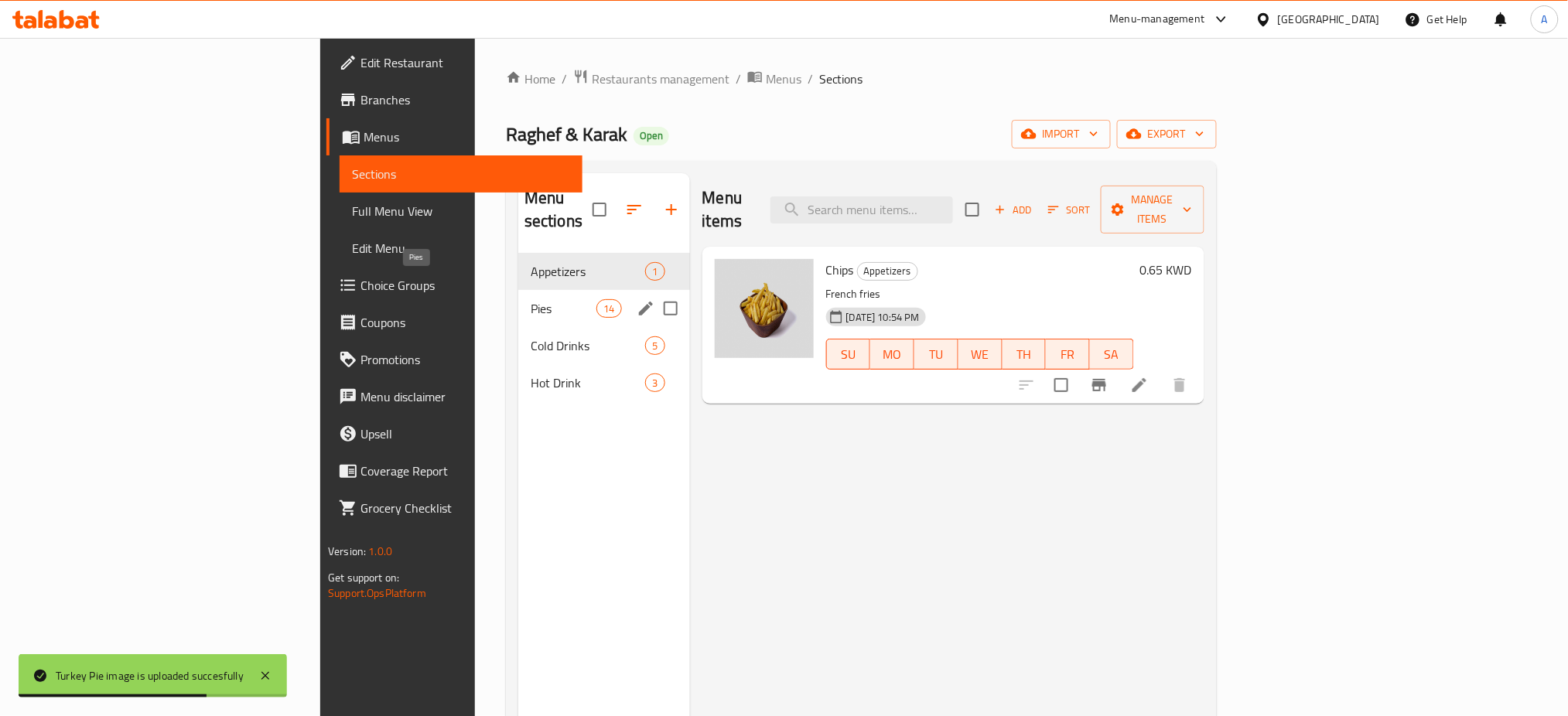
click at [531, 299] on span "Pies" at bounding box center [564, 308] width 66 height 18
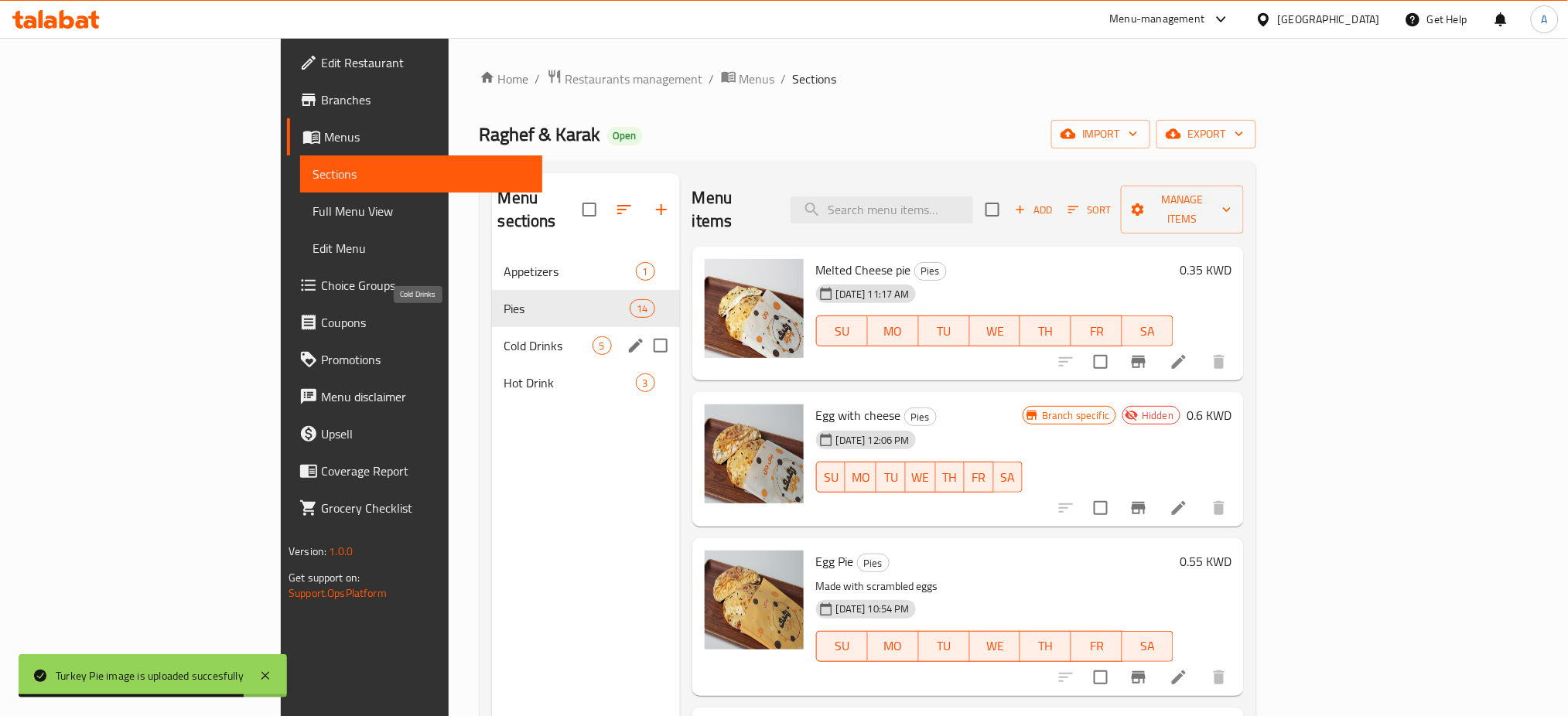
click at [505, 337] on span "Cold Drinks" at bounding box center [548, 345] width 88 height 18
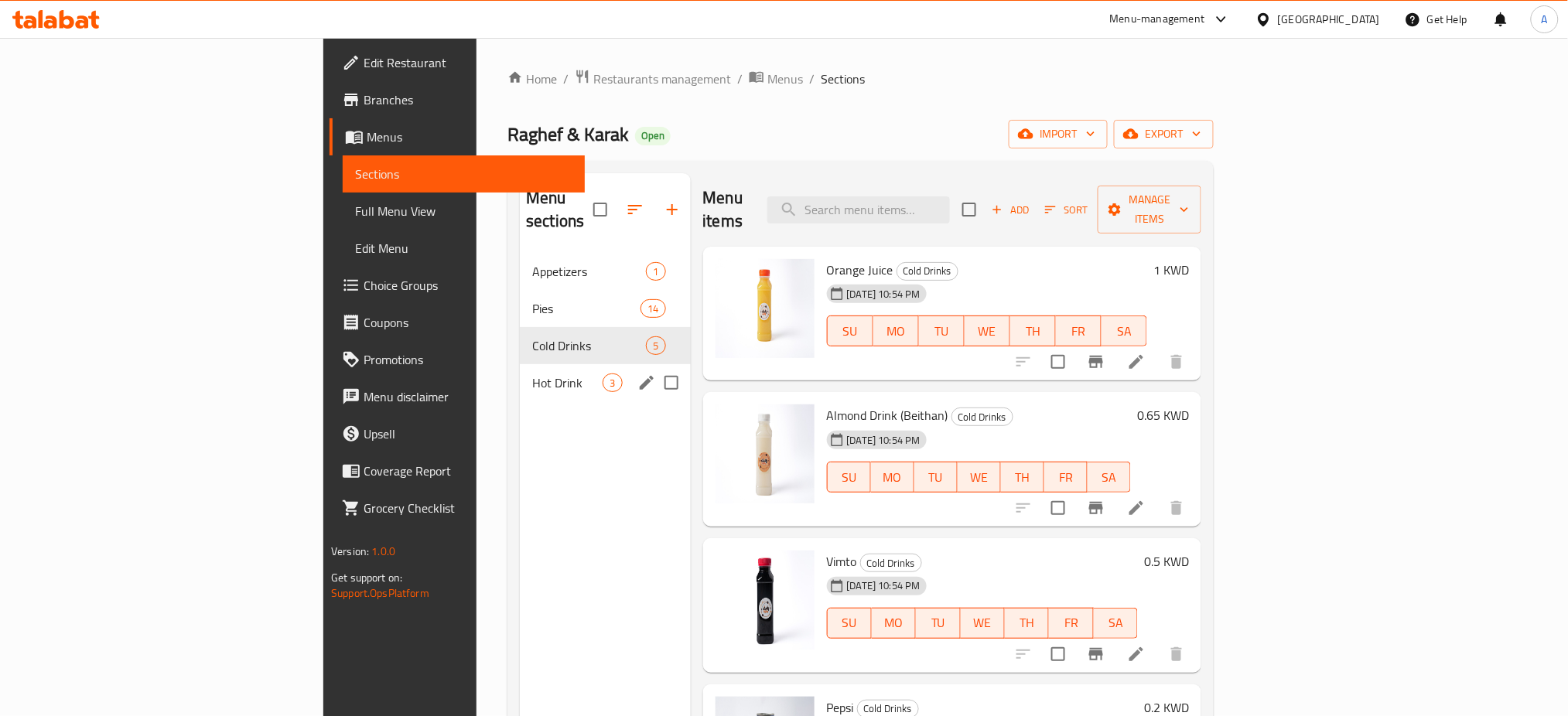
click at [519, 340] on div "Cold Drinks 5" at bounding box center [605, 345] width 171 height 37
click at [532, 373] on span "Hot Drink" at bounding box center [566, 382] width 70 height 18
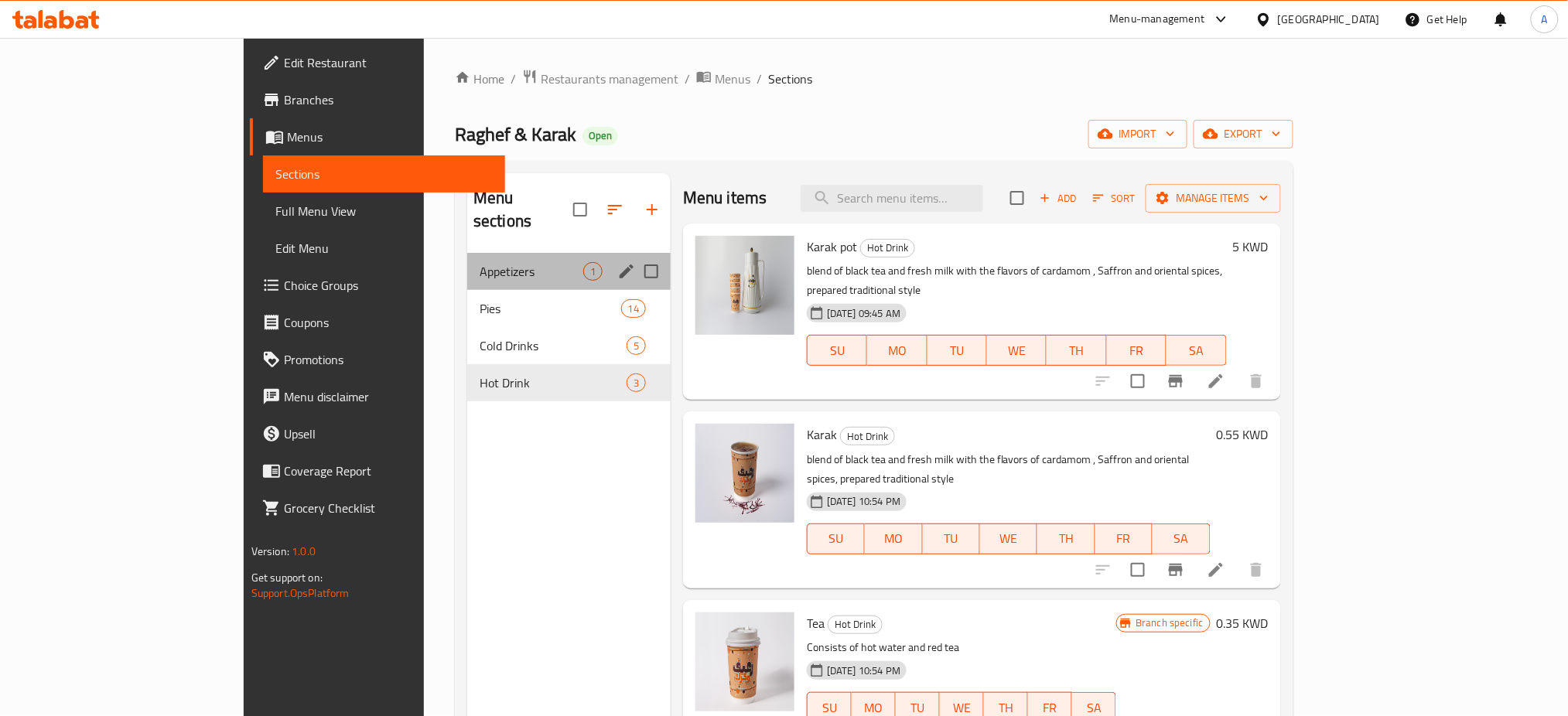
click at [479, 262] on span "Appetizers" at bounding box center [531, 271] width 104 height 18
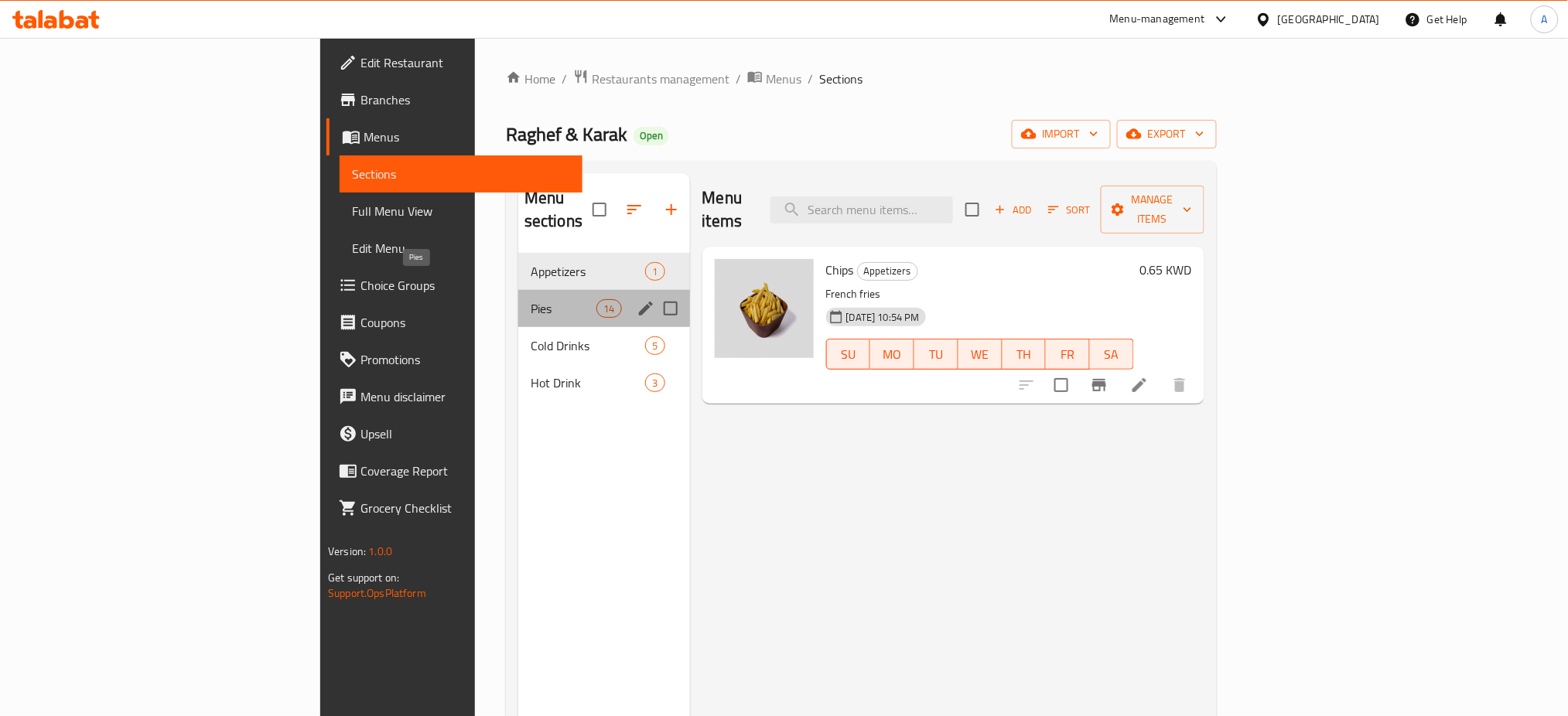
click at [531, 299] on span "Pies" at bounding box center [564, 308] width 66 height 18
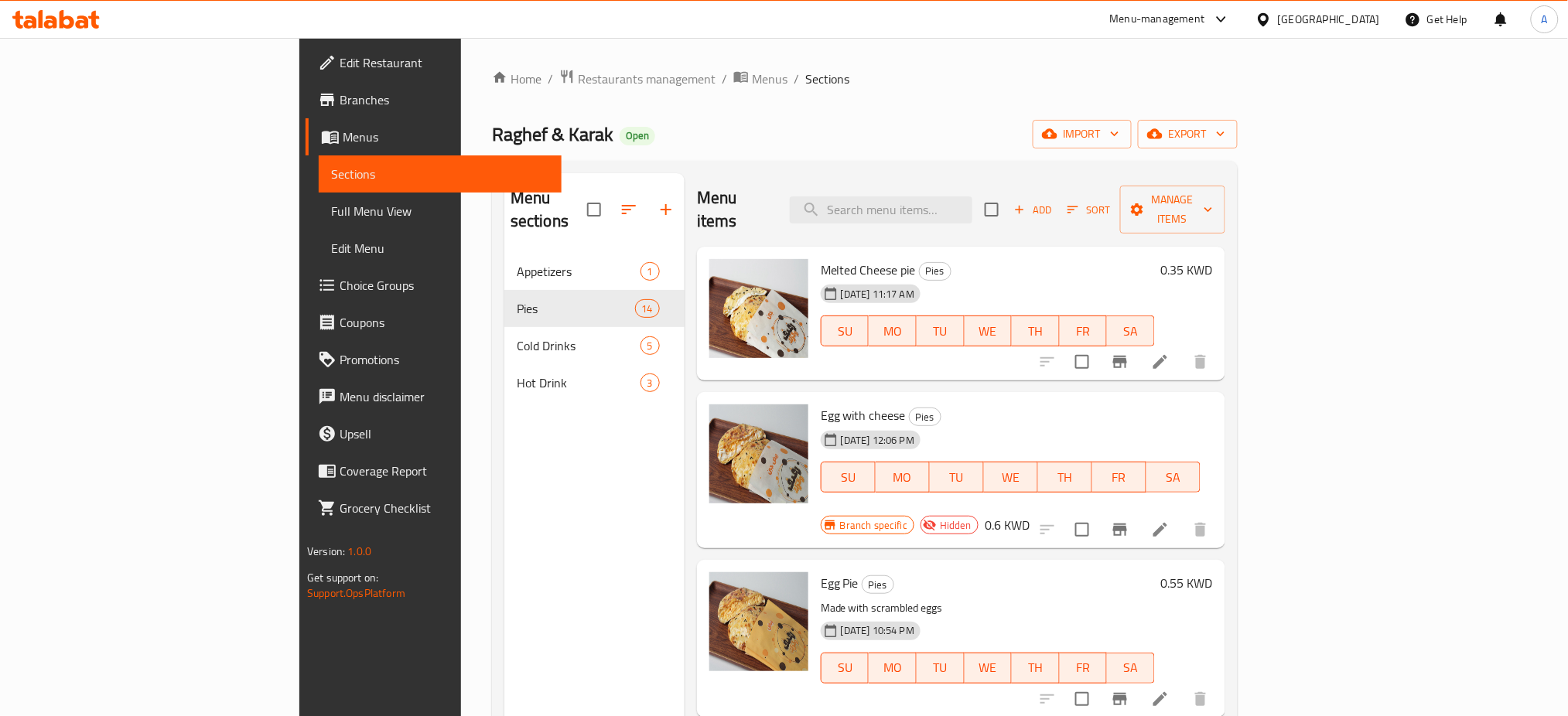
click at [461, 66] on div "Home / Restaurants management / Menus / Sections Raghef & Karak Open import exp…" at bounding box center [865, 485] width 807 height 894
click at [578, 73] on span "Restaurants management" at bounding box center [647, 78] width 137 height 18
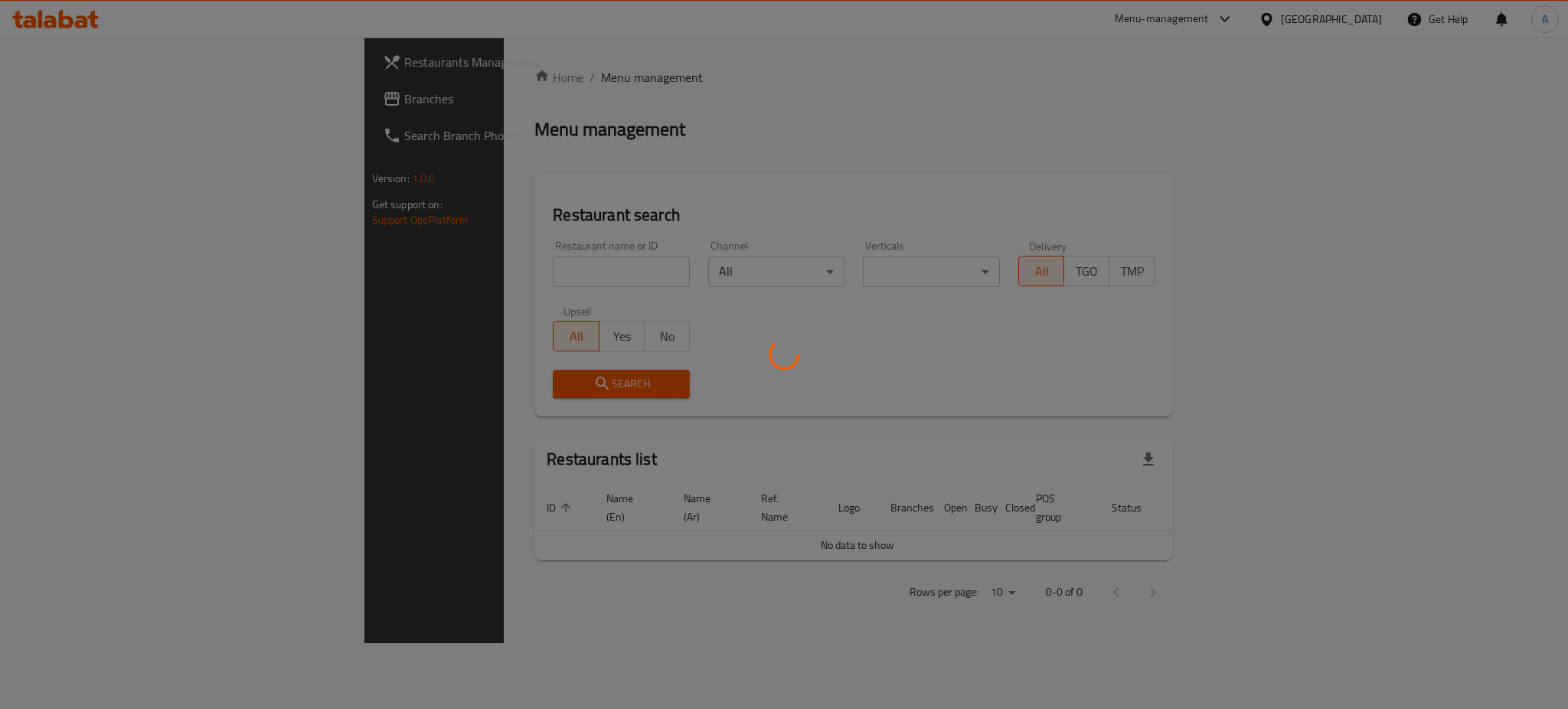
click at [515, 276] on div at bounding box center [784, 354] width 1568 height 709
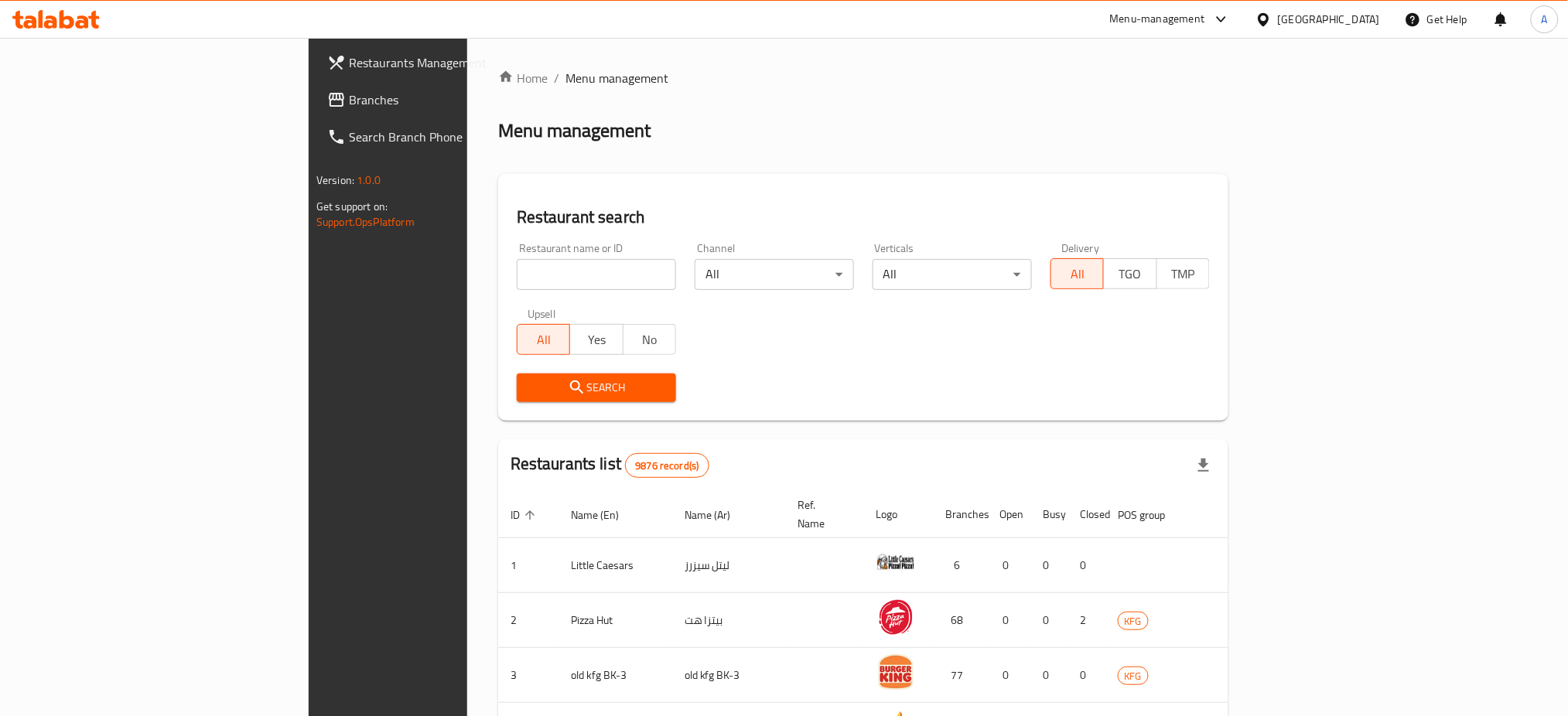
click at [517, 282] on input "search" at bounding box center [596, 275] width 159 height 31
type input "khokh w mango"
click at [517, 401] on button "Search" at bounding box center [596, 387] width 159 height 29
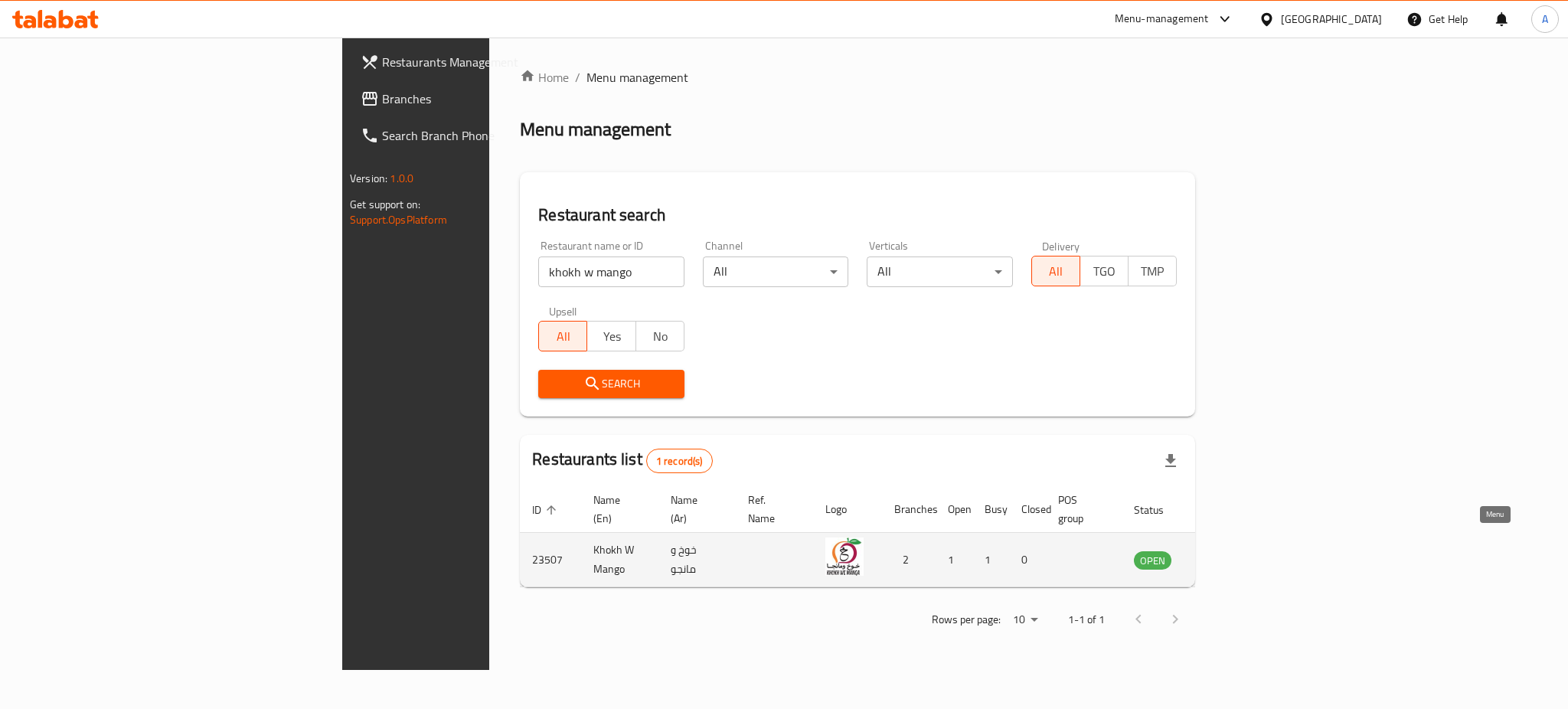
click at [1243, 550] on link "enhanced table" at bounding box center [1229, 559] width 28 height 18
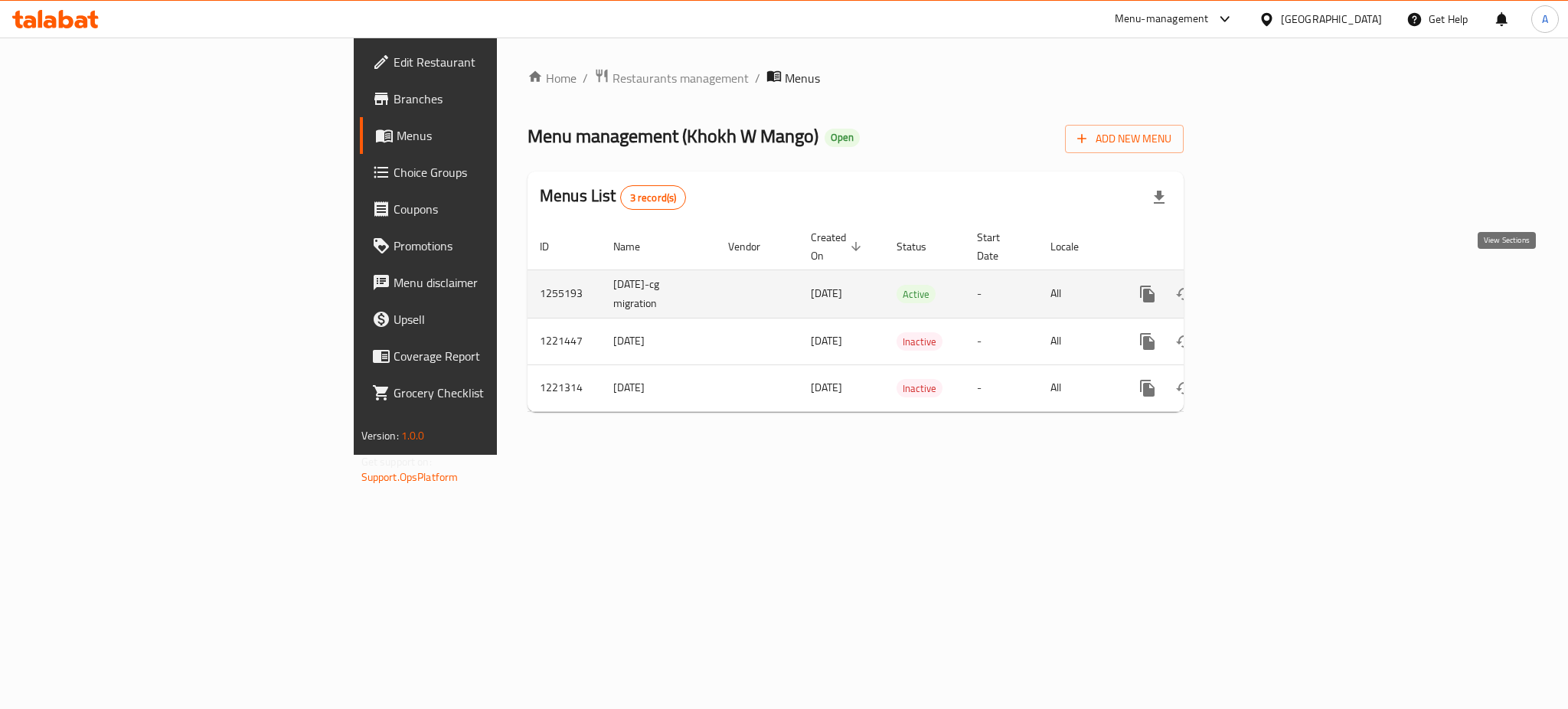
click at [1265, 287] on icon "enhanced table" at bounding box center [1258, 294] width 14 height 14
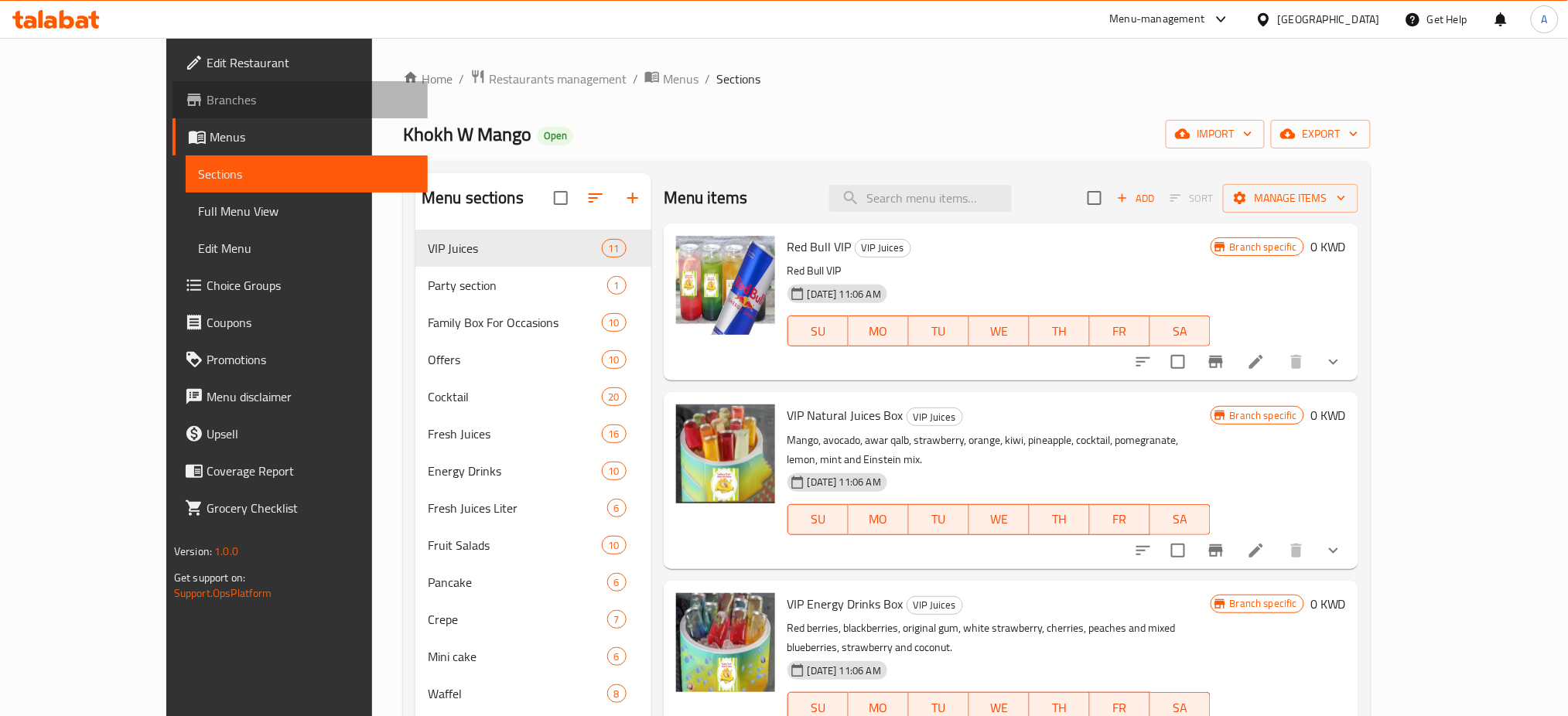
click at [206, 100] on span "Branches" at bounding box center [311, 99] width 210 height 18
